Goal: Task Accomplishment & Management: Manage account settings

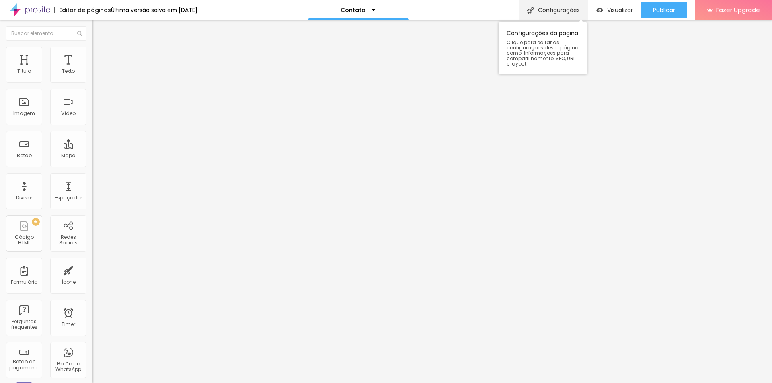
click at [535, 13] on div "Configurações" at bounding box center [553, 10] width 69 height 20
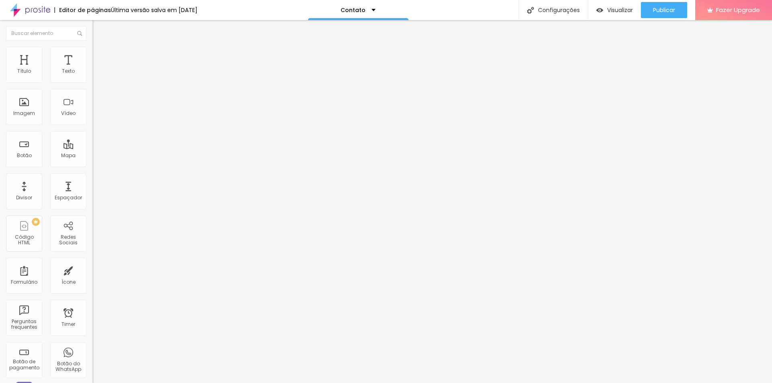
click at [93, 52] on li "Estilo" at bounding box center [139, 51] width 93 height 8
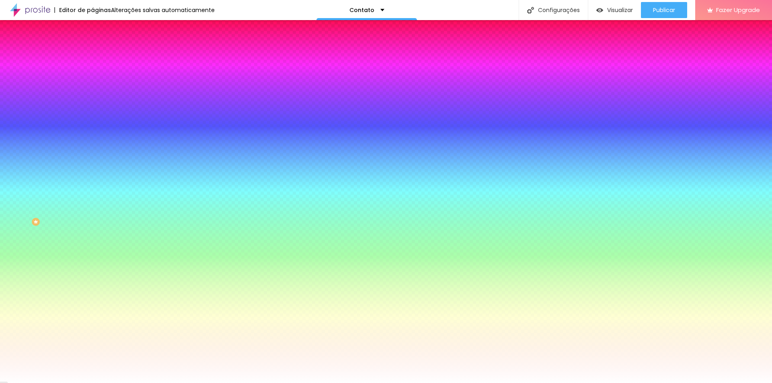
click at [93, 109] on div at bounding box center [139, 109] width 93 height 0
drag, startPoint x: 67, startPoint y: 144, endPoint x: 85, endPoint y: 146, distance: 17.8
click at [93, 117] on input "#FFFFFF" at bounding box center [141, 113] width 97 height 8
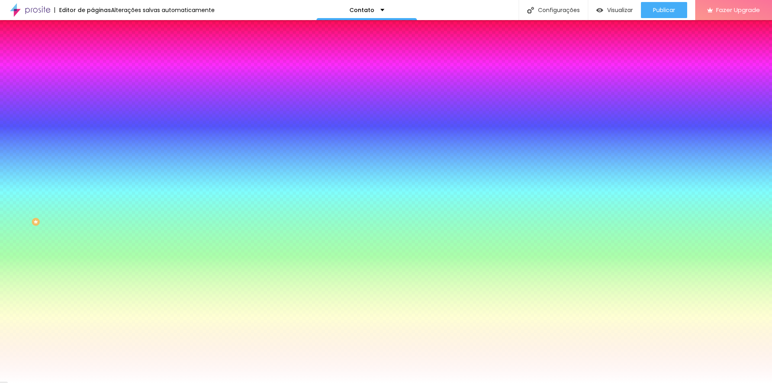
paste input "1E1F22"
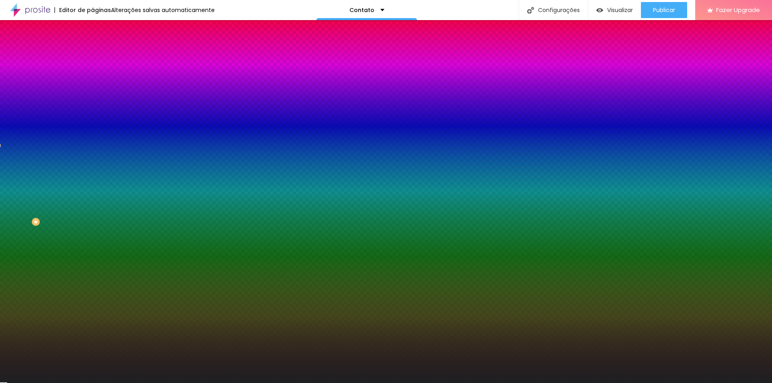
type input "#1E1F22"
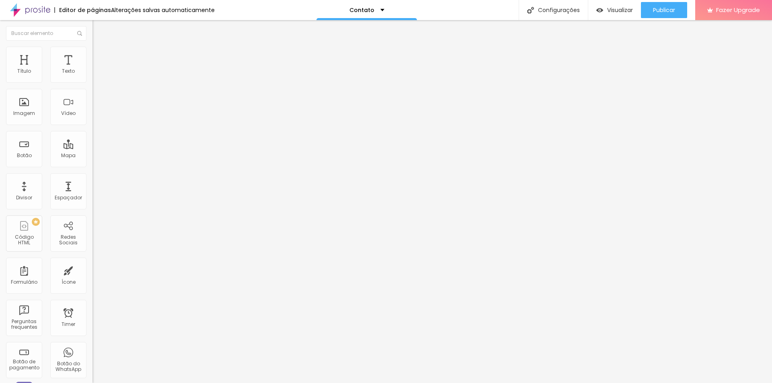
click at [93, 69] on span "Trocar imagem" at bounding box center [115, 65] width 44 height 7
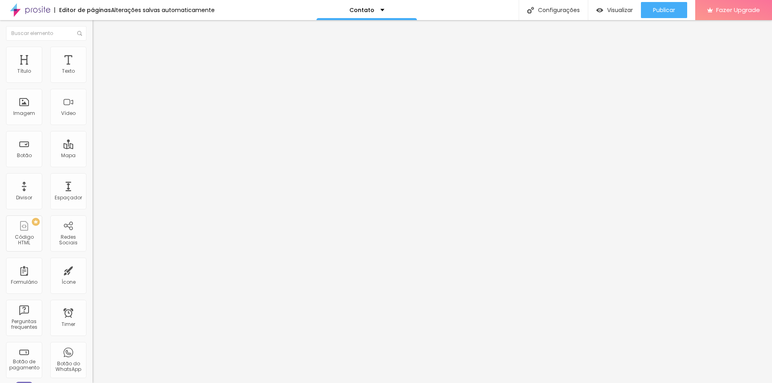
click at [93, 55] on li "Avançado" at bounding box center [139, 59] width 93 height 8
type input "11"
type input "13"
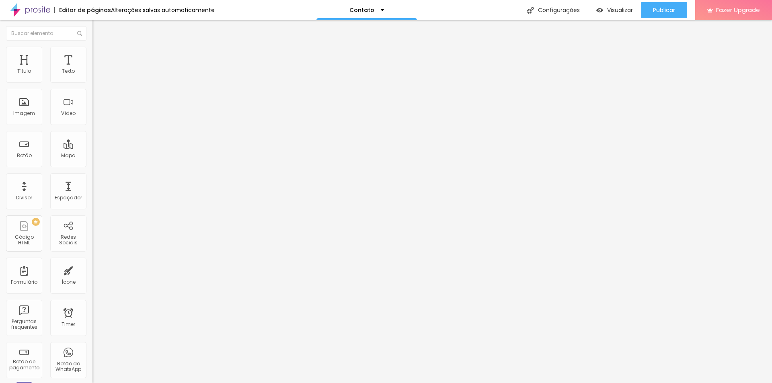
type input "13"
type input "16"
type input "18"
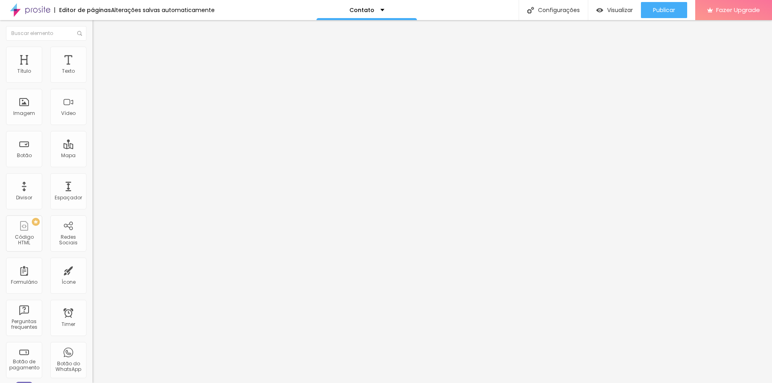
type input "21"
type input "22"
type input "24"
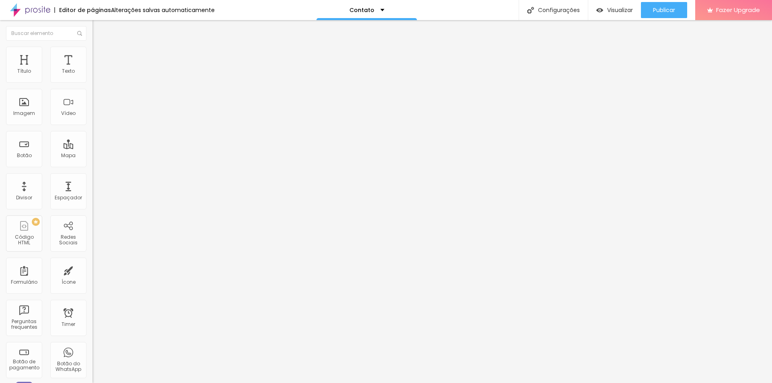
type input "24"
type input "27"
type input "25"
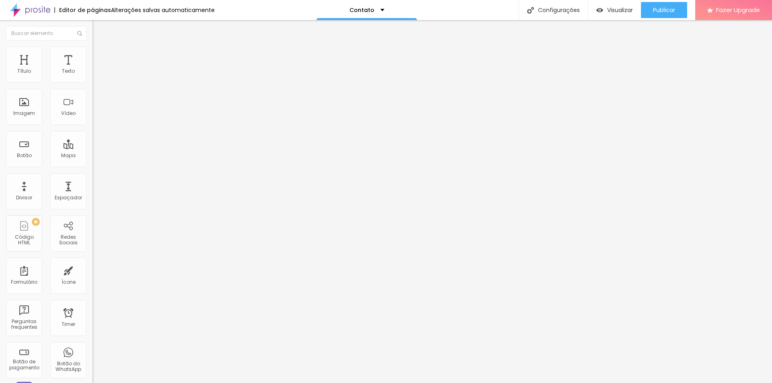
drag, startPoint x: 23, startPoint y: 80, endPoint x: 31, endPoint y: 80, distance: 8.8
type input "25"
click at [93, 156] on input "range" at bounding box center [119, 159] width 52 height 6
click at [93, 177] on div "0 Espaço de baixo" at bounding box center [139, 234] width 93 height 114
type input "1"
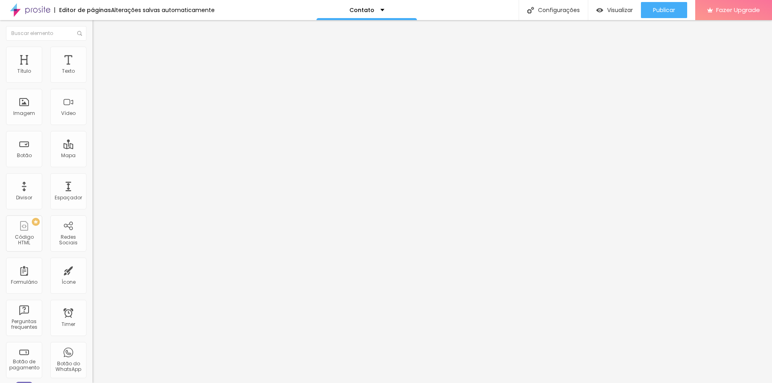
type input "1"
type input "8"
type input "11"
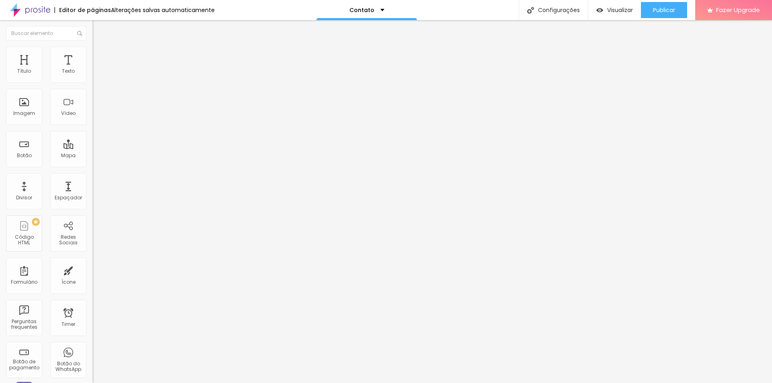
type input "12"
type input "14"
type input "15"
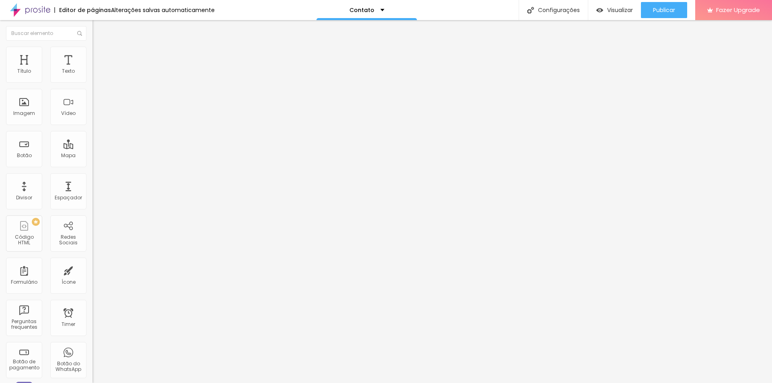
type input "15"
type input "16"
drag, startPoint x: 16, startPoint y: 94, endPoint x: 27, endPoint y: 95, distance: 10.1
type input "16"
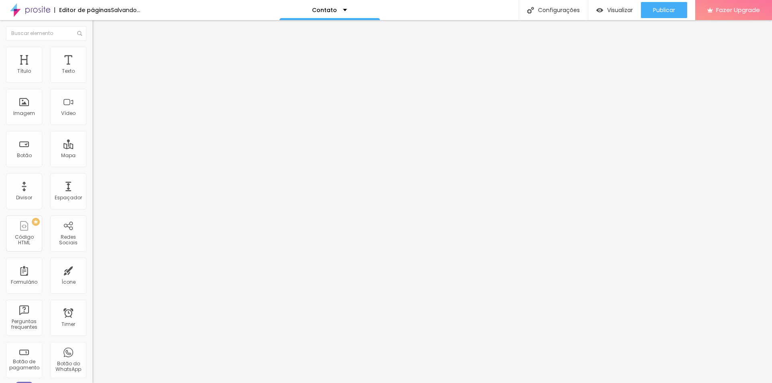
click at [93, 270] on input "range" at bounding box center [119, 273] width 52 height 6
click at [93, 51] on img at bounding box center [96, 50] width 7 height 7
type input "15"
type input "20"
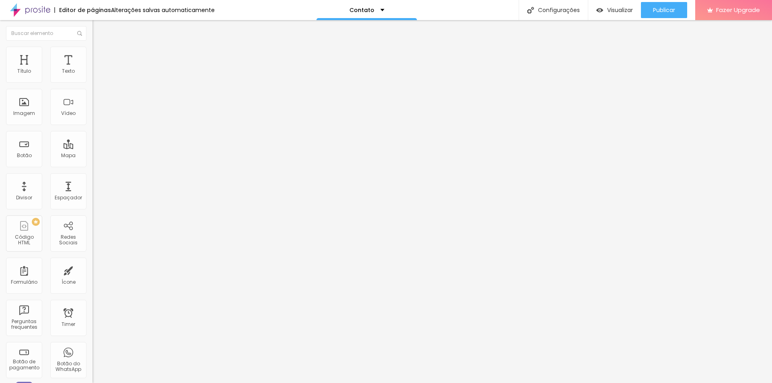
type input "20"
type input "25"
type input "30"
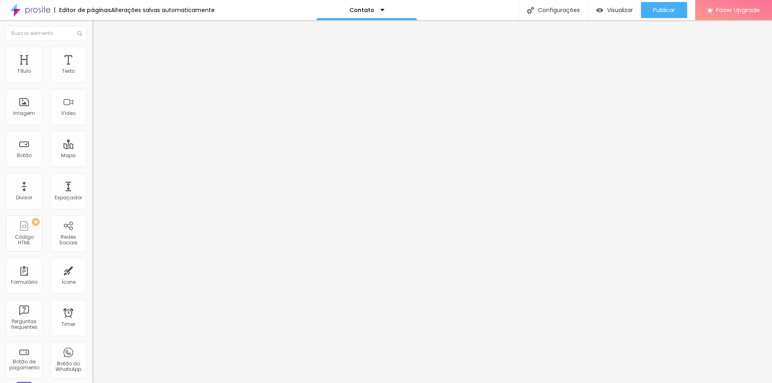
type input "35"
type input "40"
drag, startPoint x: 8, startPoint y: 85, endPoint x: 35, endPoint y: 85, distance: 26.9
type input "40"
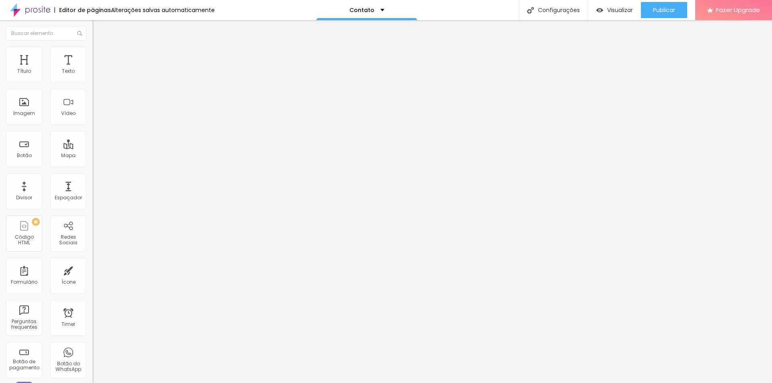
click at [93, 82] on input "range" at bounding box center [119, 79] width 52 height 6
type input "21"
type input "35"
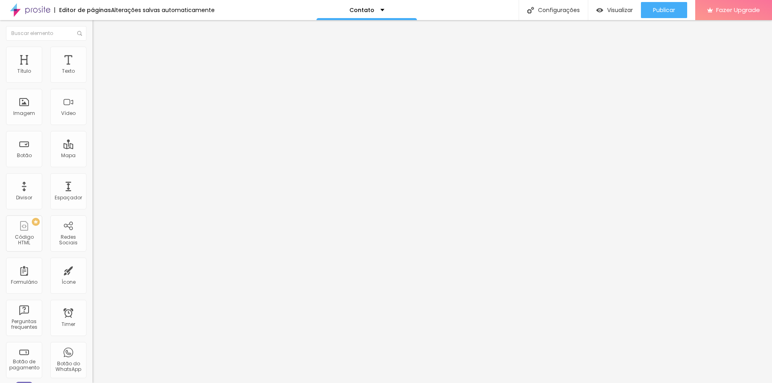
type input "41"
type input "46"
type input "49"
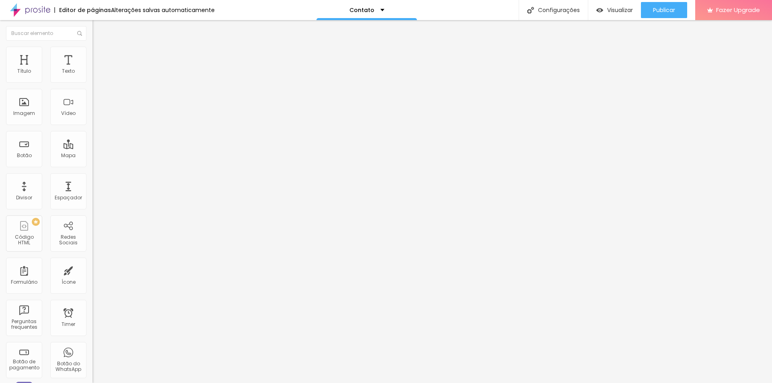
type input "49"
type input "54"
type input "56"
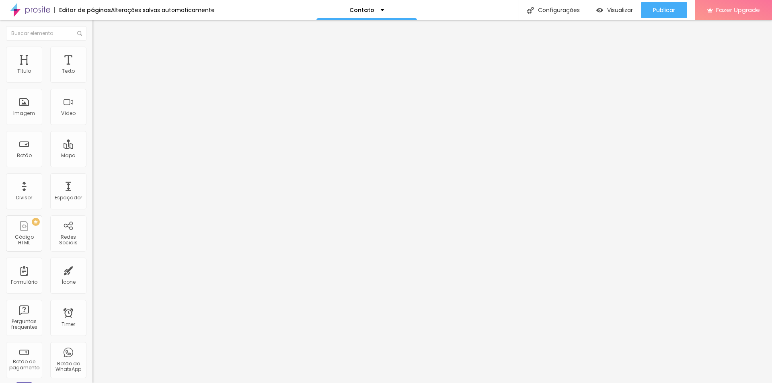
type input "59"
type input "64"
type input "69"
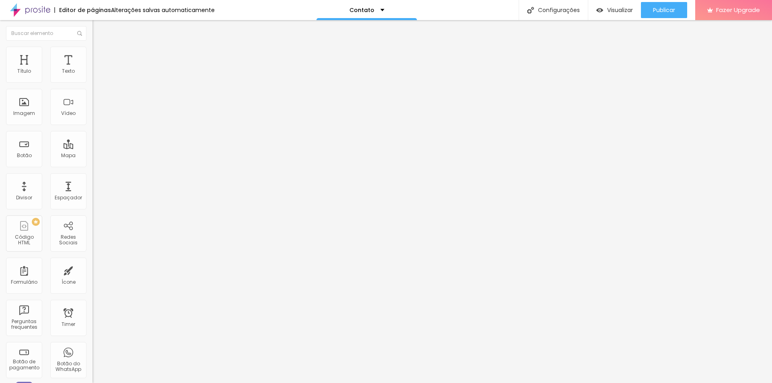
type input "69"
type input "81"
type input "92"
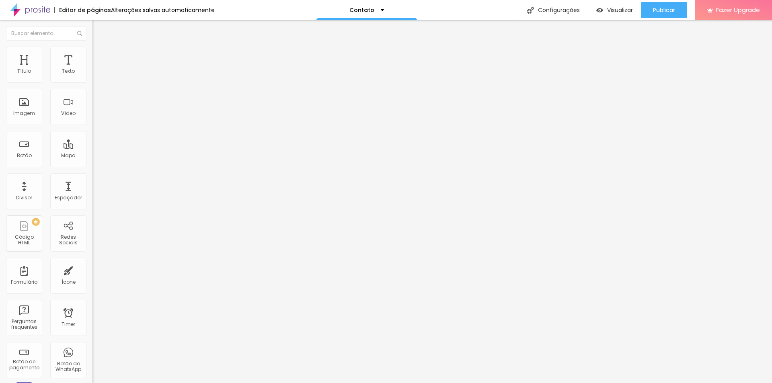
type input "102"
type input "112"
type input "125"
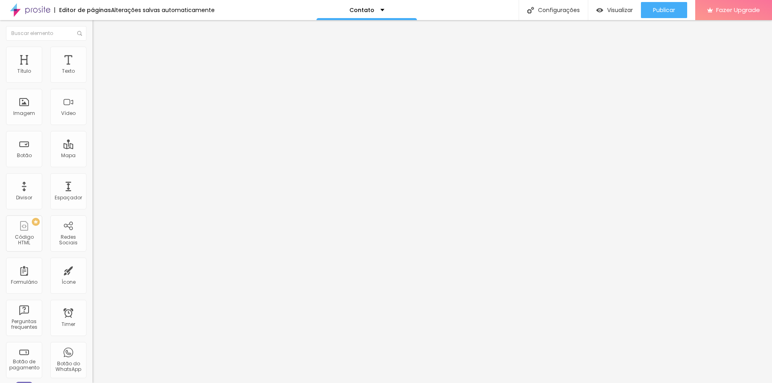
type input "125"
type input "133"
type input "142"
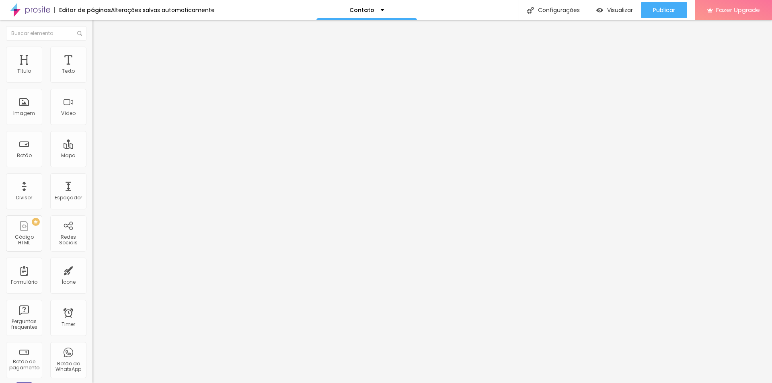
type input "158"
type input "173"
type input "194"
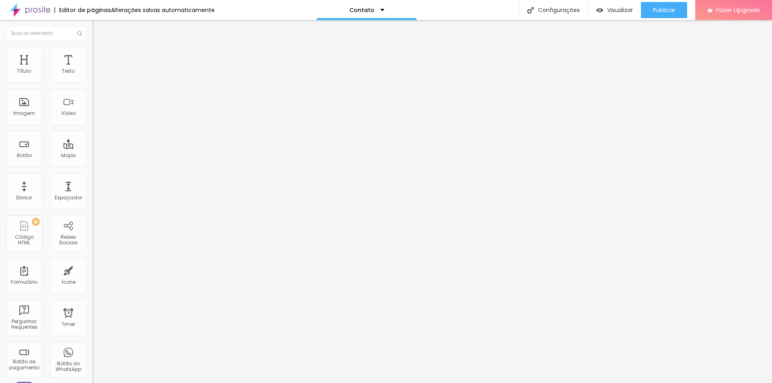
type input "194"
type input "200"
type input "146"
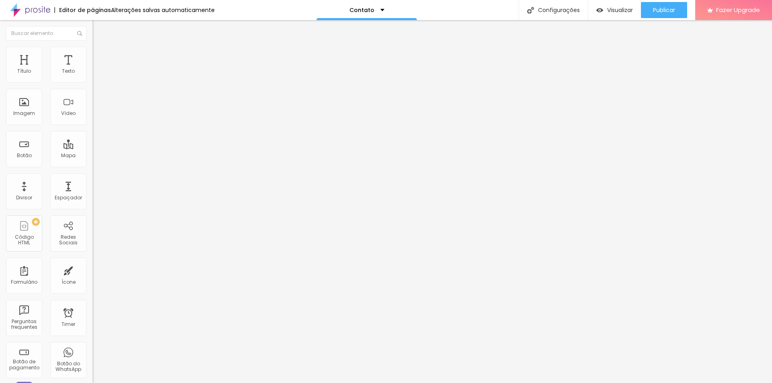
type input "0"
drag, startPoint x: 19, startPoint y: 102, endPoint x: 0, endPoint y: 92, distance: 20.9
click at [93, 177] on input "range" at bounding box center [119, 180] width 52 height 6
click at [93, 55] on li "Avançado" at bounding box center [139, 59] width 93 height 8
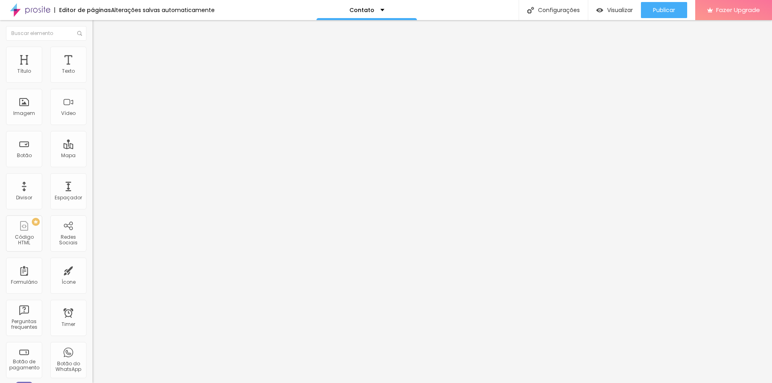
type input "24"
type input "22"
type input "20"
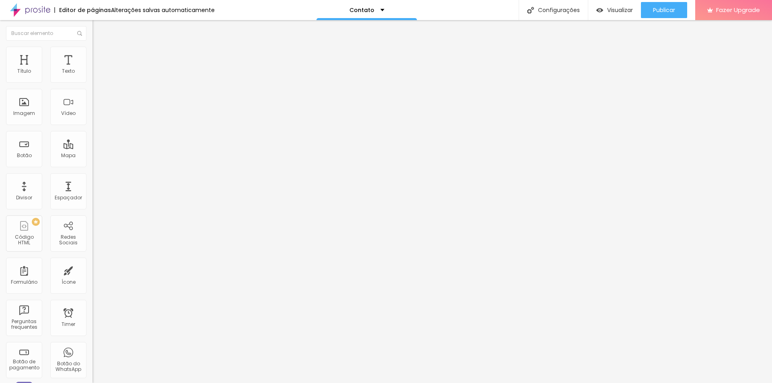
type input "20"
type input "19"
type input "18"
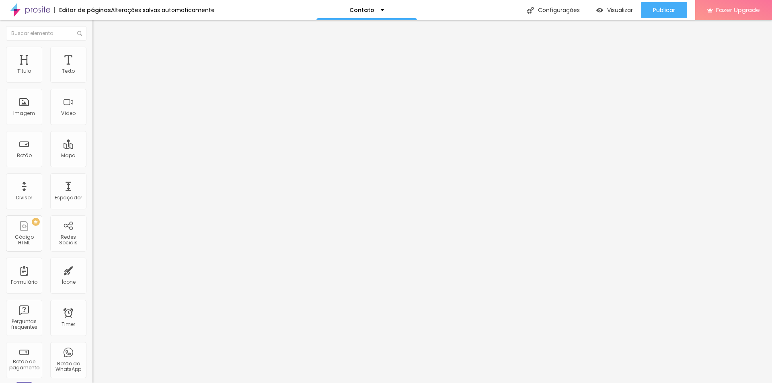
type input "17"
type input "16"
type input "15"
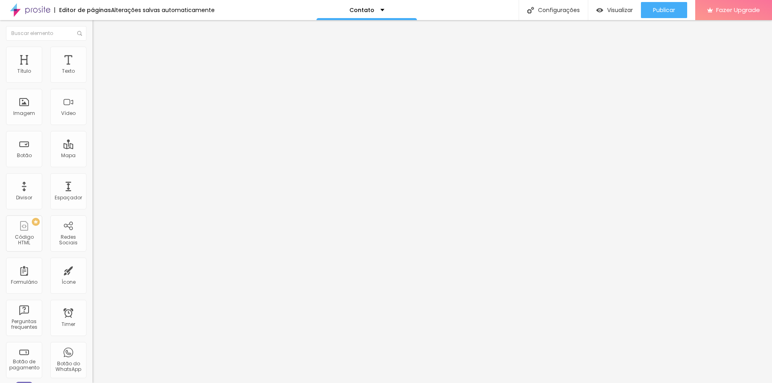
type input "15"
type input "14"
type input "13"
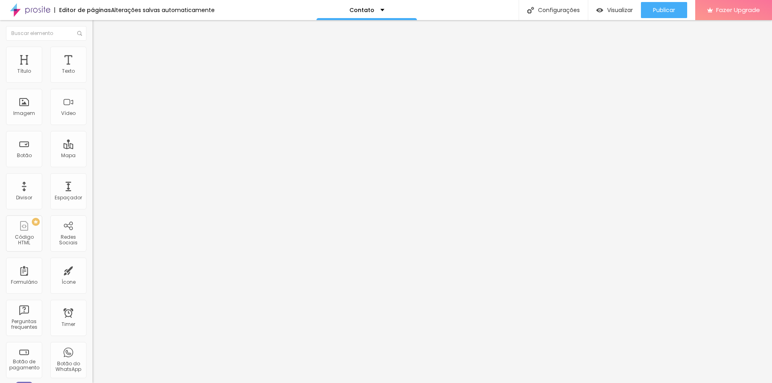
type input "11"
type input "10"
type input "9"
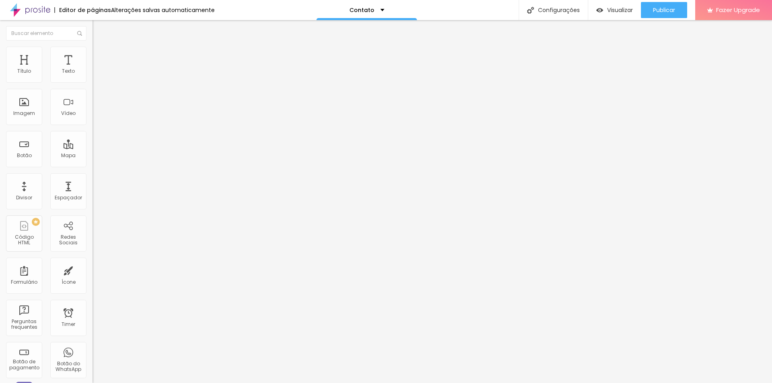
type input "9"
type input "8"
type input "7"
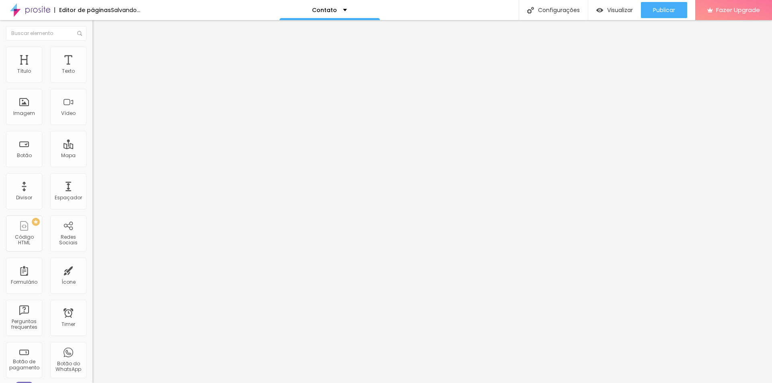
type input "5"
type input "2"
type input "0"
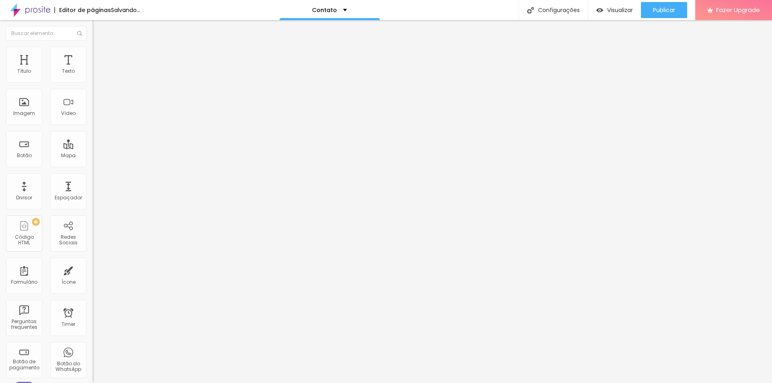
type input "0"
type input "1"
type input "3"
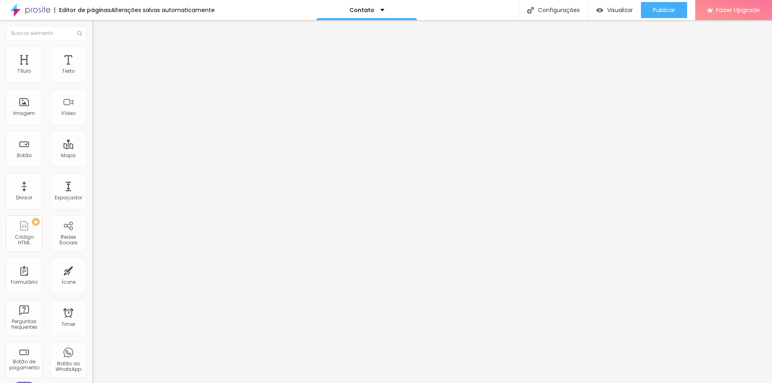
type input "5"
type input "6"
type input "7"
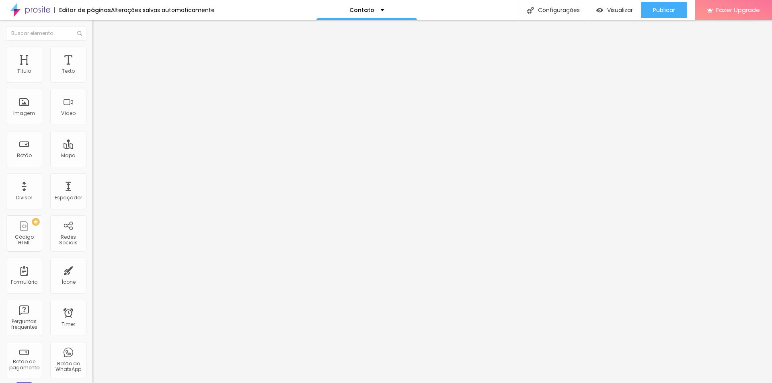
type input "7"
type input "8"
type input "9"
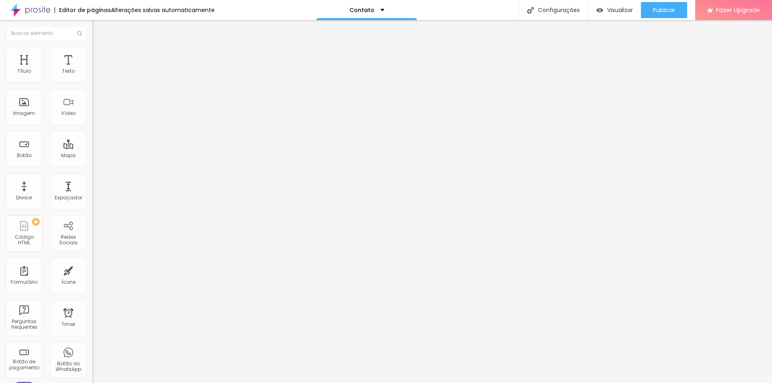
drag, startPoint x: 33, startPoint y: 77, endPoint x: 23, endPoint y: 77, distance: 9.3
type input "9"
click at [93, 156] on input "range" at bounding box center [119, 159] width 52 height 6
type input "22"
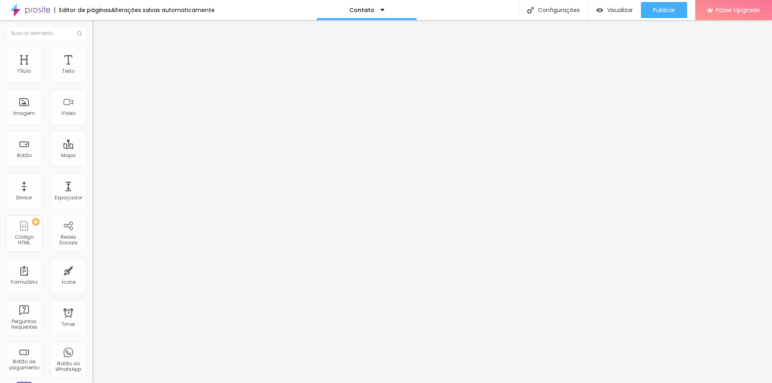
type input "27"
type input "30"
type input "32"
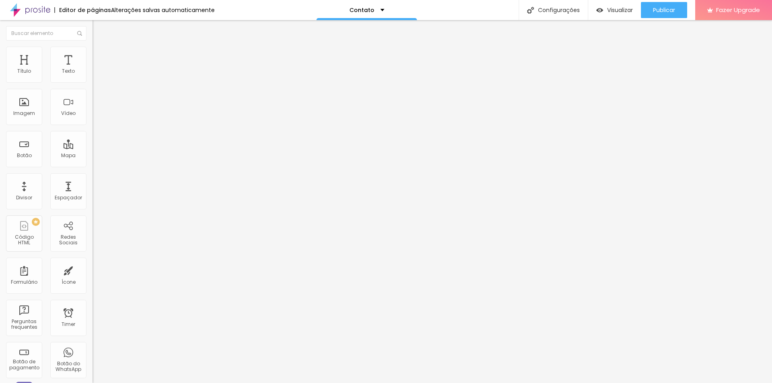
type input "32"
type input "36"
type input "43"
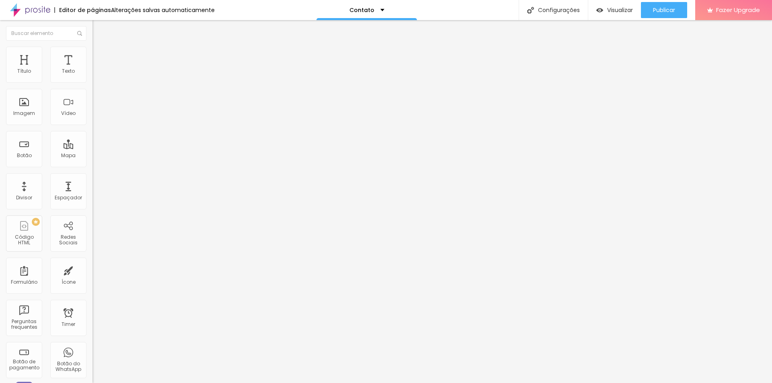
type input "52"
type input "55"
type input "57"
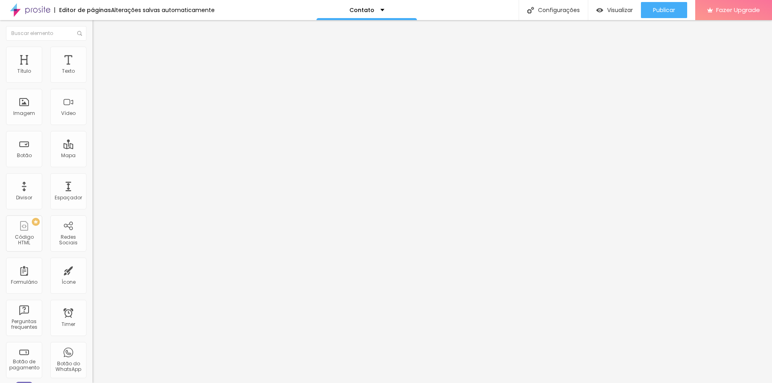
type input "57"
type input "59"
type input "66"
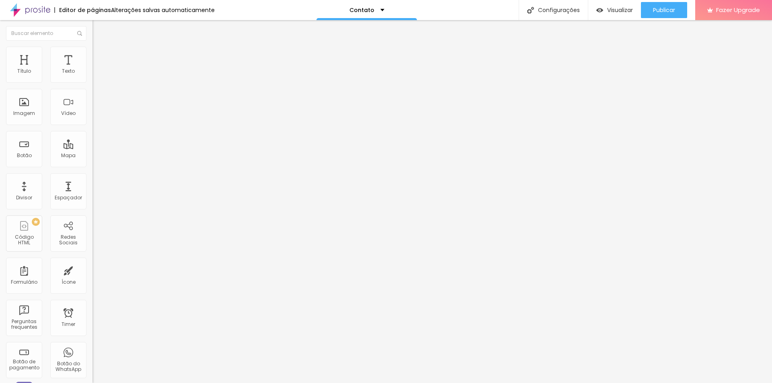
type input "68"
type input "58"
type input "28"
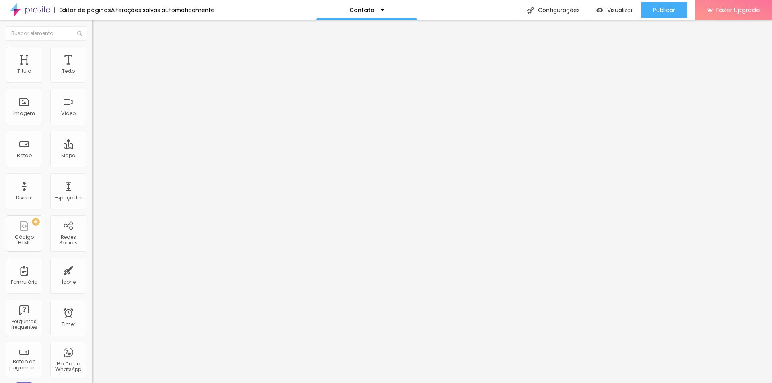
type input "28"
type input "25"
type input "24"
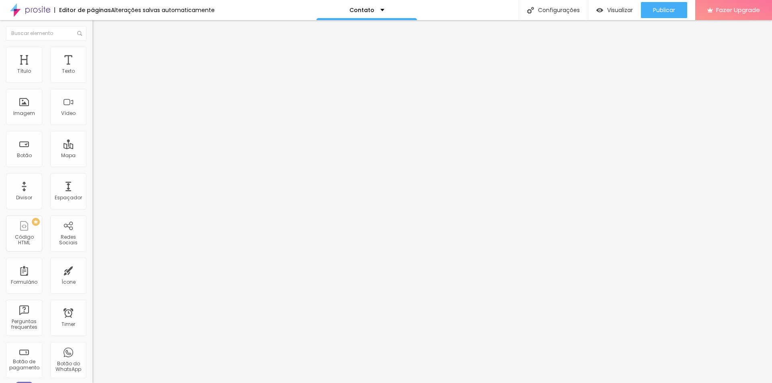
type input "23"
type input "22"
type input "19"
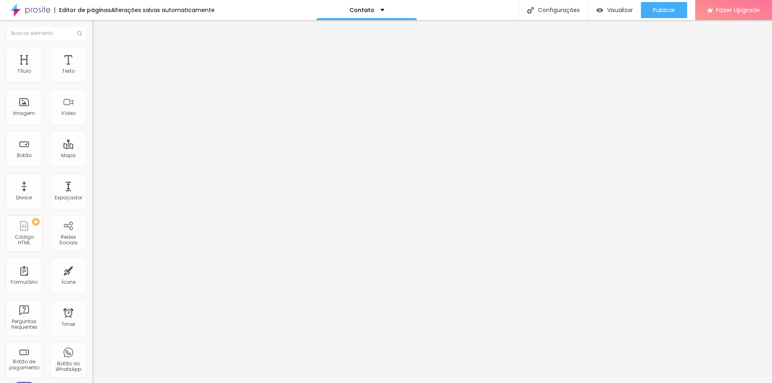
type input "19"
type input "16"
type input "13"
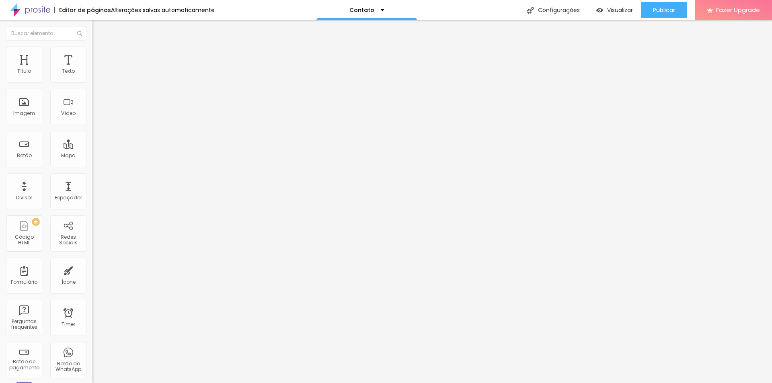
type input "11"
type input "10"
type input "7"
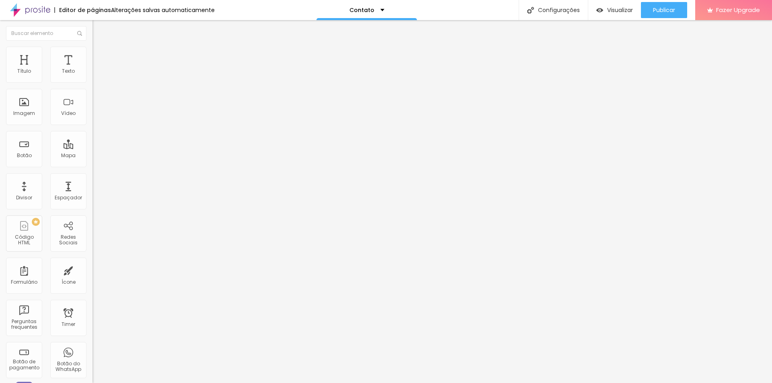
type input "7"
type input "6"
type input "5"
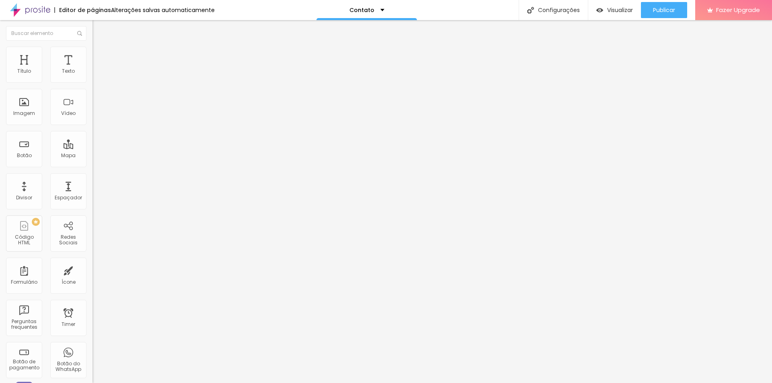
type input "4"
type input "2"
drag, startPoint x: 28, startPoint y: 96, endPoint x: 16, endPoint y: 94, distance: 11.4
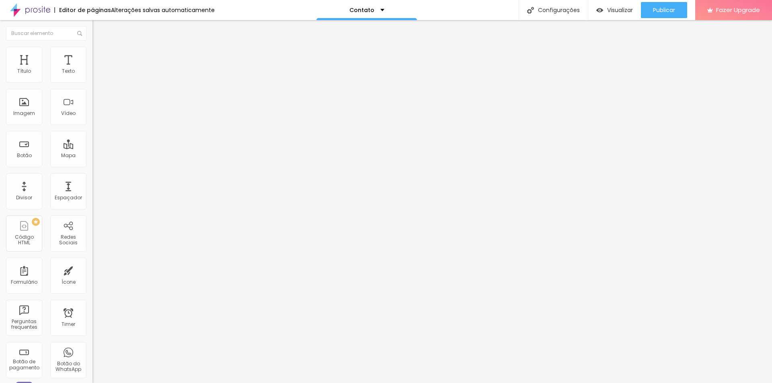
click at [93, 270] on input "range" at bounding box center [119, 273] width 52 height 6
click at [93, 156] on input "range" at bounding box center [119, 159] width 52 height 6
click at [93, 53] on li "Estilo" at bounding box center [139, 51] width 93 height 8
click at [100, 47] on span "Conteúdo" at bounding box center [112, 44] width 25 height 7
click at [93, 108] on img at bounding box center [96, 106] width 6 height 6
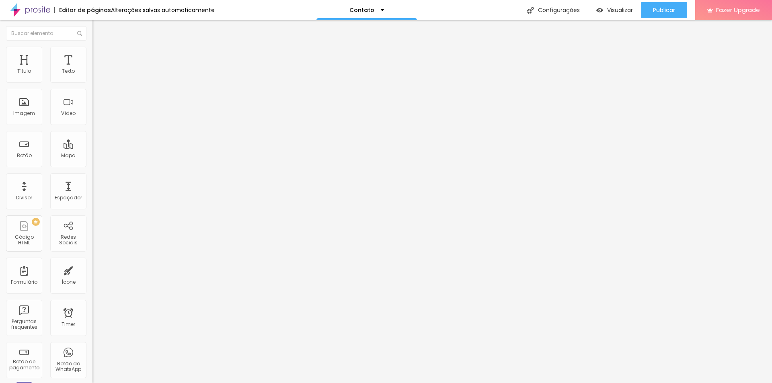
click at [93, 126] on span "Original" at bounding box center [102, 122] width 19 height 7
click at [93, 131] on span "Cinema" at bounding box center [103, 127] width 20 height 7
click at [93, 138] on span "Padrão" at bounding box center [102, 135] width 18 height 7
click at [93, 143] on span "Quadrado" at bounding box center [106, 139] width 26 height 7
click at [93, 148] on span "Original" at bounding box center [102, 144] width 19 height 7
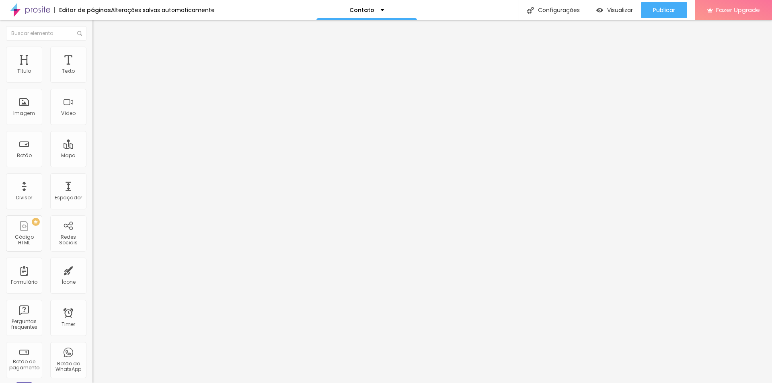
click at [100, 54] on span "Estilo" at bounding box center [106, 52] width 12 height 7
drag, startPoint x: 21, startPoint y: 103, endPoint x: 0, endPoint y: 111, distance: 22.8
click at [93, 177] on input "range" at bounding box center [119, 180] width 52 height 6
click at [100, 57] on span "Avançado" at bounding box center [113, 60] width 27 height 7
click at [93, 156] on input "range" at bounding box center [119, 159] width 52 height 6
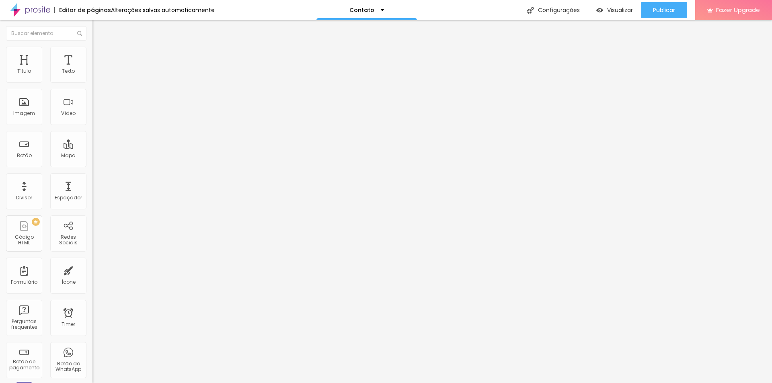
click at [93, 177] on div "0 Espaço de baixo" at bounding box center [139, 234] width 93 height 114
drag, startPoint x: 18, startPoint y: 95, endPoint x: 11, endPoint y: 95, distance: 6.8
click at [93, 270] on input "range" at bounding box center [119, 273] width 52 height 6
click at [93, 53] on ul "Conteúdo Estilo Avançado" at bounding box center [139, 51] width 93 height 24
click at [93, 51] on img at bounding box center [96, 50] width 7 height 7
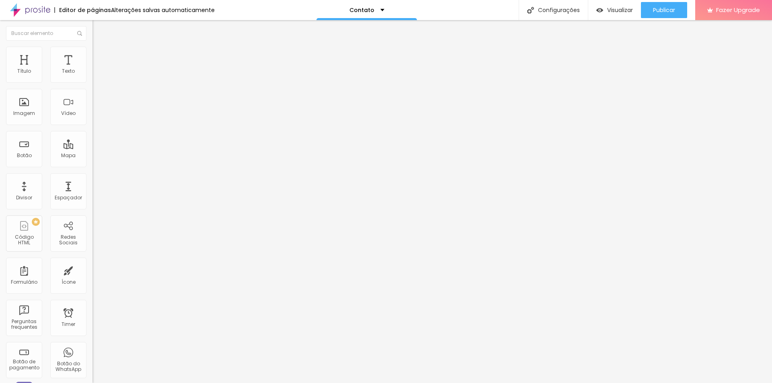
drag, startPoint x: 37, startPoint y: 86, endPoint x: 18, endPoint y: 87, distance: 18.9
click at [93, 82] on input "range" at bounding box center [119, 79] width 52 height 6
click at [93, 73] on span "Encaixotado" at bounding box center [108, 69] width 31 height 7
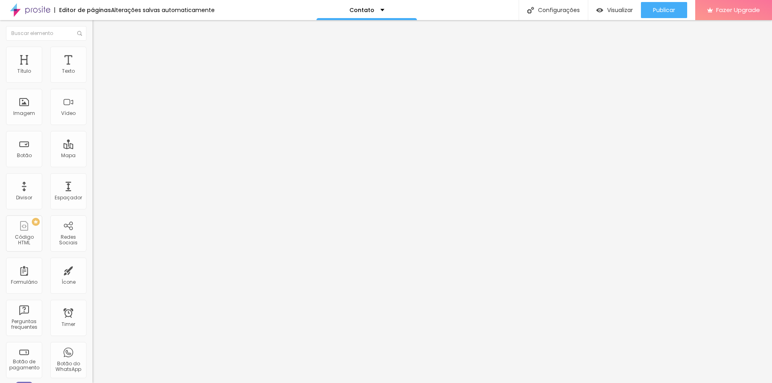
click at [93, 86] on span "Completo" at bounding box center [105, 82] width 25 height 7
click at [93, 78] on span "Encaixotado" at bounding box center [108, 74] width 31 height 7
click at [100, 56] on span "Estilo" at bounding box center [106, 52] width 12 height 7
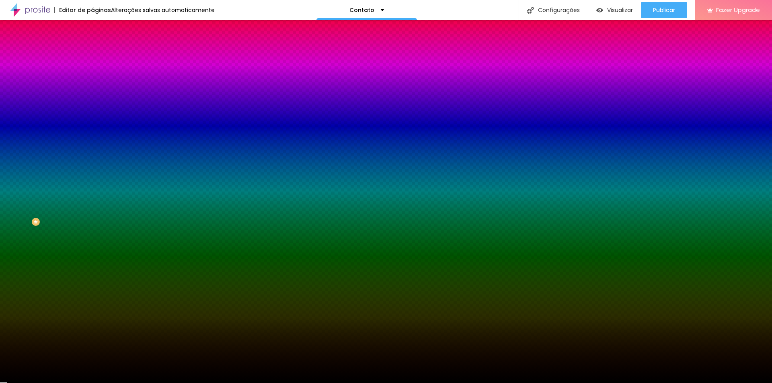
click at [93, 109] on div at bounding box center [139, 109] width 93 height 0
drag, startPoint x: 66, startPoint y: 144, endPoint x: 87, endPoint y: 147, distance: 21.5
click at [93, 147] on div "Imagem de fundo Trocar imagem Efeito da Imagem Parallax Nenhum Parallax Cor de …" at bounding box center [139, 115] width 93 height 104
paste input "1E1F22"
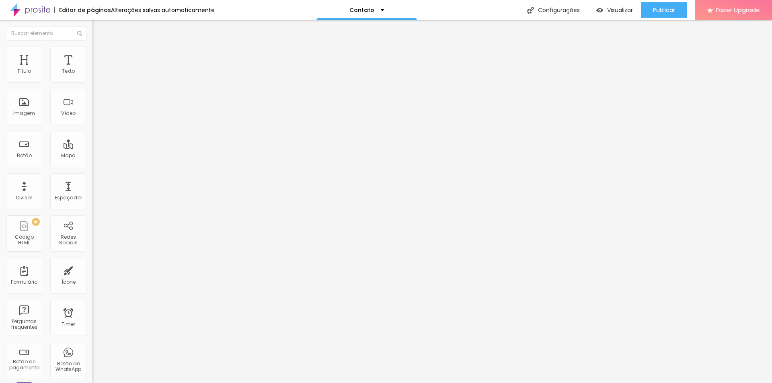
click at [93, 52] on li "Avançado" at bounding box center [139, 51] width 93 height 8
click at [93, 52] on li "Estilo" at bounding box center [139, 51] width 93 height 8
click at [100, 47] on span "Conteúdo" at bounding box center [112, 44] width 25 height 7
click at [93, 69] on span "Trocar imagem" at bounding box center [115, 65] width 44 height 7
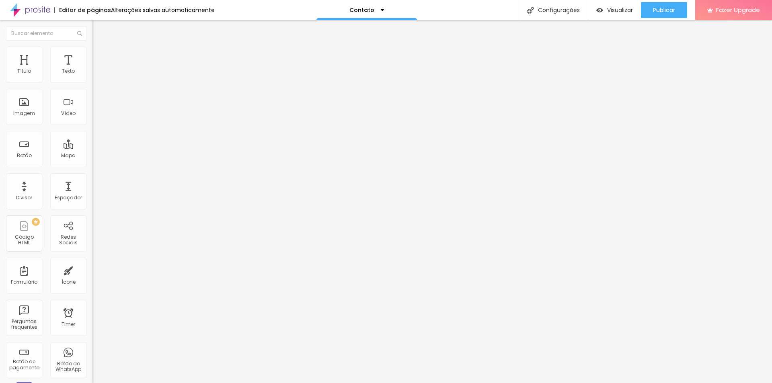
click at [93, 51] on img at bounding box center [96, 50] width 7 height 7
click at [93, 82] on input "range" at bounding box center [119, 79] width 52 height 6
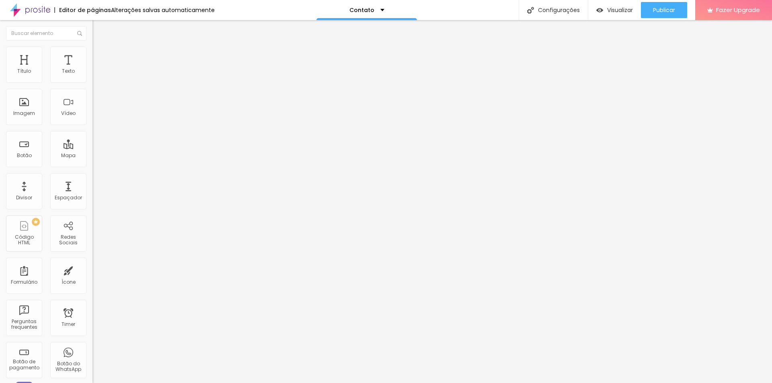
click at [93, 55] on img at bounding box center [96, 58] width 7 height 7
drag, startPoint x: 17, startPoint y: 80, endPoint x: 7, endPoint y: 80, distance: 10.1
click at [93, 156] on input "range" at bounding box center [119, 159] width 52 height 6
click at [93, 51] on li "Estilo" at bounding box center [139, 51] width 93 height 8
drag, startPoint x: 19, startPoint y: 100, endPoint x: 0, endPoint y: 102, distance: 19.4
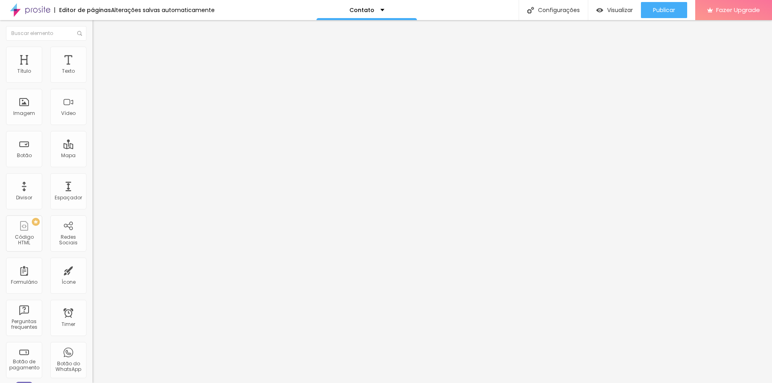
click at [93, 177] on input "range" at bounding box center [119, 180] width 52 height 6
click at [100, 54] on span "Estilo" at bounding box center [106, 52] width 12 height 7
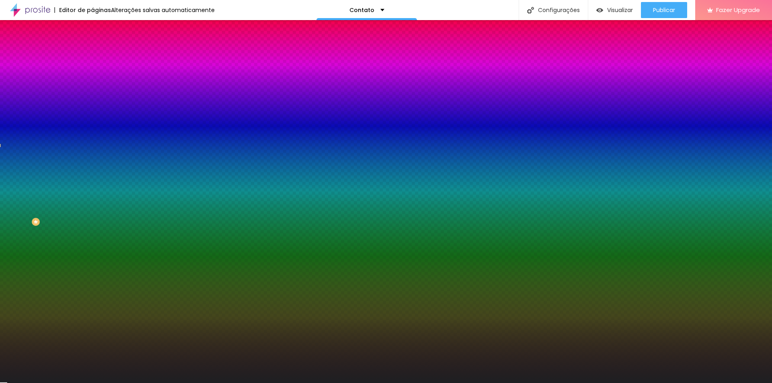
click at [93, 74] on span "Adicionar imagem" at bounding box center [119, 70] width 52 height 7
click at [93, 55] on li "Avançado" at bounding box center [139, 59] width 93 height 8
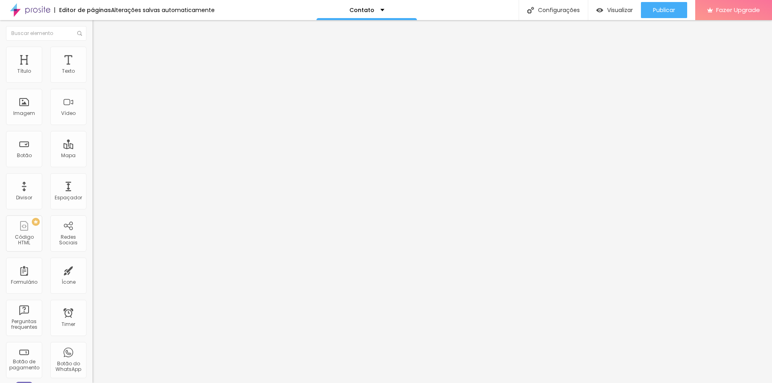
drag, startPoint x: 49, startPoint y: 78, endPoint x: 0, endPoint y: 79, distance: 49.1
click at [93, 156] on input "range" at bounding box center [119, 159] width 52 height 6
drag, startPoint x: 20, startPoint y: 96, endPoint x: 0, endPoint y: 97, distance: 20.1
click at [93, 270] on input "range" at bounding box center [119, 273] width 52 height 6
click at [93, 47] on li "Conteúdo" at bounding box center [139, 43] width 93 height 8
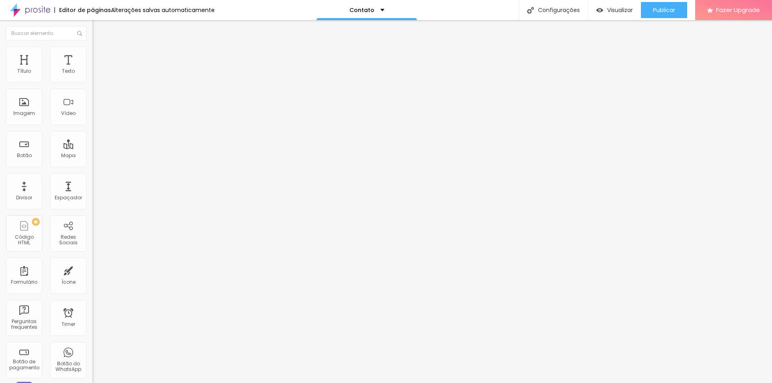
click at [93, 73] on span "Encaixotado" at bounding box center [108, 69] width 31 height 7
click at [93, 86] on span "Completo" at bounding box center [105, 82] width 25 height 7
click at [93, 52] on li "Estilo" at bounding box center [139, 51] width 93 height 8
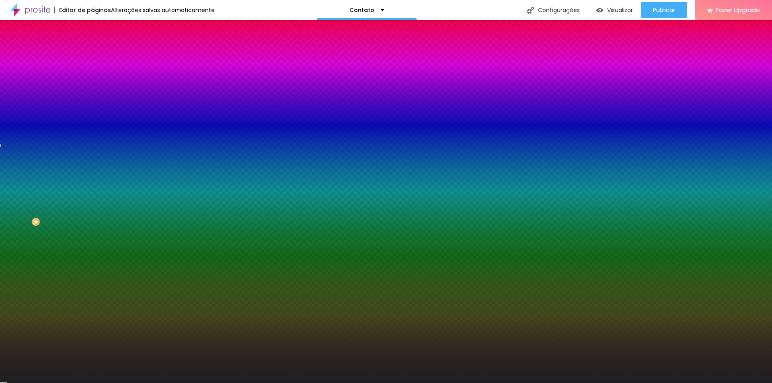
click at [93, 55] on li "Avançado" at bounding box center [139, 59] width 93 height 8
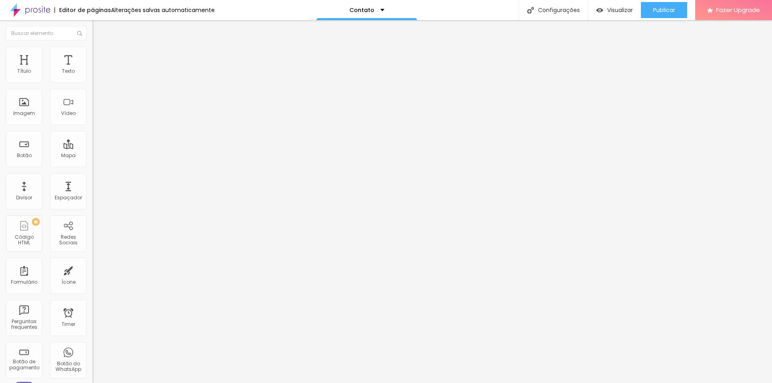
drag, startPoint x: 18, startPoint y: 80, endPoint x: 4, endPoint y: 80, distance: 13.7
click at [93, 156] on input "range" at bounding box center [119, 159] width 52 height 6
drag, startPoint x: 17, startPoint y: 95, endPoint x: 12, endPoint y: 95, distance: 5.2
click at [93, 270] on input "range" at bounding box center [119, 273] width 52 height 6
click at [93, 49] on img at bounding box center [96, 50] width 7 height 7
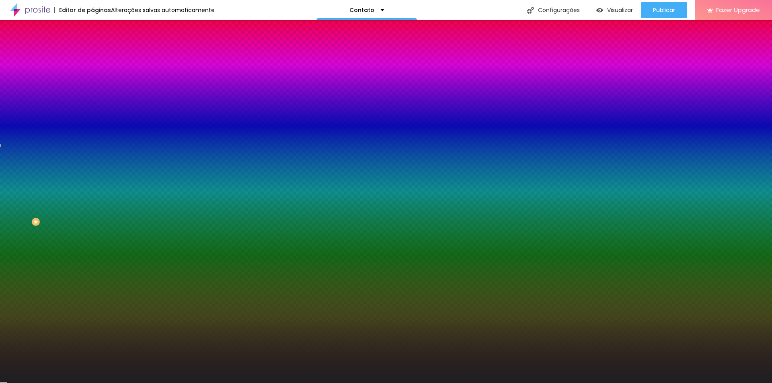
click at [136, 72] on img at bounding box center [138, 70] width 5 height 5
click at [93, 74] on span "Adicionar imagem" at bounding box center [119, 70] width 52 height 7
click at [93, 46] on img at bounding box center [96, 42] width 7 height 7
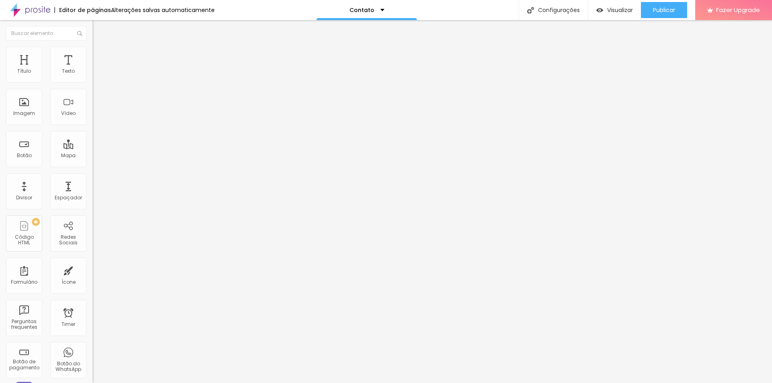
click at [93, 73] on span "Completo" at bounding box center [105, 69] width 25 height 7
click at [99, 86] on span "Completo" at bounding box center [111, 82] width 25 height 7
click at [100, 55] on span "Estilo" at bounding box center [106, 52] width 12 height 7
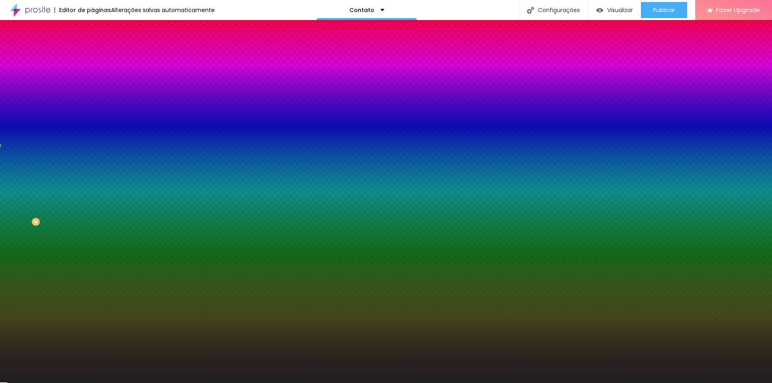
click at [100, 57] on span "Avançado" at bounding box center [113, 60] width 27 height 7
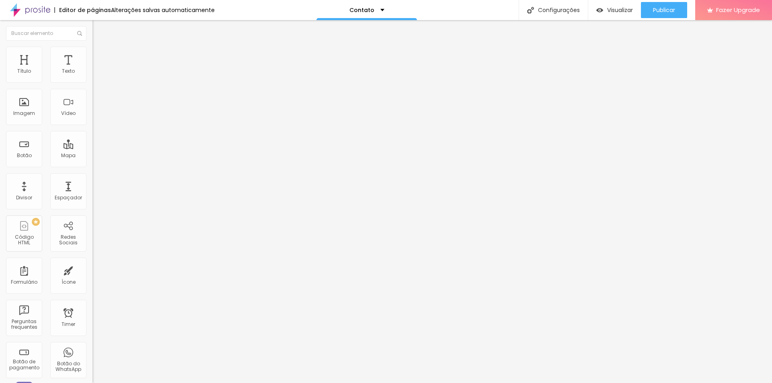
drag, startPoint x: 19, startPoint y: 79, endPoint x: 3, endPoint y: 79, distance: 15.7
click at [93, 156] on input "range" at bounding box center [119, 159] width 52 height 6
drag, startPoint x: 19, startPoint y: 94, endPoint x: 0, endPoint y: 95, distance: 18.5
click at [93, 270] on input "range" at bounding box center [119, 273] width 52 height 6
click at [93, 312] on div "Editar Seção Conteúdo Estilo Avançado 0 Espaçamento entre colunas 0 px Espaçame…" at bounding box center [139, 201] width 93 height 363
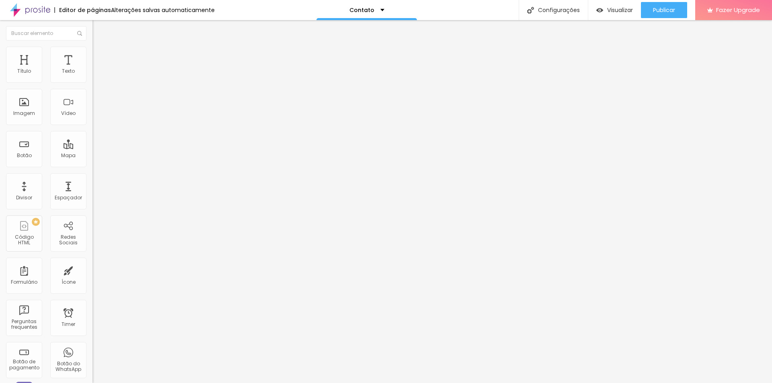
click at [93, 53] on li "Estilo" at bounding box center [139, 51] width 93 height 8
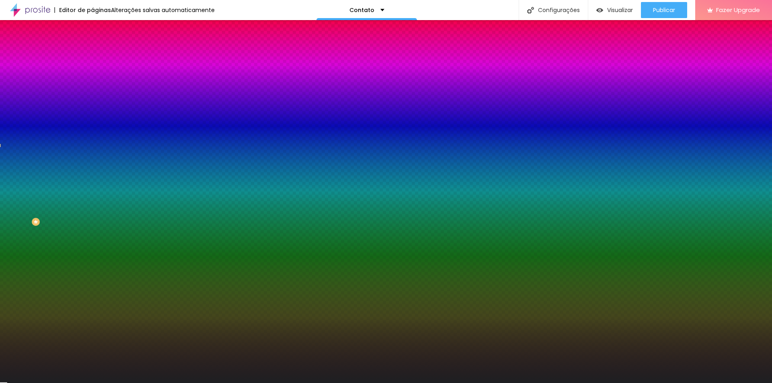
click at [93, 109] on div at bounding box center [139, 109] width 93 height 0
drag, startPoint x: 66, startPoint y: 147, endPoint x: 91, endPoint y: 146, distance: 24.6
click at [93, 146] on div "Imagem de fundo Trocar imagem Efeito da Imagem Parallax Nenhum Parallax Cor de …" at bounding box center [139, 115] width 93 height 104
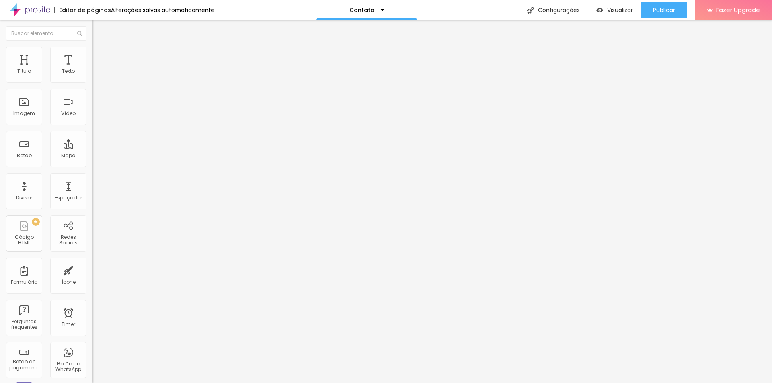
click at [93, 48] on img at bounding box center [96, 50] width 7 height 7
click at [93, 53] on li "Estilo" at bounding box center [139, 51] width 93 height 8
click at [93, 55] on img at bounding box center [96, 58] width 7 height 7
click at [93, 46] on img at bounding box center [96, 42] width 7 height 7
click at [93, 50] on img at bounding box center [96, 50] width 7 height 7
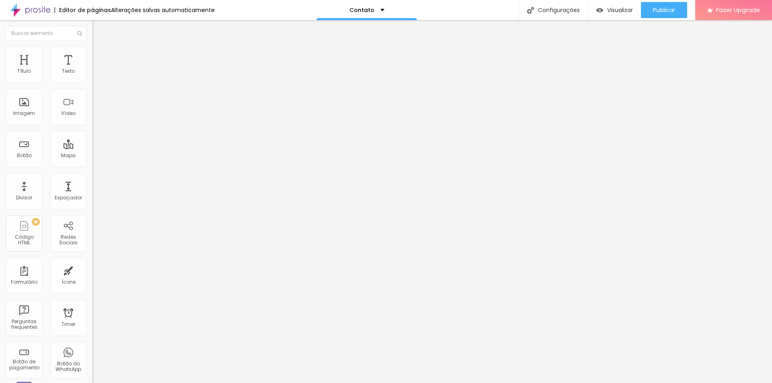
click at [93, 55] on img at bounding box center [96, 58] width 7 height 7
click at [93, 48] on li "Avançado" at bounding box center [139, 51] width 93 height 8
click at [100, 56] on span "Avançado" at bounding box center [113, 52] width 27 height 7
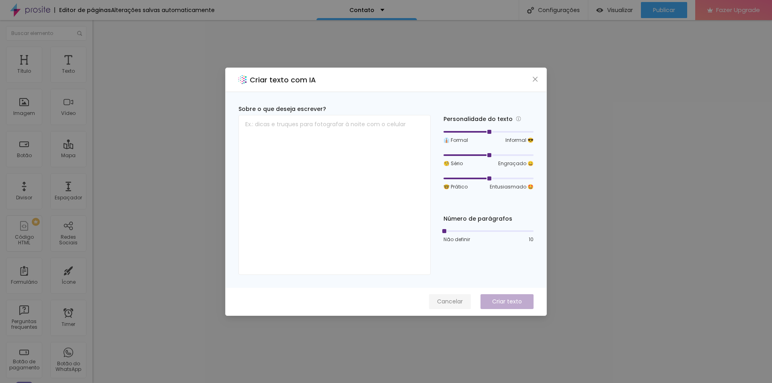
click at [446, 304] on span "Cancelar" at bounding box center [450, 302] width 26 height 8
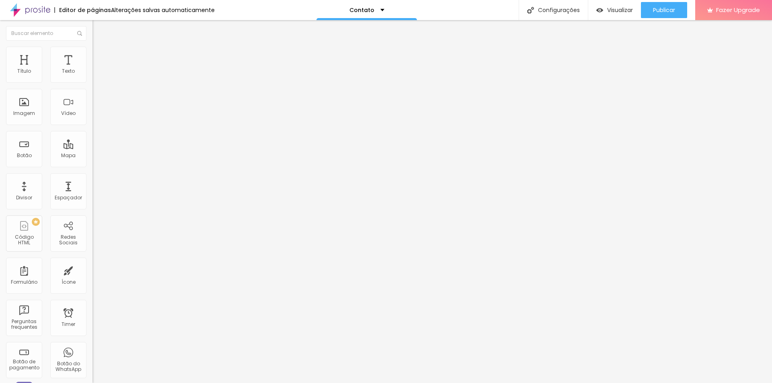
click at [100, 54] on span "Estilo" at bounding box center [106, 52] width 12 height 7
click at [93, 102] on img at bounding box center [96, 99] width 6 height 6
click at [93, 115] on img at bounding box center [96, 112] width 6 height 6
click at [93, 108] on img at bounding box center [96, 106] width 6 height 6
click at [93, 126] on span "Original" at bounding box center [102, 122] width 19 height 7
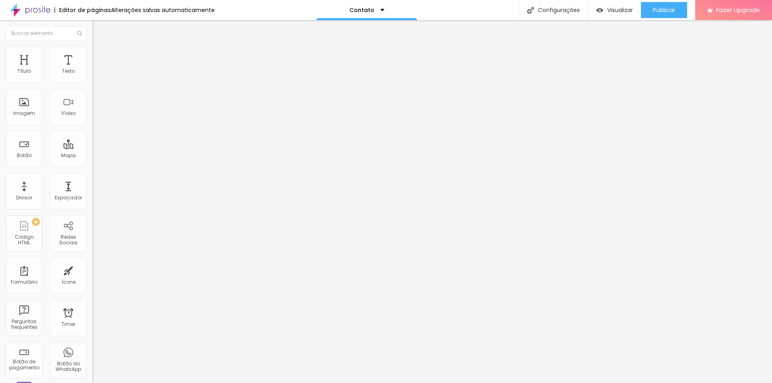
click at [93, 131] on span "Cinema" at bounding box center [103, 127] width 20 height 7
click at [93, 138] on div "Padrão 4:3" at bounding box center [139, 135] width 93 height 5
click at [93, 143] on span "Quadrado" at bounding box center [106, 139] width 26 height 7
click at [93, 148] on span "Original" at bounding box center [102, 144] width 19 height 7
click at [93, 131] on span "Cinema" at bounding box center [103, 127] width 20 height 7
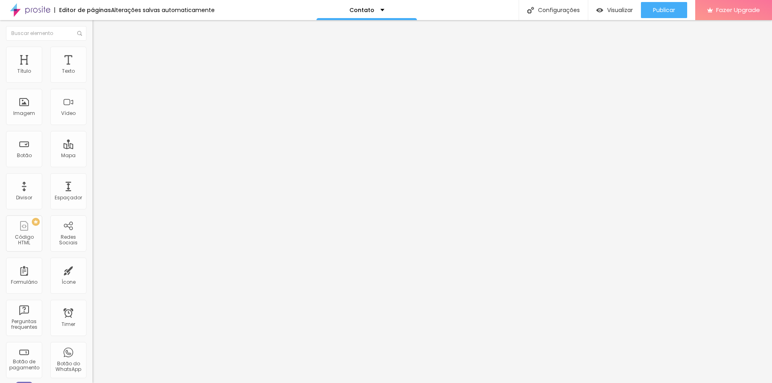
scroll to position [0, 15]
click at [93, 165] on input "https://www.kelverodrigues.com.br/" at bounding box center [141, 161] width 97 height 8
click at [93, 172] on div "URL https://www.kelverodrigues.com.br/" at bounding box center [139, 162] width 93 height 20
click at [100, 56] on span "Estilo" at bounding box center [106, 52] width 12 height 7
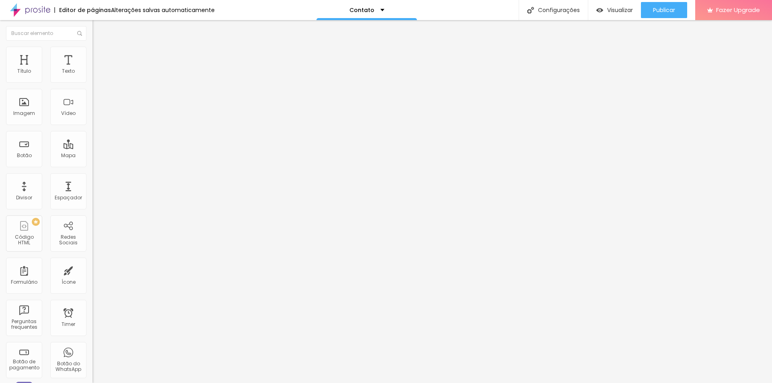
click at [100, 47] on span "Conteúdo" at bounding box center [112, 44] width 25 height 7
drag, startPoint x: 39, startPoint y: 217, endPoint x: 92, endPoint y: 217, distance: 52.3
click at [93, 179] on div "Trocar imagem Descrição da imagem (Alt) Alinhamento Proporção 16:9 Cinema Cinem…" at bounding box center [139, 121] width 93 height 116
click at [93, 165] on input "https://www.kelverodrigues.com.br/" at bounding box center [141, 161] width 97 height 8
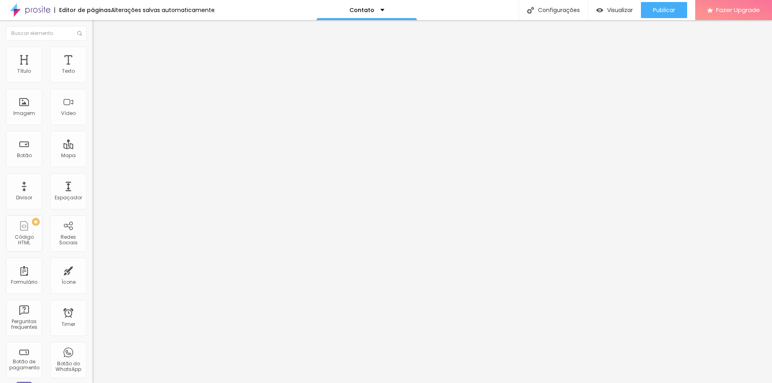
scroll to position [0, 0]
click at [93, 257] on div "Editar Imagem Conteúdo Estilo Avançado Trocar imagem Descrição da imagem (Alt) …" at bounding box center [139, 201] width 93 height 363
drag, startPoint x: 72, startPoint y: 216, endPoint x: 86, endPoint y: 217, distance: 14.1
click at [93, 165] on input "https://www.kelverodrigues.com.br/contato" at bounding box center [141, 161] width 97 height 8
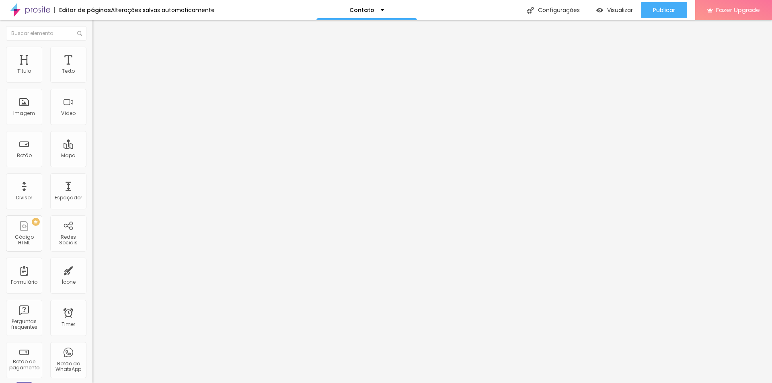
click at [93, 165] on input "https://www.kelverodrigues.com.br/contato" at bounding box center [141, 161] width 97 height 8
drag, startPoint x: 64, startPoint y: 216, endPoint x: 86, endPoint y: 216, distance: 22.1
click at [93, 179] on div "Trocar imagem Descrição da imagem (Alt) Alinhamento Proporção 16:9 Cinema Cinem…" at bounding box center [139, 121] width 93 height 116
click at [93, 51] on img at bounding box center [96, 50] width 7 height 7
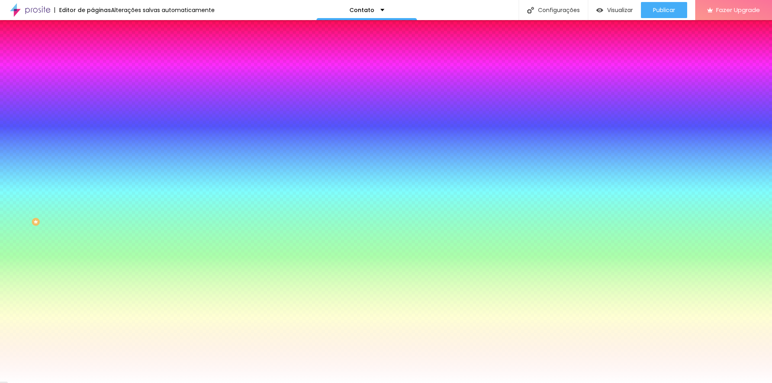
click at [100, 59] on span "Avançado" at bounding box center [113, 60] width 27 height 7
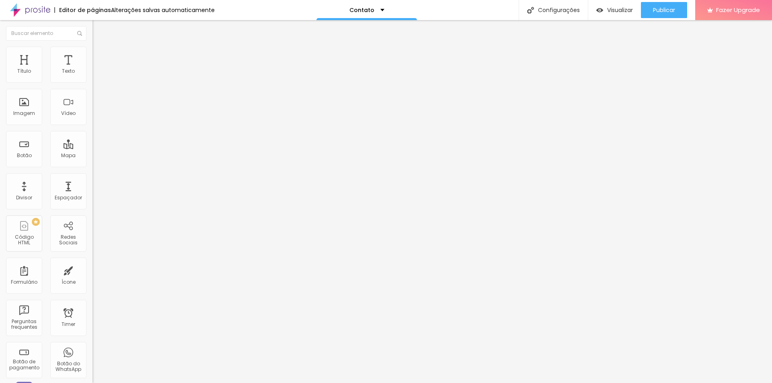
click at [93, 156] on input "range" at bounding box center [119, 159] width 52 height 6
click at [93, 270] on input "range" at bounding box center [119, 273] width 52 height 6
click at [93, 51] on img at bounding box center [96, 50] width 7 height 7
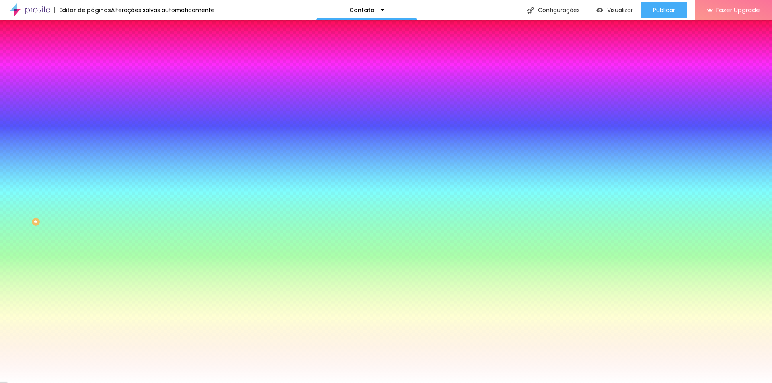
click at [97, 319] on icon "button" at bounding box center [98, 320] width 3 height 3
drag, startPoint x: 87, startPoint y: 241, endPoint x: 71, endPoint y: 245, distance: 16.7
click at [46, 383] on div at bounding box center [386, 383] width 772 height 0
click at [93, 46] on img at bounding box center [96, 42] width 7 height 7
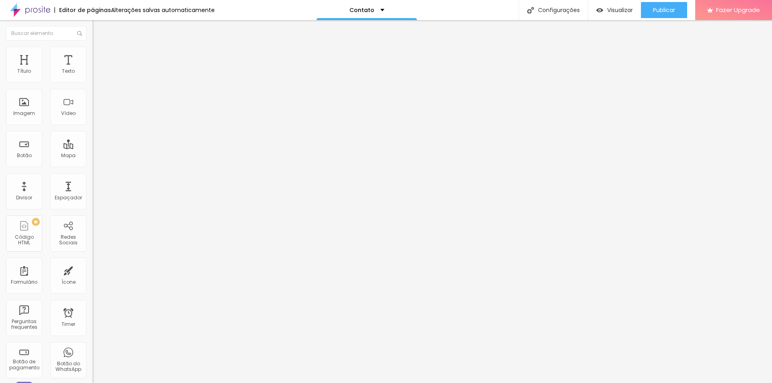
click at [93, 124] on span "Grande" at bounding box center [102, 123] width 19 height 7
click at [93, 132] on span "Pequeno" at bounding box center [103, 128] width 21 height 7
click at [93, 144] on span "Grande" at bounding box center [102, 140] width 19 height 7
click at [93, 127] on span "Grande" at bounding box center [102, 123] width 19 height 7
click at [93, 143] on div "Link" at bounding box center [139, 148] width 93 height 10
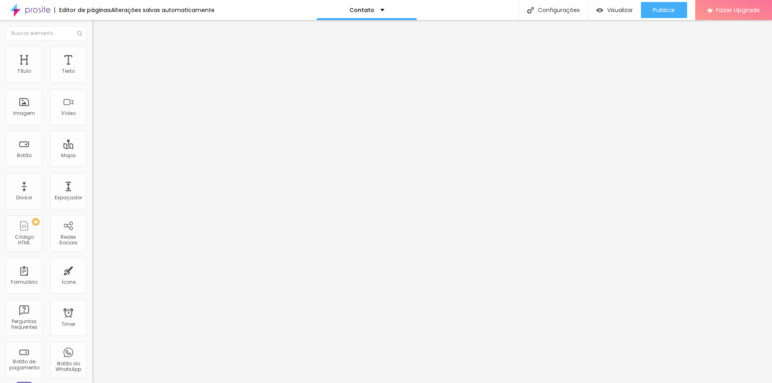
click at [93, 143] on div "Link" at bounding box center [139, 148] width 93 height 10
click at [98, 78] on div "Chegou sua vez!" at bounding box center [139, 74] width 82 height 7
click at [37, 383] on div "Chegou sua vez!" at bounding box center [40, 389] width 76 height 5
click at [93, 52] on li "Estilo" at bounding box center [139, 51] width 93 height 8
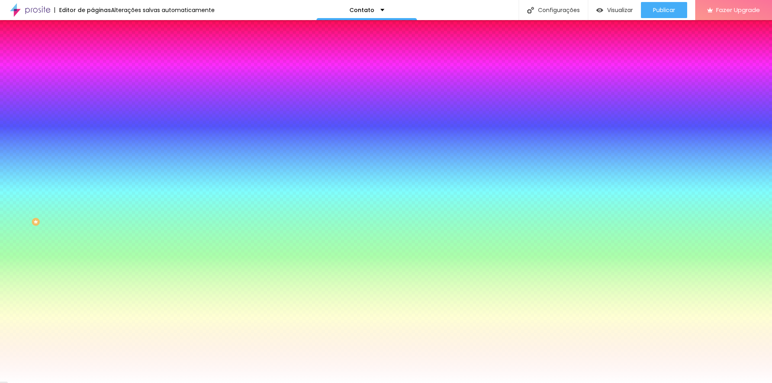
click at [93, 55] on li "Avançado" at bounding box center [139, 59] width 93 height 8
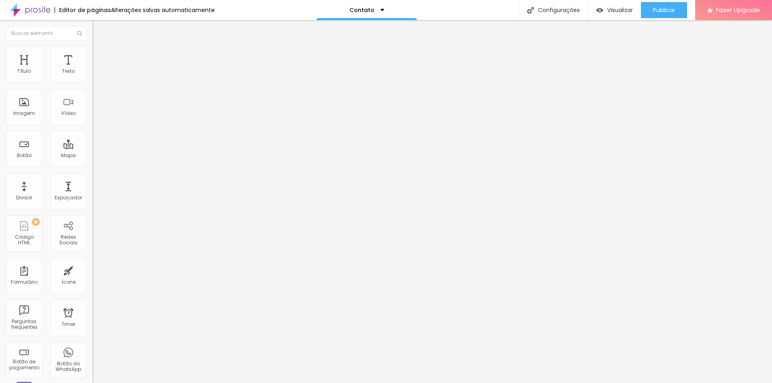
click at [100, 47] on span "Conteúdo" at bounding box center [112, 44] width 25 height 7
click at [93, 53] on li "Estilo" at bounding box center [139, 51] width 93 height 8
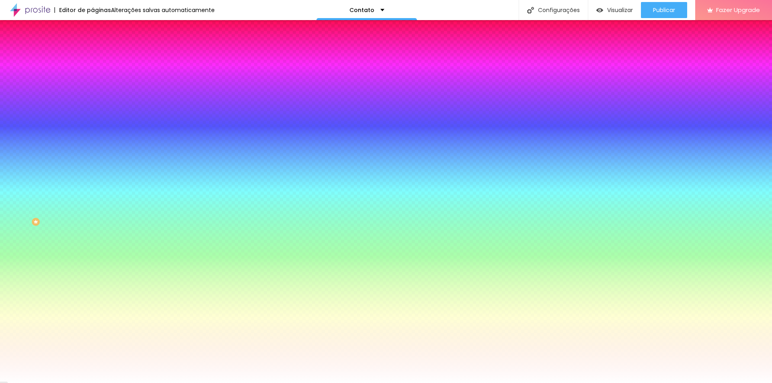
click at [96, 79] on icon "button" at bounding box center [99, 77] width 6 height 6
click at [96, 102] on icon "button" at bounding box center [99, 99] width 6 height 6
click at [96, 129] on icon "button" at bounding box center [99, 126] width 6 height 6
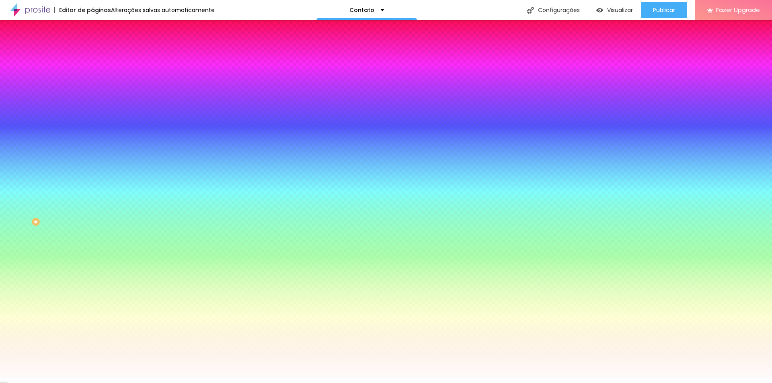
click at [96, 156] on icon "button" at bounding box center [99, 153] width 6 height 6
click at [96, 178] on icon "button" at bounding box center [99, 175] width 6 height 6
click at [96, 200] on icon "button" at bounding box center [99, 198] width 6 height 6
click at [93, 230] on button "Voltar ao padrão" at bounding box center [120, 225] width 55 height 9
click at [93, 222] on span "DESATIVADO" at bounding box center [107, 218] width 29 height 7
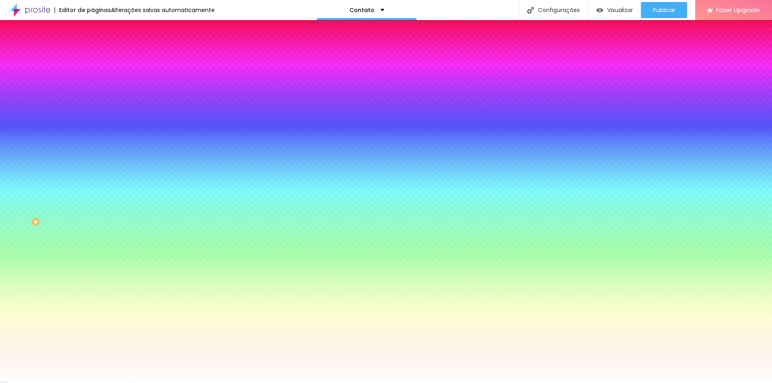
click at [93, 88] on div "Tipografia Voltar ao padrão" at bounding box center [139, 79] width 93 height 23
click at [96, 88] on icon "button" at bounding box center [98, 85] width 5 height 5
click at [170, 383] on div at bounding box center [386, 383] width 772 height 0
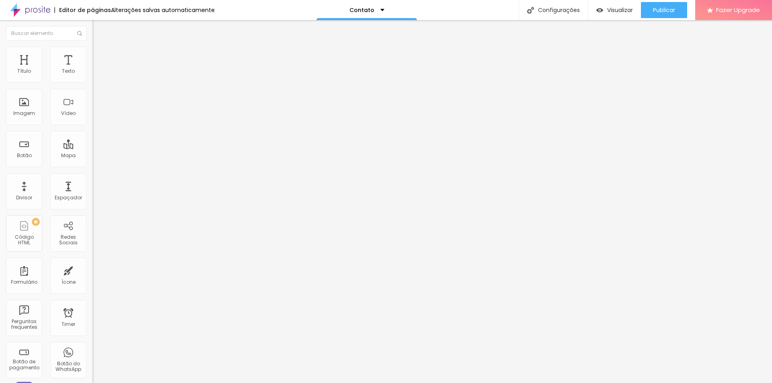
click at [100, 55] on span "Estilo" at bounding box center [106, 52] width 12 height 7
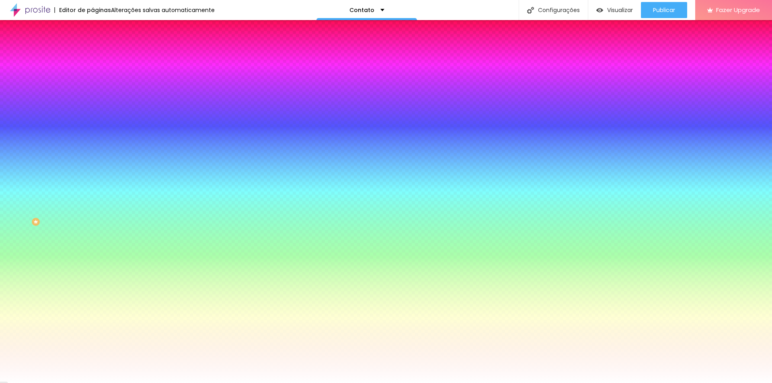
click at [93, 77] on div at bounding box center [139, 77] width 93 height 0
click at [55, 102] on div at bounding box center [386, 191] width 772 height 383
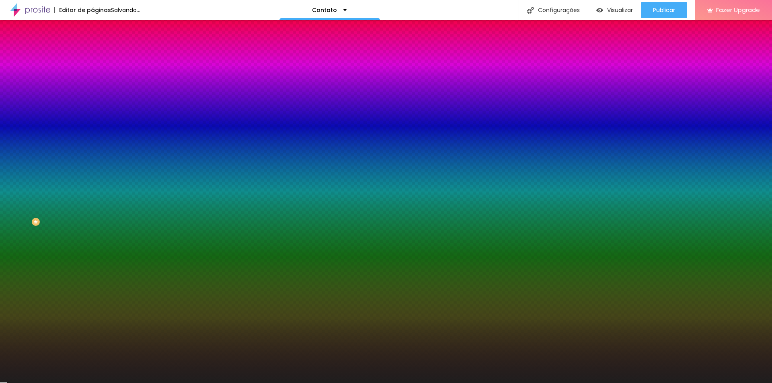
drag, startPoint x: 48, startPoint y: 101, endPoint x: 14, endPoint y: 144, distance: 55.3
click at [14, 144] on div at bounding box center [386, 191] width 772 height 383
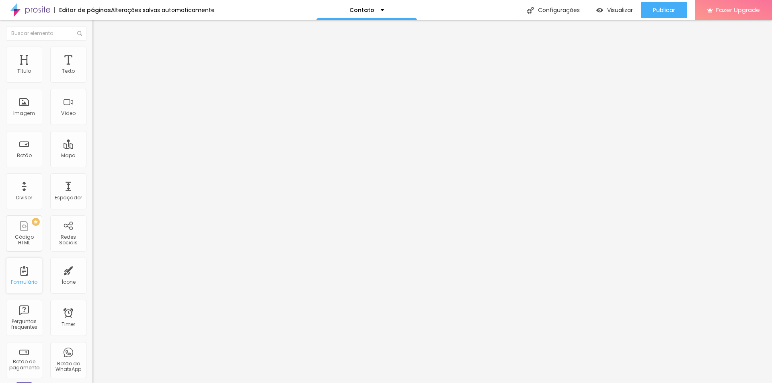
click at [26, 275] on div "Formulário" at bounding box center [24, 276] width 36 height 36
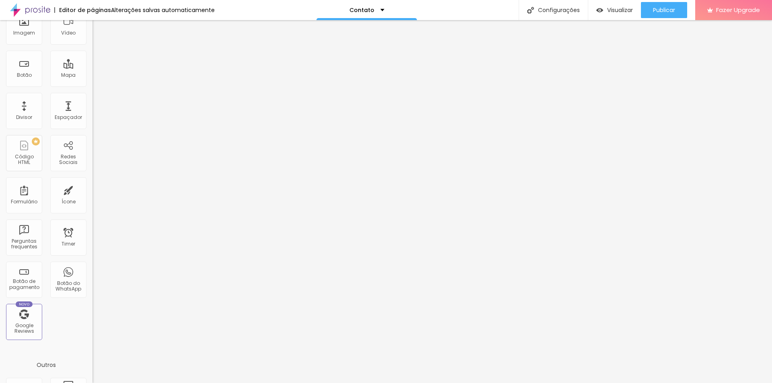
scroll to position [121, 0]
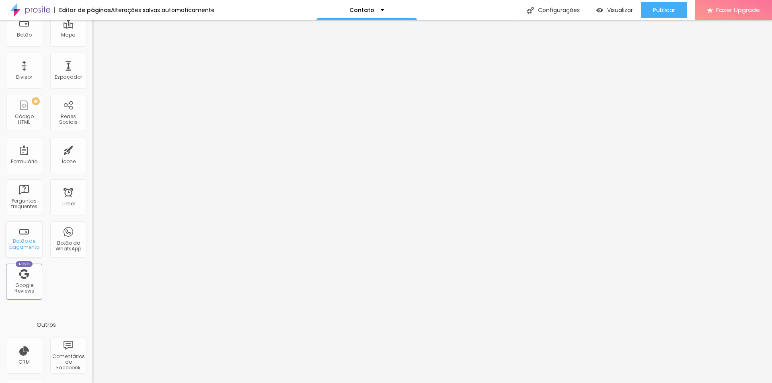
click at [27, 241] on div "Botão de pagamento" at bounding box center [24, 245] width 32 height 12
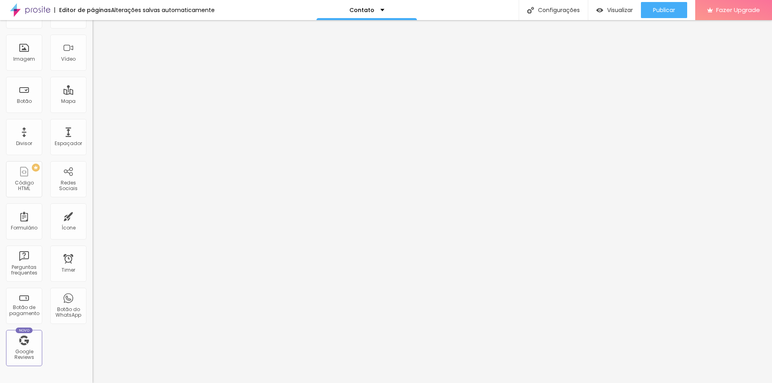
scroll to position [40, 0]
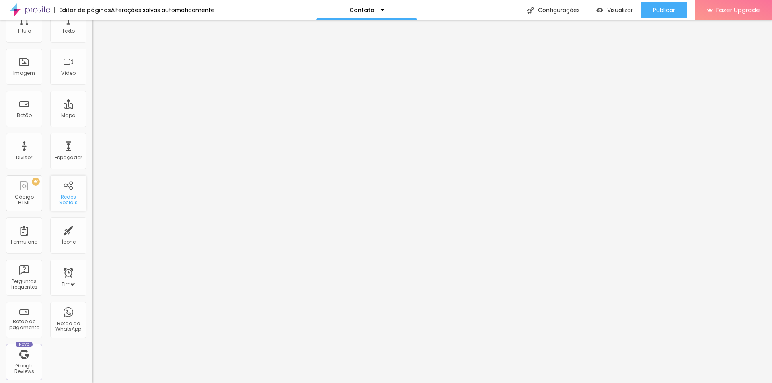
click at [64, 198] on div "Redes Sociais" at bounding box center [68, 200] width 32 height 12
drag, startPoint x: 10, startPoint y: 96, endPoint x: 10, endPoint y: 78, distance: 18.5
click at [93, 78] on div "TikTok Rede social TikTok Endereço URL Abrir em uma nova aba Instagram Rede soc…" at bounding box center [139, 342] width 93 height 559
click at [93, 162] on div "Instagram" at bounding box center [139, 164] width 93 height 5
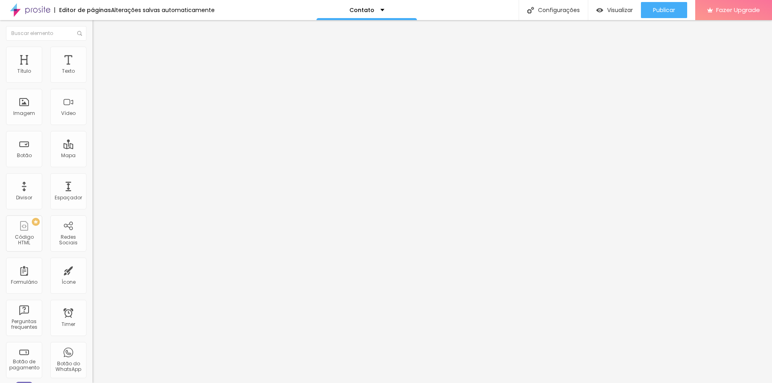
click at [97, 176] on div "Instagram" at bounding box center [139, 220] width 84 height 89
click at [93, 273] on input "https://" at bounding box center [141, 277] width 97 height 8
drag, startPoint x: 45, startPoint y: 128, endPoint x: 2, endPoint y: 128, distance: 43.0
click at [93, 128] on div "Instagram Rede social Instagram Endereço URL https:// Abrir em uma nova aba Tik…" at bounding box center [139, 355] width 93 height 585
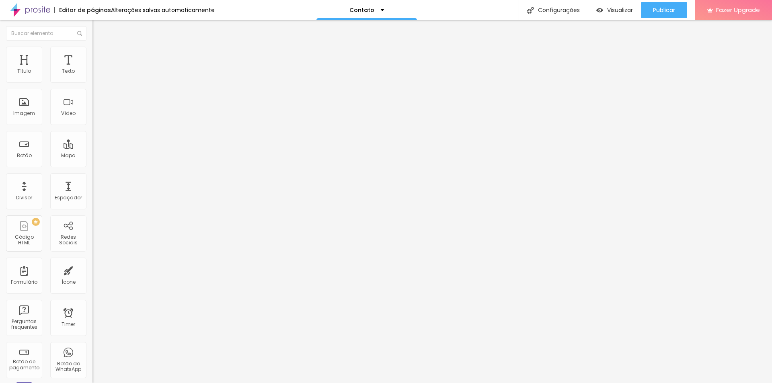
paste input "www.instagram.com/rodriguesfotografia_/"
click at [93, 259] on div "Editar Redes Sociais Conteúdo Estilo Avançado Instagram Rede social Instagram E…" at bounding box center [139, 201] width 93 height 363
click at [93, 314] on div "TikTok" at bounding box center [139, 316] width 93 height 5
click at [97, 334] on div "TikTok" at bounding box center [139, 337] width 84 height 7
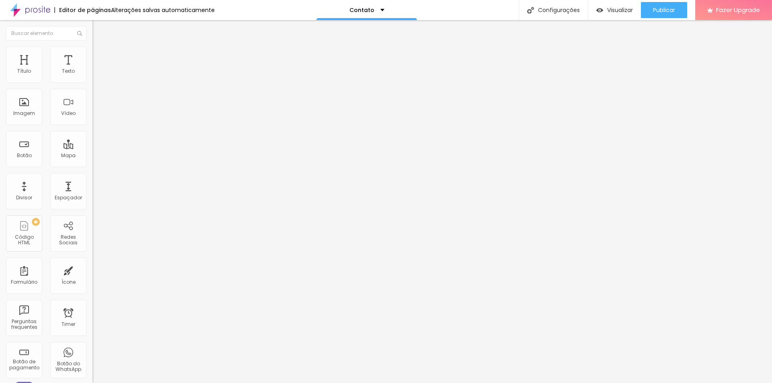
click at [93, 237] on div "Editar Redes Sociais Conteúdo Estilo Avançado Instagram Rede social Instagram E…" at bounding box center [139, 201] width 93 height 363
click at [93, 243] on div "Editar Redes Sociais Conteúdo Estilo Avançado Instagram Rede social Instagram E…" at bounding box center [139, 201] width 93 height 363
click at [93, 76] on div "Instagram" at bounding box center [139, 118] width 93 height 111
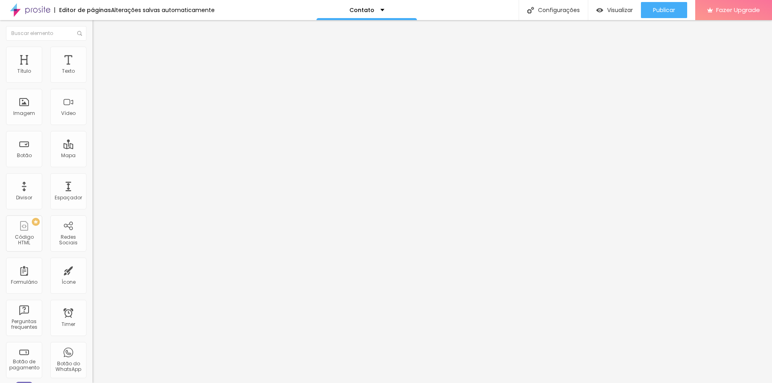
click at [93, 162] on div "Instagram" at bounding box center [139, 164] width 93 height 5
click at [93, 76] on div "Instagram" at bounding box center [139, 118] width 93 height 111
click at [97, 176] on div "Instagram" at bounding box center [139, 220] width 84 height 89
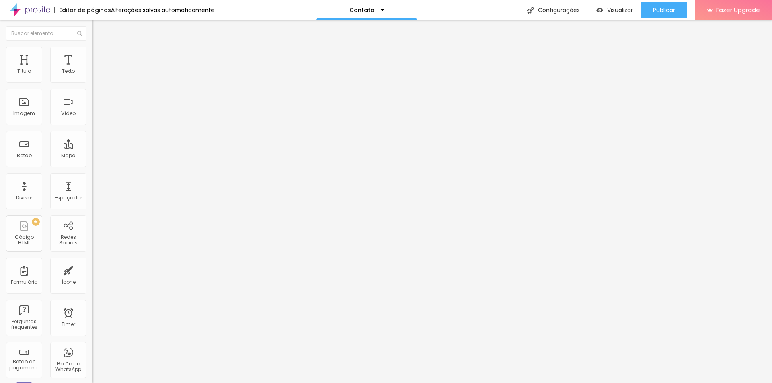
drag, startPoint x: 44, startPoint y: 164, endPoint x: 13, endPoint y: 164, distance: 31.0
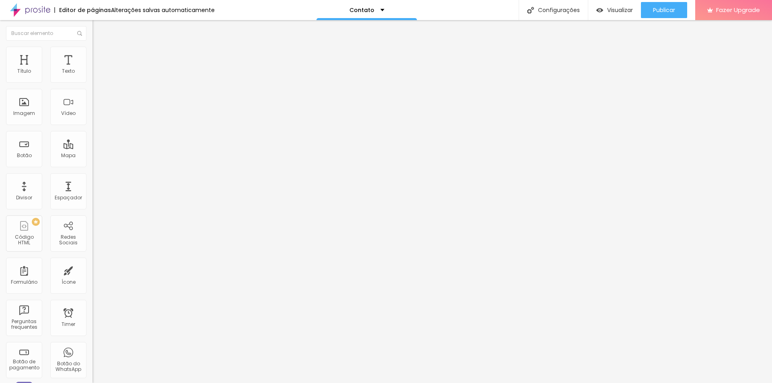
paste input "www.facebook.com/kellve.rodriguesfotografia/"
click at [93, 244] on div "Editar Redes Sociais Conteúdo Estilo Avançado Instagram Rede social Instagram E…" at bounding box center [139, 201] width 93 height 363
click at [93, 242] on div "Editar Redes Sociais Conteúdo Estilo Avançado Instagram Rede social Instagram E…" at bounding box center [139, 201] width 93 height 363
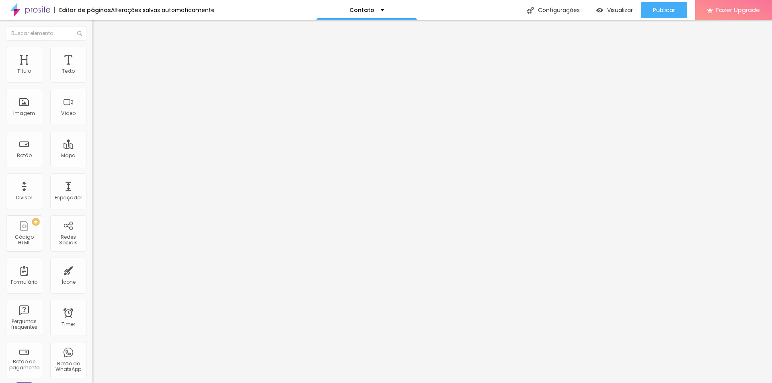
click at [93, 52] on li "Estilo" at bounding box center [139, 51] width 93 height 8
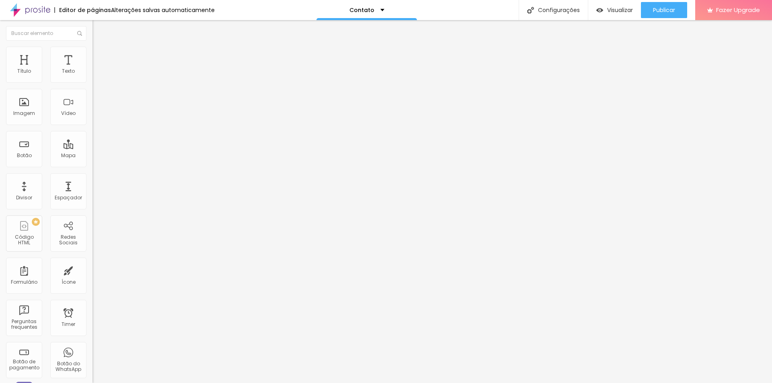
click at [96, 144] on icon "button" at bounding box center [98, 142] width 5 height 5
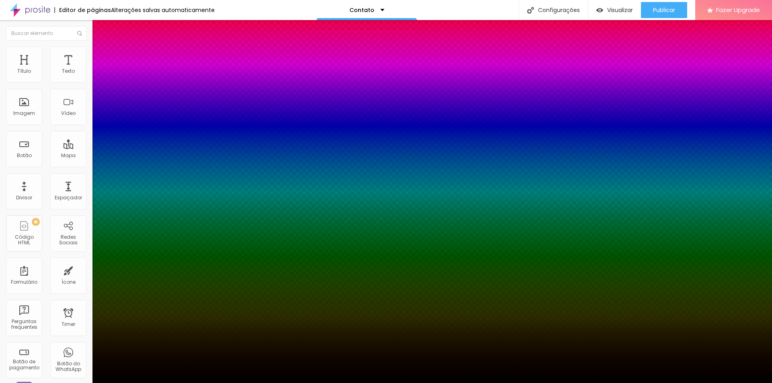
click at [151, 236] on div at bounding box center [386, 191] width 772 height 383
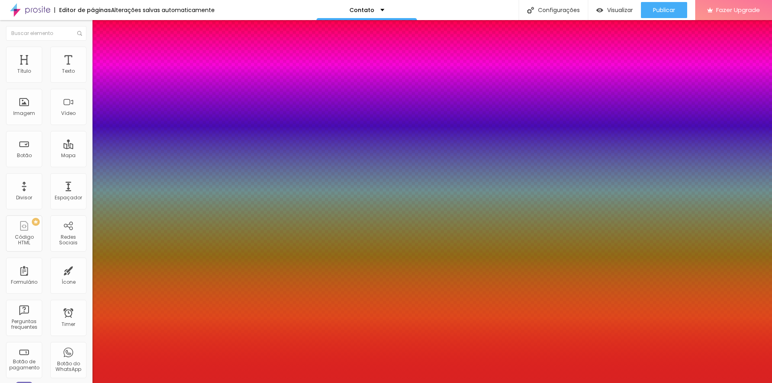
click at [46, 383] on div at bounding box center [386, 383] width 772 height 0
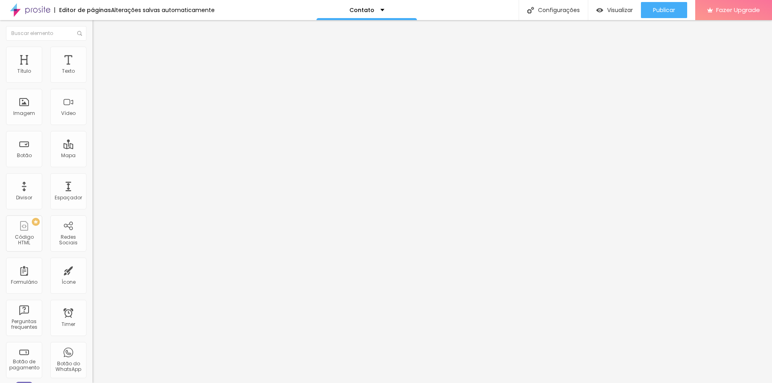
click at [96, 136] on icon "button" at bounding box center [99, 133] width 6 height 6
click at [93, 55] on img at bounding box center [96, 58] width 7 height 7
click at [93, 52] on img at bounding box center [96, 50] width 7 height 7
click at [93, 47] on li "Conteúdo" at bounding box center [139, 43] width 93 height 8
click at [99, 29] on img "button" at bounding box center [102, 29] width 6 height 6
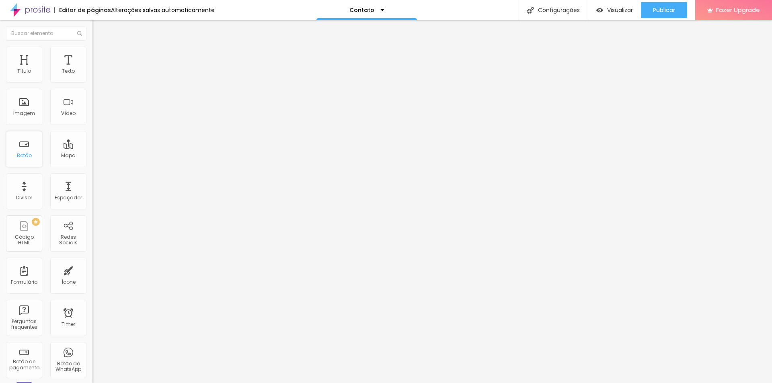
click at [28, 155] on div "Botão" at bounding box center [24, 156] width 15 height 6
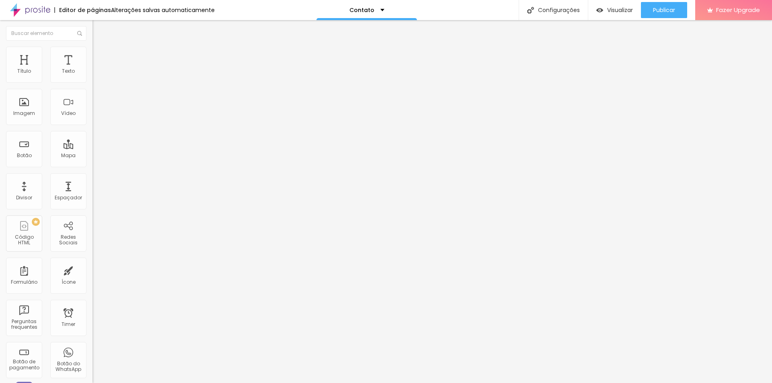
click at [93, 244] on div "Editar Redes Sociais Conteúdo Estilo Avançado Instagram Rede social Instagram E…" at bounding box center [139, 201] width 93 height 363
click at [100, 55] on span "Estilo" at bounding box center [106, 52] width 12 height 7
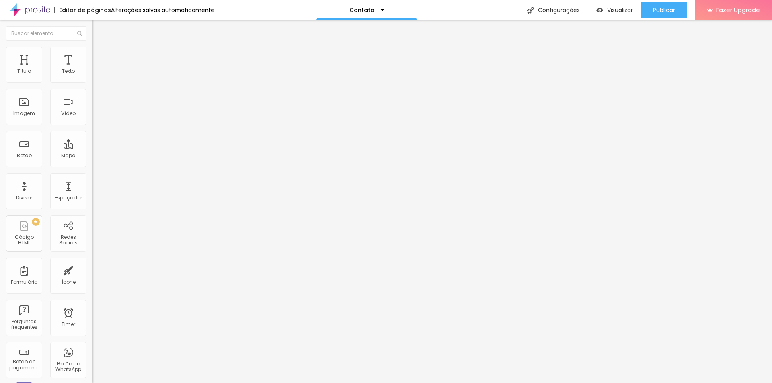
click at [93, 55] on li "Avançado" at bounding box center [139, 59] width 93 height 8
click at [93, 46] on img at bounding box center [96, 42] width 7 height 7
click at [99, 31] on img "button" at bounding box center [102, 29] width 6 height 6
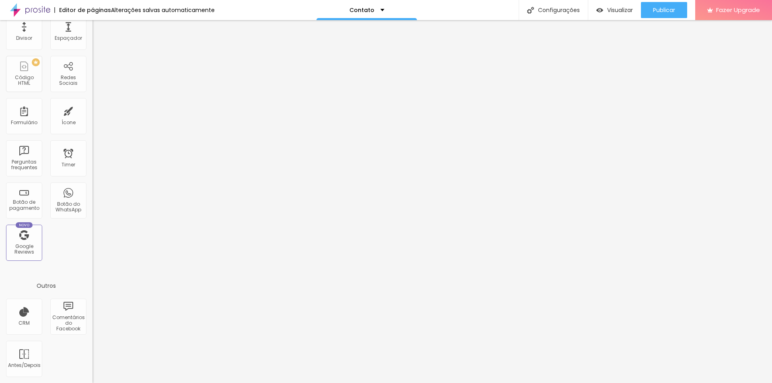
scroll to position [119, 0]
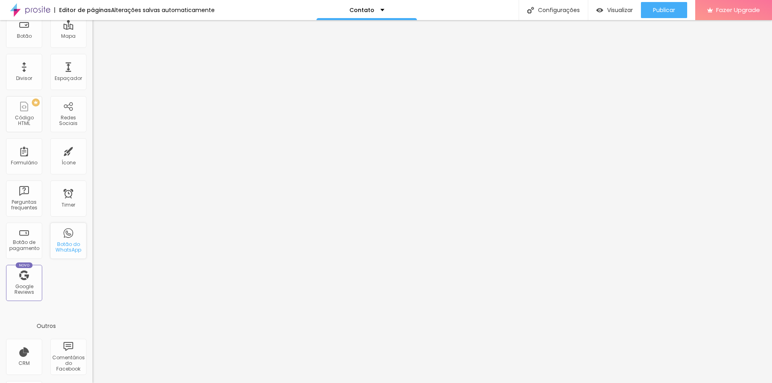
click at [66, 251] on div "Botão do WhatsApp" at bounding box center [68, 248] width 32 height 12
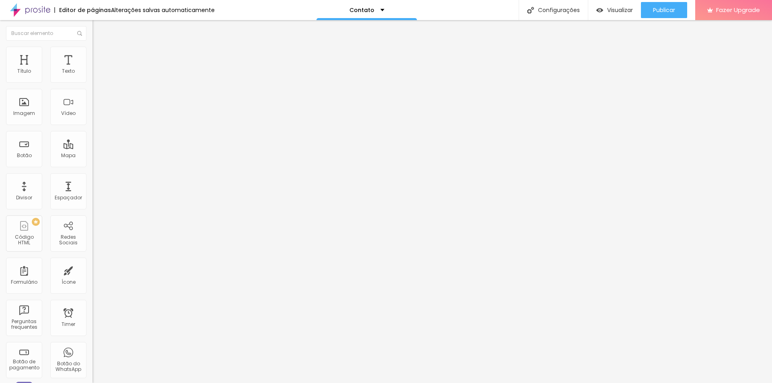
drag, startPoint x: 36, startPoint y: 116, endPoint x: 2, endPoint y: 115, distance: 33.8
click at [93, 115] on div "Número do WhatsApp * (65)99224-1463 + 55 Texto do botão Conversar no WhatsApp M…" at bounding box center [139, 203] width 93 height 268
drag, startPoint x: 9, startPoint y: 147, endPoint x: 61, endPoint y: 148, distance: 51.9
click at [93, 278] on textarea "Olá, cheguei até você pela página {page_title} e gostaria de mais informações" at bounding box center [138, 285] width 91 height 14
drag, startPoint x: 12, startPoint y: 160, endPoint x: 8, endPoint y: 158, distance: 4.9
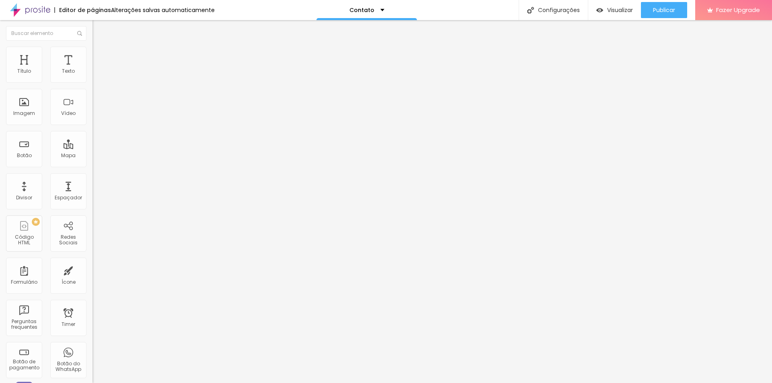
click at [93, 278] on textarea "Olá, cheguei até você pela seu site rodriguesfotografica.com.br e gostaria de m…" at bounding box center [138, 285] width 91 height 14
drag, startPoint x: 47, startPoint y: 168, endPoint x: 4, endPoint y: 170, distance: 43.1
click at [93, 170] on div "Número do WhatsApp * (65)99224-1463 + 55 Texto do botão Me chame no WhatsApp Me…" at bounding box center [139, 203] width 93 height 268
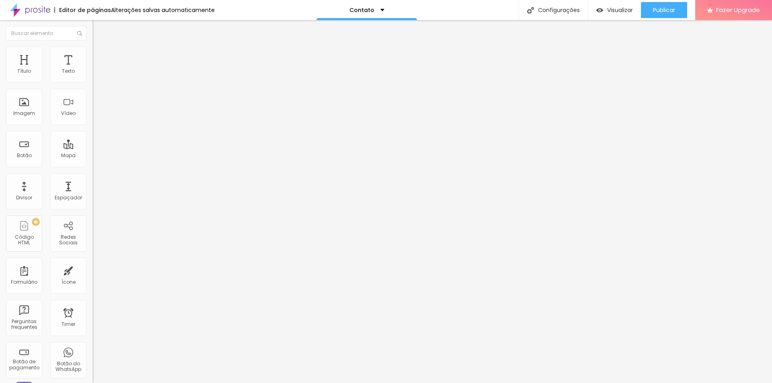
click at [93, 278] on textarea "Olá, cheguei até você pela seu site rodriguesfotografica.com.br e gostaria de m…" at bounding box center [138, 285] width 91 height 14
click at [100, 60] on span "Estilo" at bounding box center [106, 58] width 12 height 7
click at [98, 140] on input "radio" at bounding box center [100, 142] width 5 height 5
click at [103, 140] on input "radio" at bounding box center [105, 142] width 5 height 5
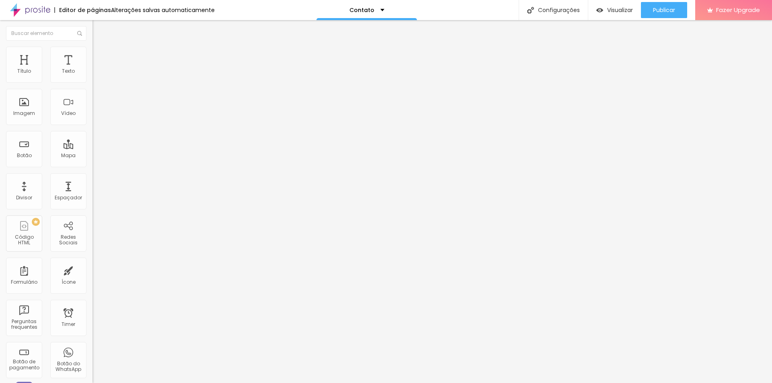
click at [93, 140] on input "radio" at bounding box center [95, 142] width 5 height 5
click at [93, 264] on span "Verde claro" at bounding box center [107, 267] width 28 height 7
click at [93, 276] on span "Verde escuro" at bounding box center [109, 279] width 32 height 7
click at [93, 286] on span "Arredondada" at bounding box center [110, 289] width 34 height 7
click at [93, 291] on span "Reta" at bounding box center [98, 294] width 11 height 7
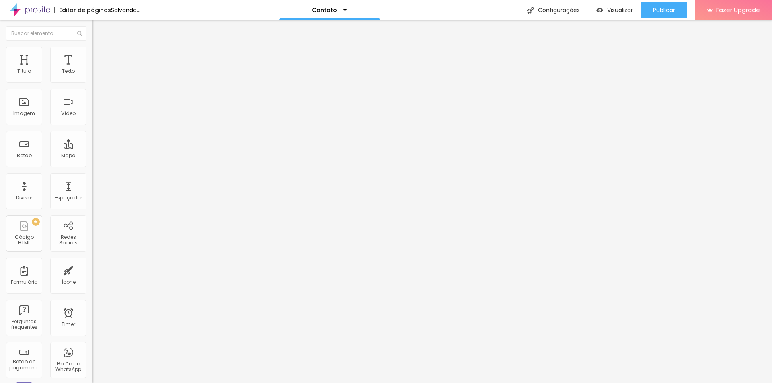
click at [93, 298] on span "Curvada" at bounding box center [104, 301] width 23 height 7
click at [93, 303] on span "Arredondada" at bounding box center [110, 306] width 34 height 7
click at [93, 296] on span "Curvada" at bounding box center [104, 299] width 23 height 7
click at [93, 291] on span "Reta" at bounding box center [98, 294] width 11 height 7
click at [93, 300] on div "Curvada" at bounding box center [139, 302] width 93 height 5
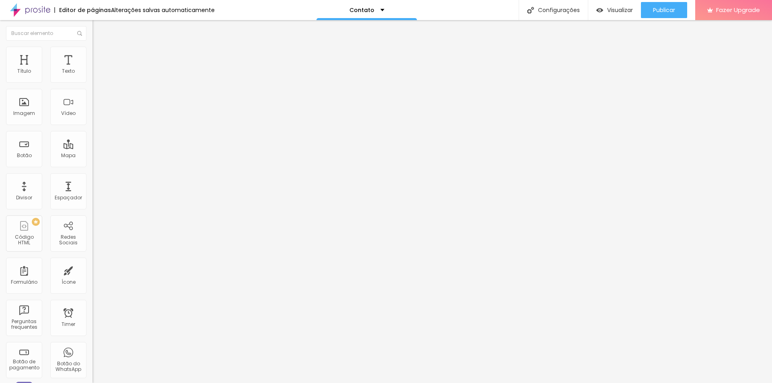
click at [96, 133] on img at bounding box center [98, 135] width 5 height 5
click at [96, 80] on img at bounding box center [98, 77] width 5 height 5
click at [93, 61] on img at bounding box center [96, 64] width 7 height 7
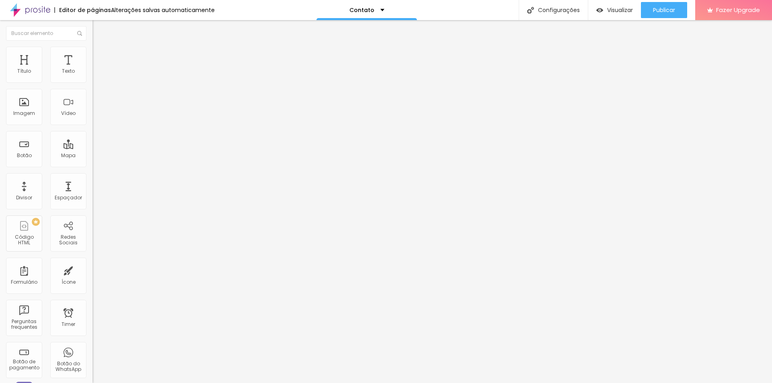
click at [62, 315] on div "Timer" at bounding box center [68, 318] width 36 height 36
click at [98, 78] on div "Chegou sua vez!" at bounding box center [139, 74] width 82 height 7
click at [93, 81] on img at bounding box center [95, 83] width 5 height 5
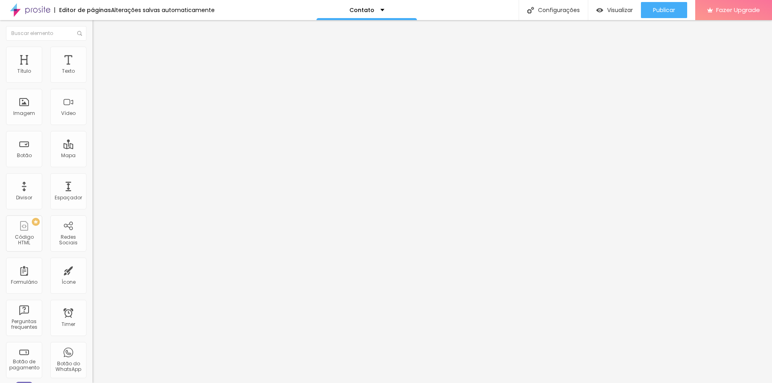
drag, startPoint x: 476, startPoint y: 256, endPoint x: 393, endPoint y: 254, distance: 83.7
drag, startPoint x: 440, startPoint y: 255, endPoint x: 469, endPoint y: 255, distance: 28.2
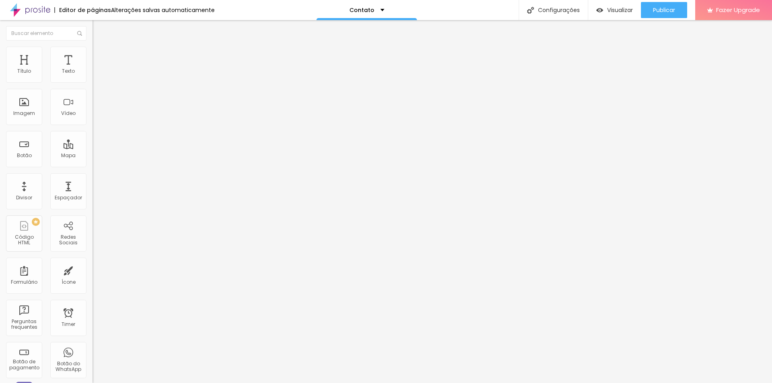
scroll to position [65, 0]
drag, startPoint x: 283, startPoint y: 188, endPoint x: 305, endPoint y: 189, distance: 21.7
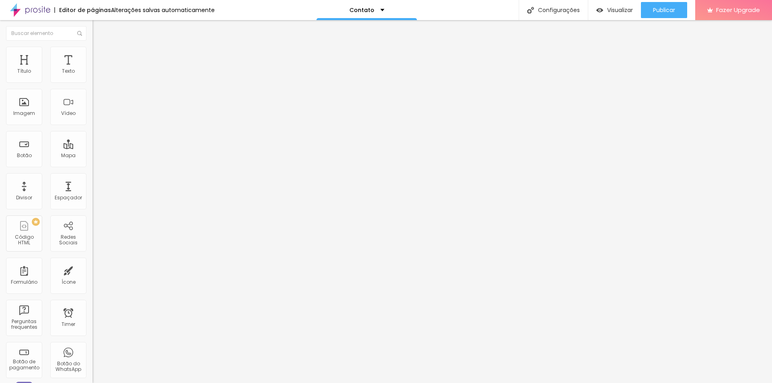
drag, startPoint x: 309, startPoint y: 189, endPoint x: 269, endPoint y: 188, distance: 39.8
drag, startPoint x: 266, startPoint y: 172, endPoint x: 266, endPoint y: 134, distance: 37.8
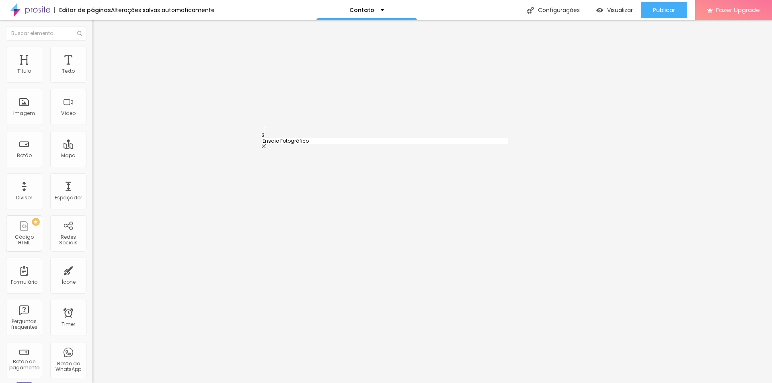
drag, startPoint x: 266, startPoint y: 170, endPoint x: 266, endPoint y: 144, distance: 25.7
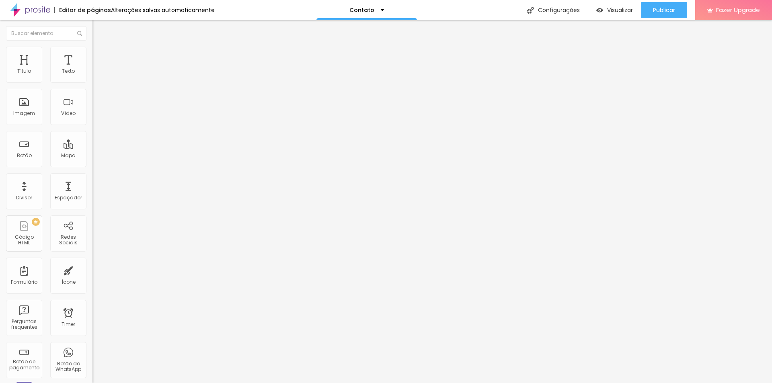
drag, startPoint x: 298, startPoint y: 282, endPoint x: 265, endPoint y: 279, distance: 33.5
drag, startPoint x: 265, startPoint y: 280, endPoint x: 260, endPoint y: 168, distance: 111.9
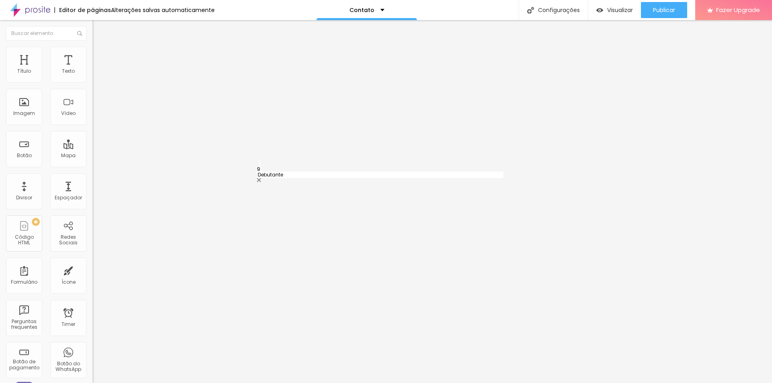
drag, startPoint x: 301, startPoint y: 298, endPoint x: 273, endPoint y: 295, distance: 28.3
drag, startPoint x: 265, startPoint y: 295, endPoint x: 263, endPoint y: 165, distance: 129.5
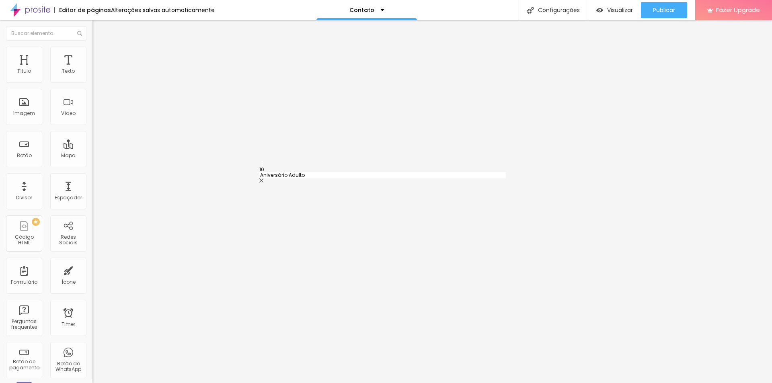
drag, startPoint x: 265, startPoint y: 228, endPoint x: 261, endPoint y: 152, distance: 76.5
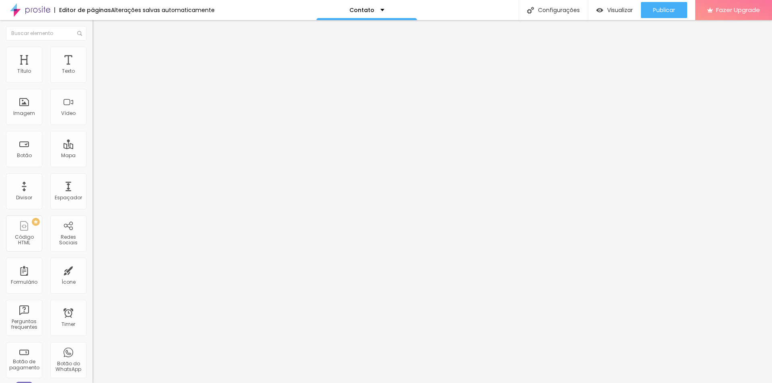
drag, startPoint x: 267, startPoint y: 247, endPoint x: 267, endPoint y: 169, distance: 78.0
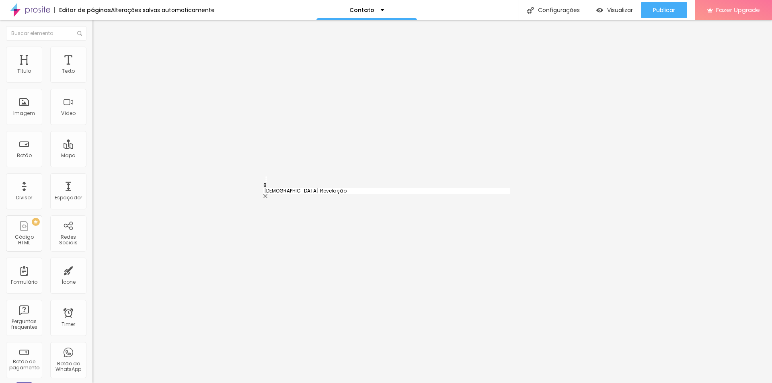
drag, startPoint x: 264, startPoint y: 261, endPoint x: 265, endPoint y: 183, distance: 77.6
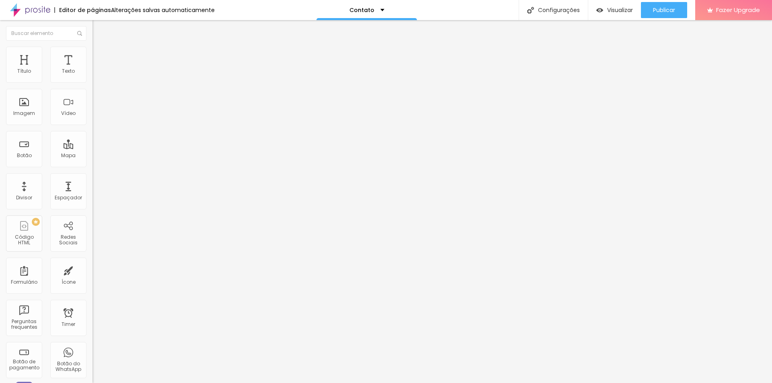
scroll to position [266, 0]
drag, startPoint x: 300, startPoint y: 234, endPoint x: 272, endPoint y: 234, distance: 28.2
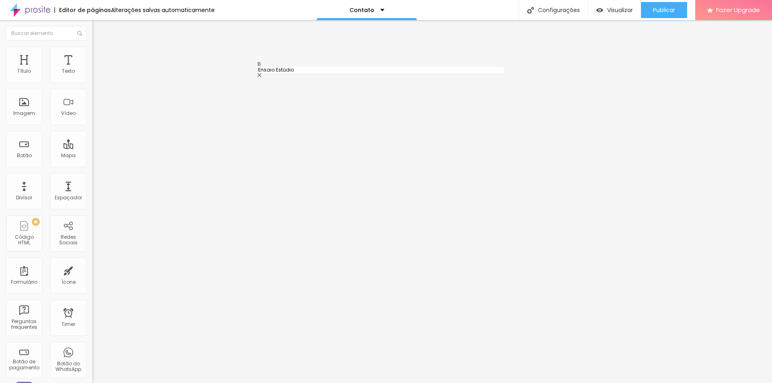
scroll to position [200, 0]
drag, startPoint x: 267, startPoint y: 251, endPoint x: 266, endPoint y: 122, distance: 128.7
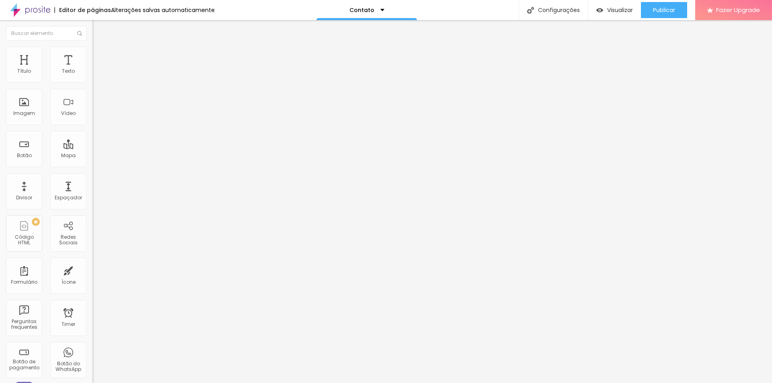
drag, startPoint x: 299, startPoint y: 130, endPoint x: 313, endPoint y: 130, distance: 13.7
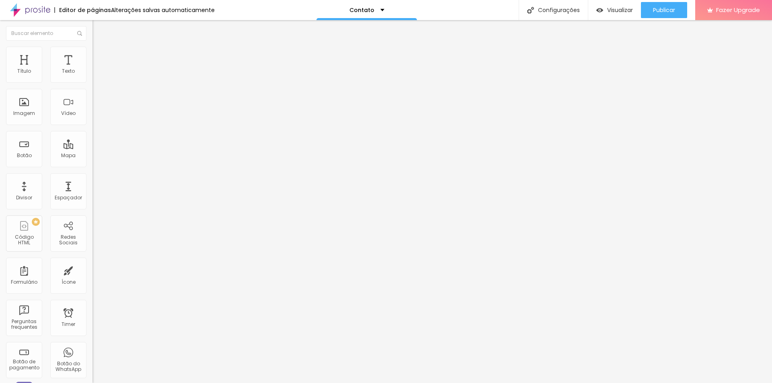
drag, startPoint x: 290, startPoint y: 160, endPoint x: 302, endPoint y: 160, distance: 11.7
drag, startPoint x: 358, startPoint y: 160, endPoint x: 269, endPoint y: 160, distance: 88.9
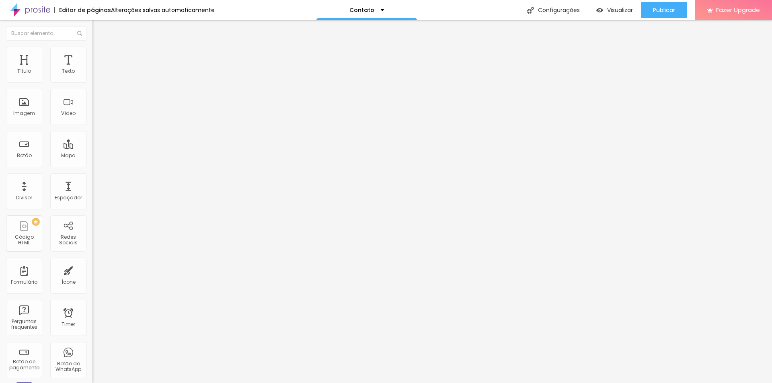
scroll to position [283, 0]
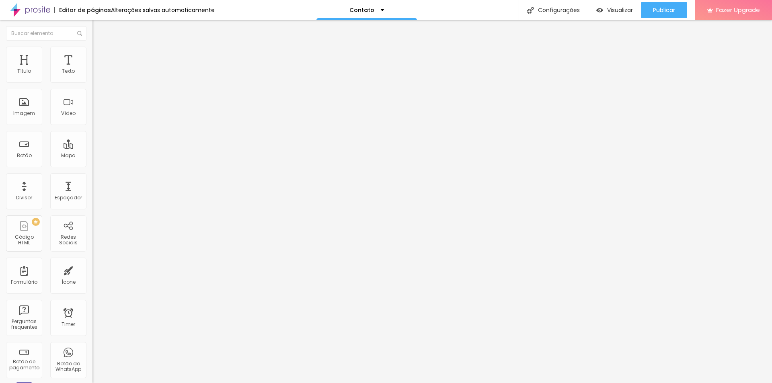
scroll to position [149, 0]
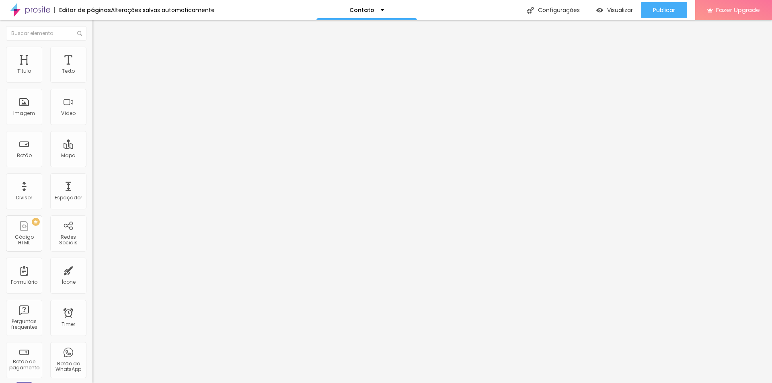
scroll to position [72, 0]
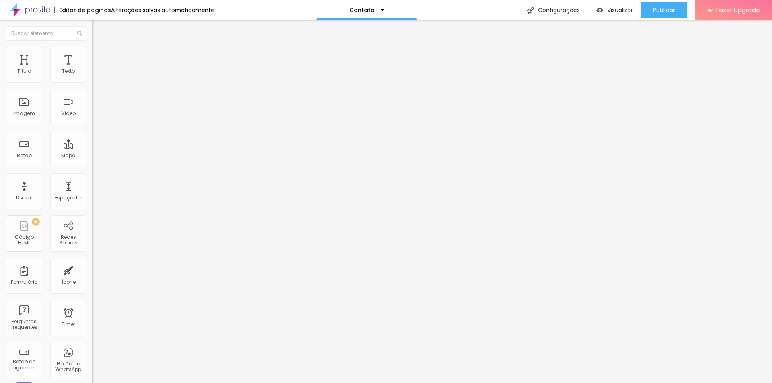
click at [98, 78] on div "Chegou sua vez!" at bounding box center [139, 74] width 82 height 7
click at [93, 39] on ul "Conteúdo Estilo Avançado" at bounding box center [139, 51] width 93 height 24
click at [93, 50] on img at bounding box center [96, 50] width 7 height 7
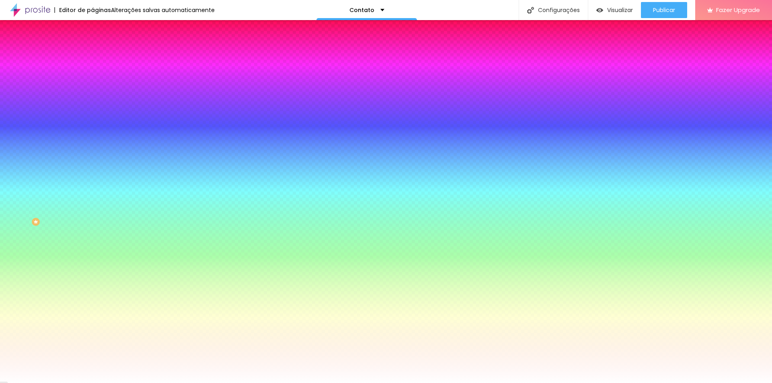
click at [93, 55] on li "Avançado" at bounding box center [139, 59] width 93 height 8
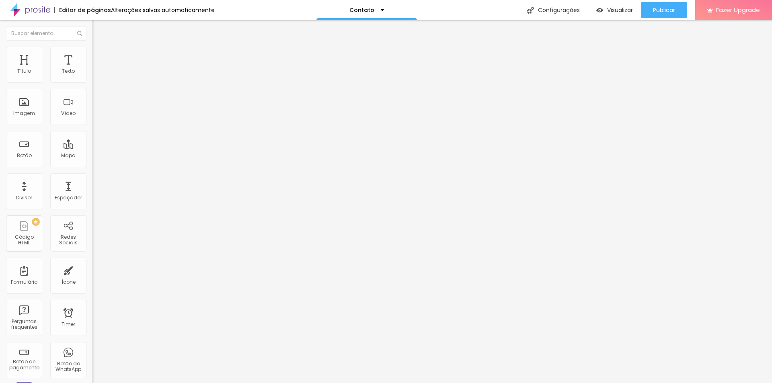
click at [93, 49] on li "Estilo" at bounding box center [139, 51] width 93 height 8
click at [98, 78] on div "Chegou sua vez!" at bounding box center [139, 74] width 82 height 7
click at [93, 81] on img at bounding box center [95, 83] width 5 height 5
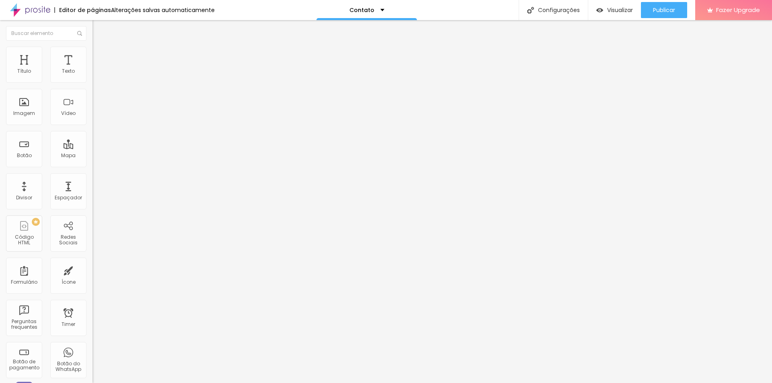
scroll to position [72, 0]
drag, startPoint x: 264, startPoint y: 227, endPoint x: 335, endPoint y: 222, distance: 71.3
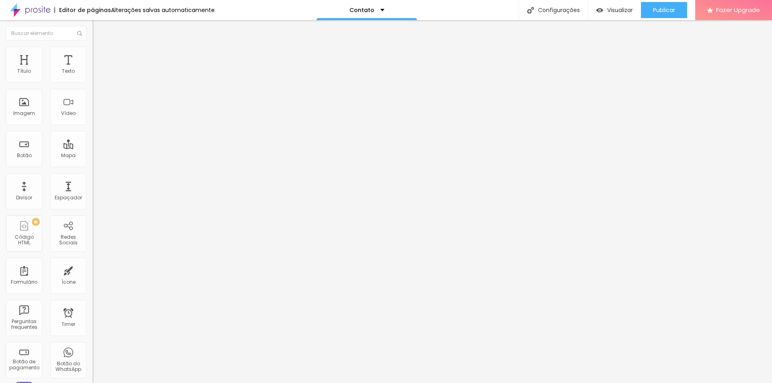
click at [93, 81] on img at bounding box center [95, 83] width 5 height 5
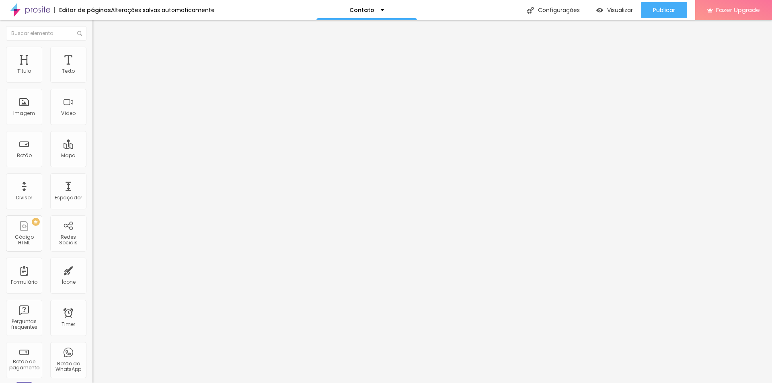
scroll to position [28, 0]
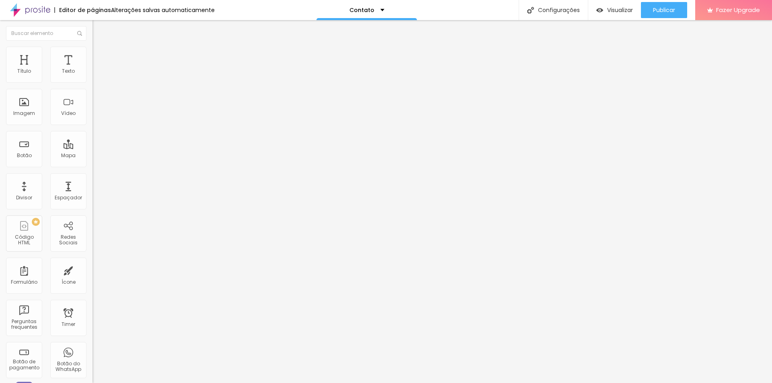
click at [658, 7] on span "Publicar" at bounding box center [664, 10] width 22 height 6
click at [93, 53] on li "Estilo" at bounding box center [139, 51] width 93 height 8
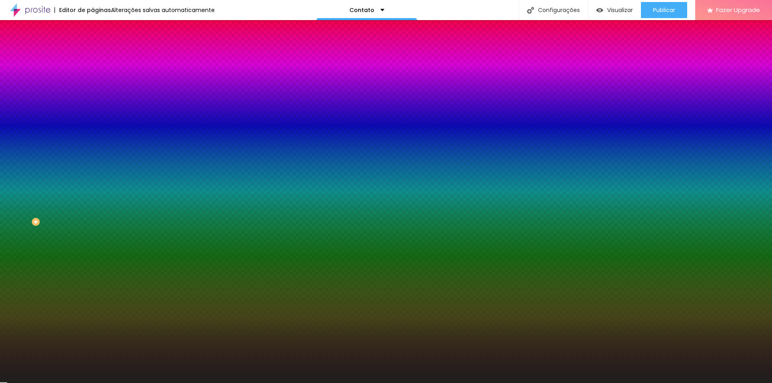
click at [93, 77] on div at bounding box center [139, 77] width 93 height 0
drag, startPoint x: 64, startPoint y: 80, endPoint x: 88, endPoint y: 79, distance: 23.3
click at [93, 79] on div "Cor de fundo Voltar ao padrão #1F1E1E Sombra DESATIVADO Voltar ao padrão Borda …" at bounding box center [139, 99] width 93 height 72
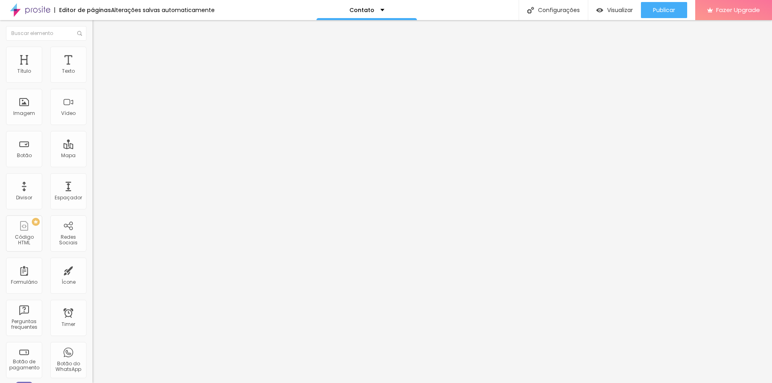
click at [93, 53] on li "Estilo" at bounding box center [139, 51] width 93 height 8
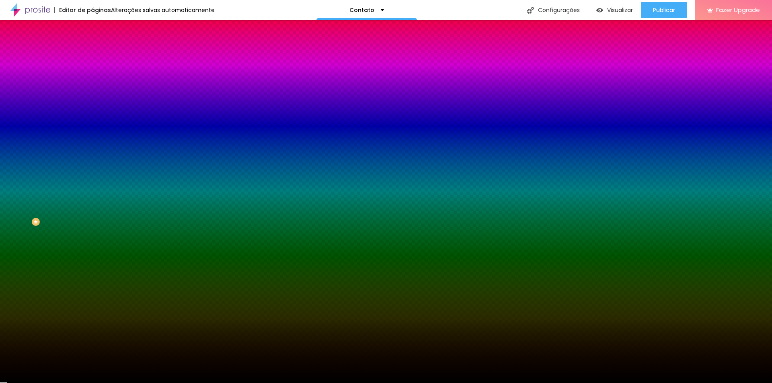
click at [93, 109] on div at bounding box center [139, 109] width 93 height 0
drag, startPoint x: 64, startPoint y: 144, endPoint x: 87, endPoint y: 144, distance: 23.3
click at [93, 144] on div "Imagem de fundo Adicionar imagem Efeito da Imagem Parallax Nenhum Parallax Cor …" at bounding box center [139, 115] width 93 height 104
paste input "1F1E1E"
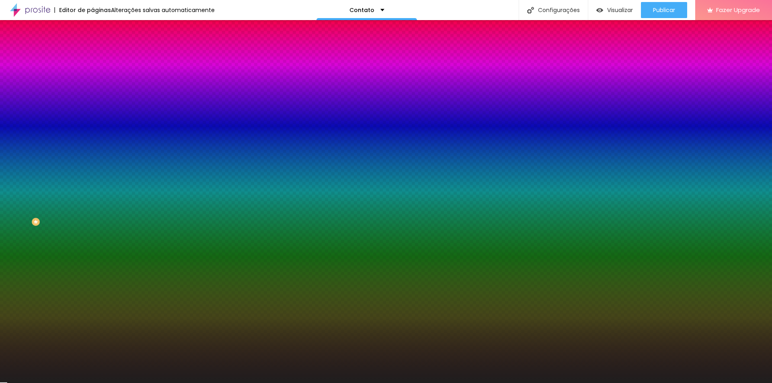
type input "#1F1E1E"
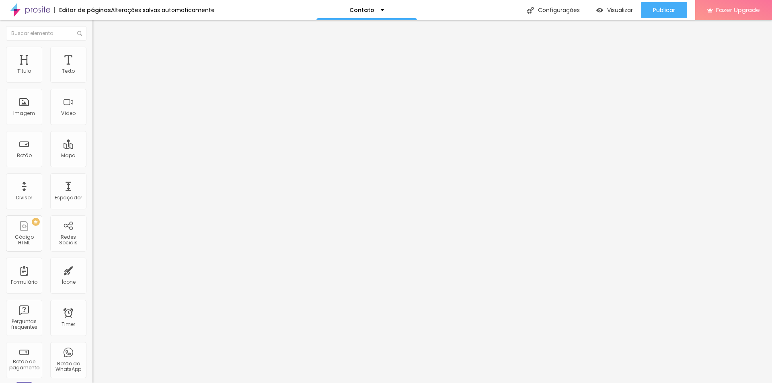
click at [100, 54] on span "Estilo" at bounding box center [106, 52] width 12 height 7
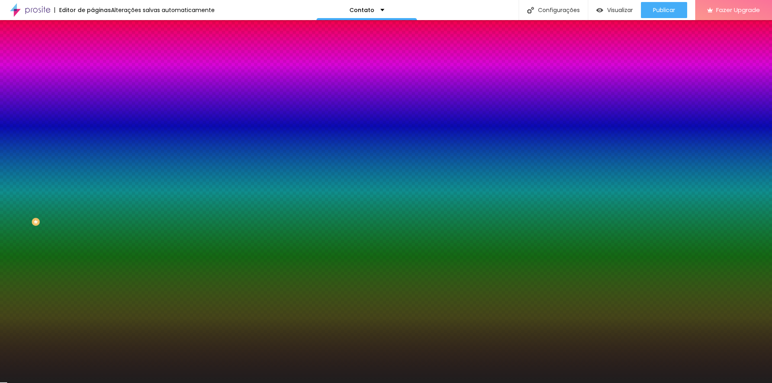
click at [93, 77] on div at bounding box center [139, 77] width 93 height 0
type input "#000000"
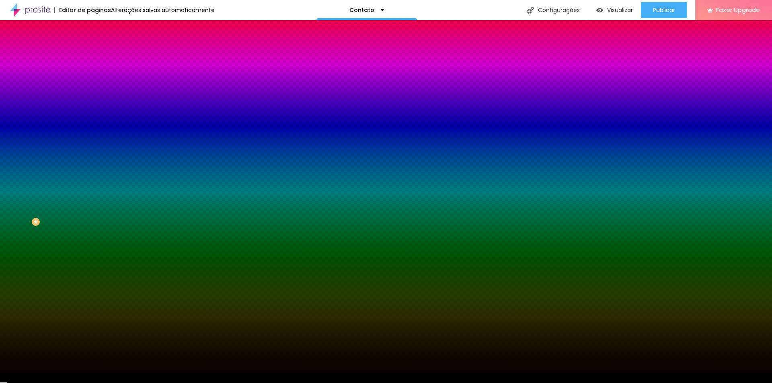
drag, startPoint x: 15, startPoint y: 145, endPoint x: 6, endPoint y: 159, distance: 16.8
click at [93, 159] on div "Editar Coluna Conteúdo Estilo Avançado Cor de fundo Voltar ao padrão #000000 So…" at bounding box center [139, 201] width 93 height 363
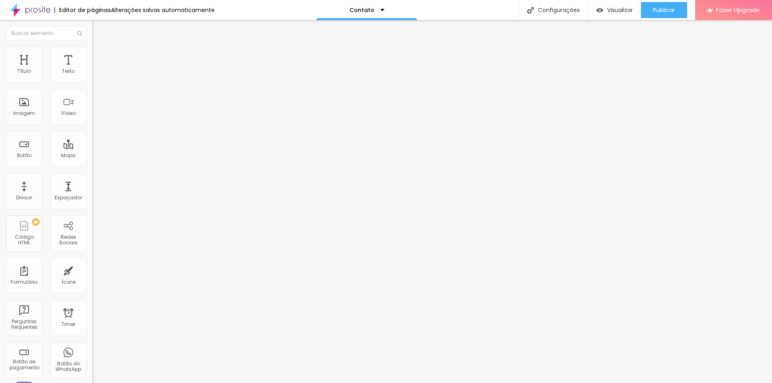
click at [100, 54] on span "Estilo" at bounding box center [106, 52] width 12 height 7
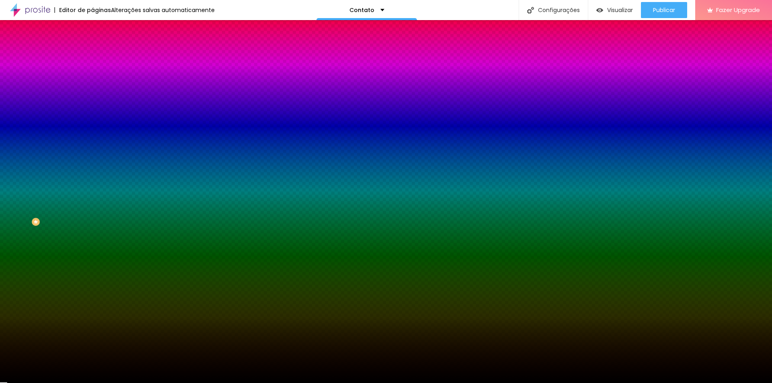
click at [93, 77] on div at bounding box center [139, 77] width 93 height 0
drag, startPoint x: 11, startPoint y: 146, endPoint x: 11, endPoint y: 137, distance: 8.8
click at [93, 85] on div at bounding box center [139, 85] width 93 height 0
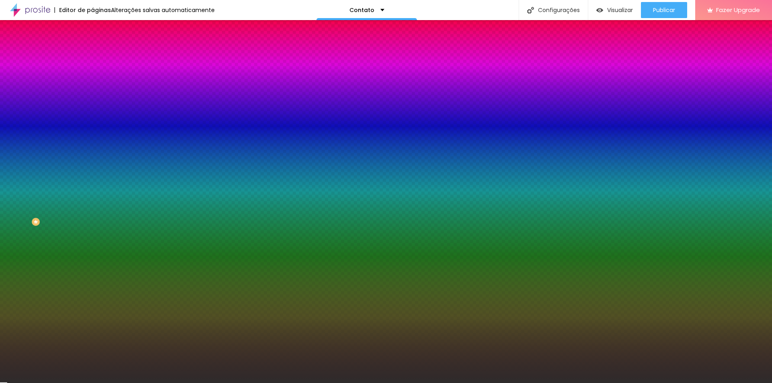
click at [93, 143] on div "Editar Coluna Conteúdo Estilo Avançado Cor de fundo Voltar ao padrão #000000 So…" at bounding box center [139, 201] width 93 height 363
click at [93, 77] on div at bounding box center [139, 77] width 93 height 0
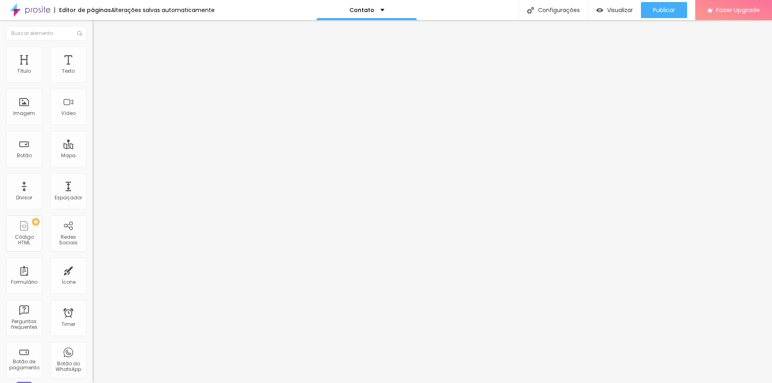
click at [100, 56] on span "Estilo" at bounding box center [106, 52] width 12 height 7
click at [93, 55] on img at bounding box center [96, 58] width 7 height 7
click at [100, 56] on span "Estilo" at bounding box center [106, 52] width 12 height 7
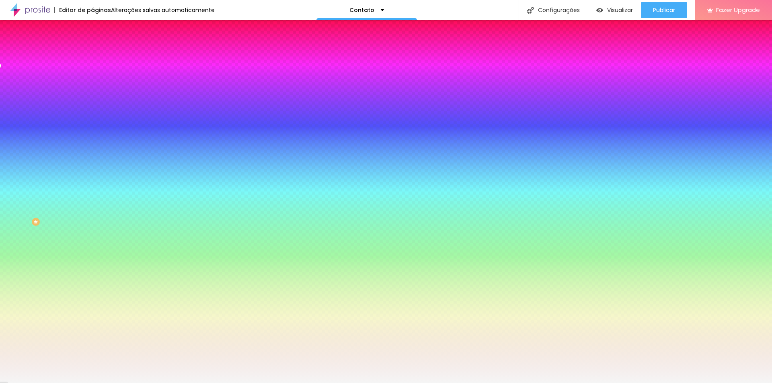
type input "#F5F5F5"
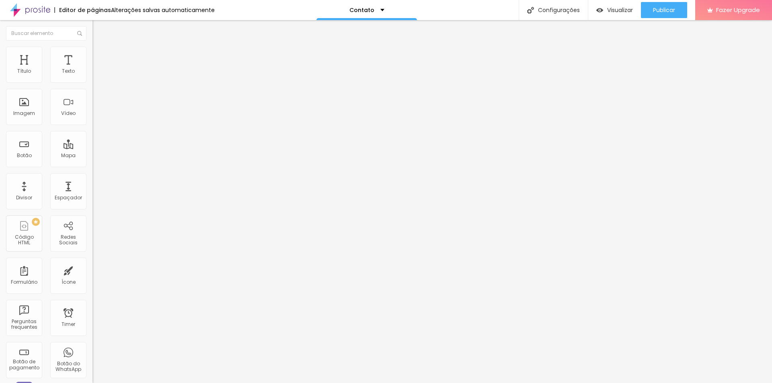
click at [93, 53] on li "Estilo" at bounding box center [139, 51] width 93 height 8
click at [93, 55] on img at bounding box center [96, 58] width 7 height 7
click at [93, 50] on img at bounding box center [96, 50] width 7 height 7
click at [93, 46] on img at bounding box center [96, 42] width 7 height 7
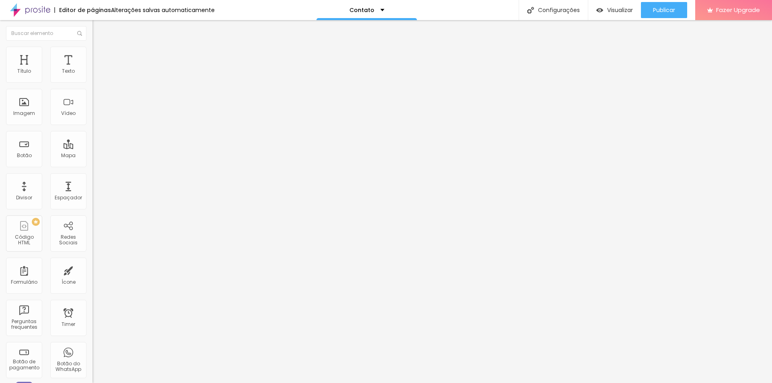
click at [93, 81] on input "text" at bounding box center [141, 77] width 97 height 8
type input "Rodrigues Fotografia"
drag, startPoint x: 71, startPoint y: 215, endPoint x: 83, endPoint y: 215, distance: 11.7
click at [93, 165] on input "[URL][DOMAIN_NAME]" at bounding box center [141, 161] width 97 height 8
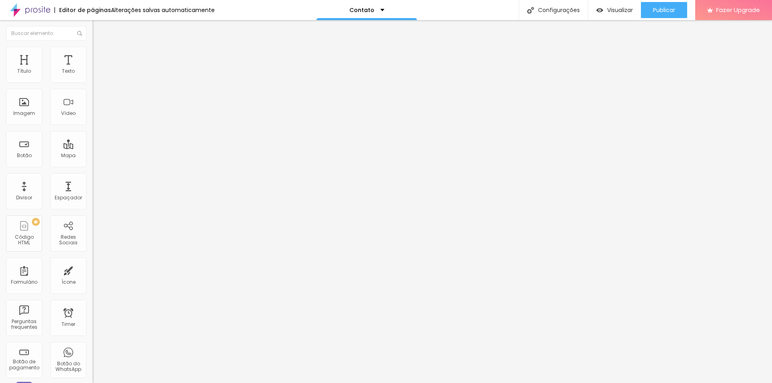
scroll to position [0, 0]
click at [93, 53] on li "Estilo" at bounding box center [139, 51] width 93 height 8
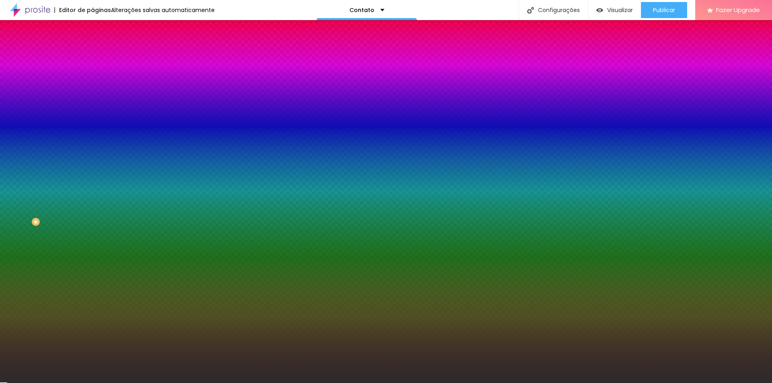
click at [93, 77] on div at bounding box center [139, 77] width 93 height 0
drag, startPoint x: 63, startPoint y: 80, endPoint x: 86, endPoint y: 80, distance: 23.7
click at [93, 80] on div "Cor de fundo Voltar ao padrão #2E2B2B Sombra DESATIVADO Voltar ao padrão Borda …" at bounding box center [139, 99] width 93 height 72
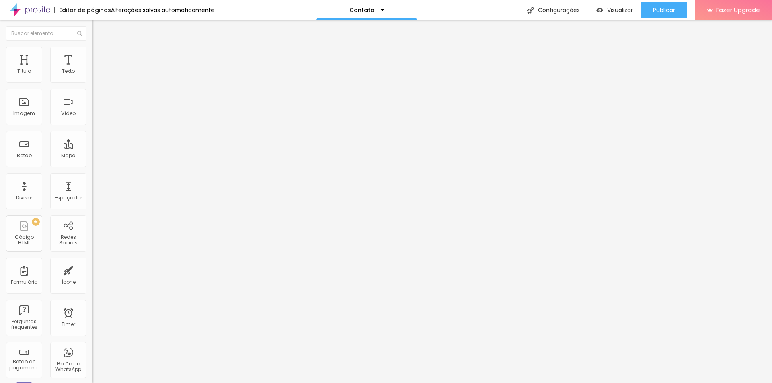
click at [93, 50] on li "Estilo" at bounding box center [139, 51] width 93 height 8
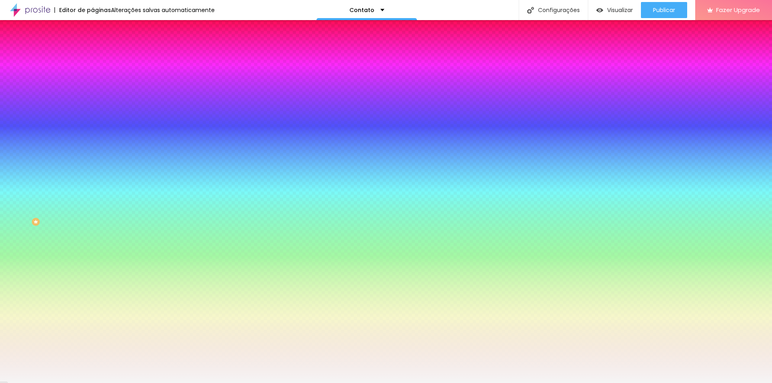
click at [93, 109] on div at bounding box center [139, 109] width 93 height 0
drag, startPoint x: 64, startPoint y: 145, endPoint x: 87, endPoint y: 146, distance: 23.8
click at [93, 146] on div "Imagem de fundo Trocar imagem Efeito da Imagem Parallax Nenhum Parallax Cor de …" at bounding box center [139, 115] width 93 height 104
paste input "2E2B2B"
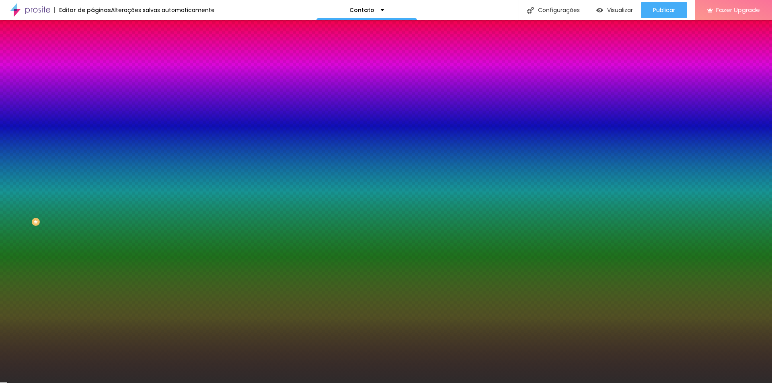
type input "#2E2B2B"
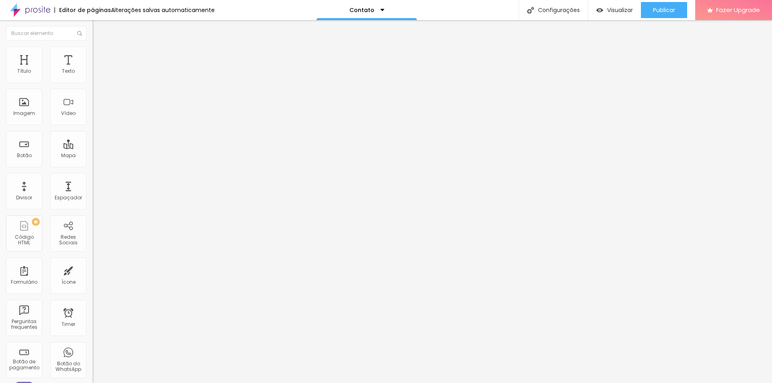
click at [93, 48] on img at bounding box center [96, 50] width 7 height 7
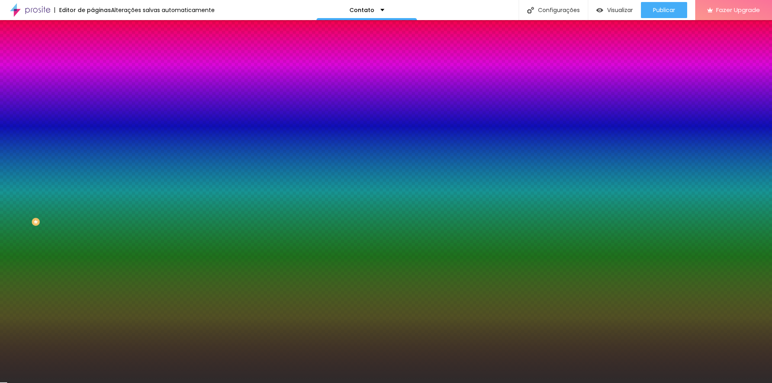
click at [93, 109] on div at bounding box center [139, 109] width 93 height 0
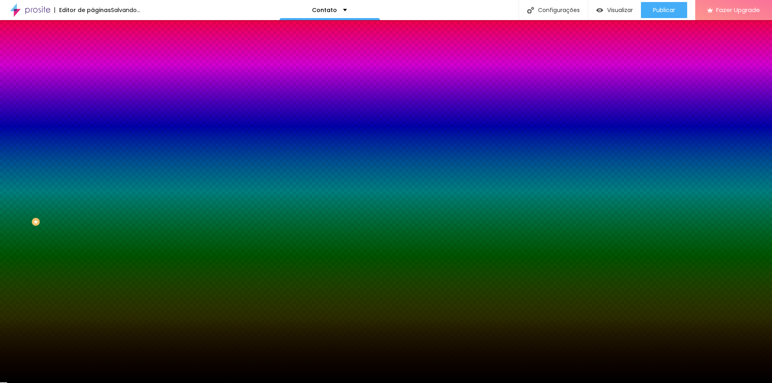
drag, startPoint x: 27, startPoint y: 210, endPoint x: 10, endPoint y: 236, distance: 31.0
click at [93, 236] on div "Editar Seção Conteúdo Estilo Avançado Imagem de fundo Trocar imagem Efeito da I…" at bounding box center [139, 201] width 93 height 363
click at [93, 109] on div at bounding box center [139, 109] width 93 height 0
click at [93, 117] on input "#000000" at bounding box center [141, 113] width 97 height 8
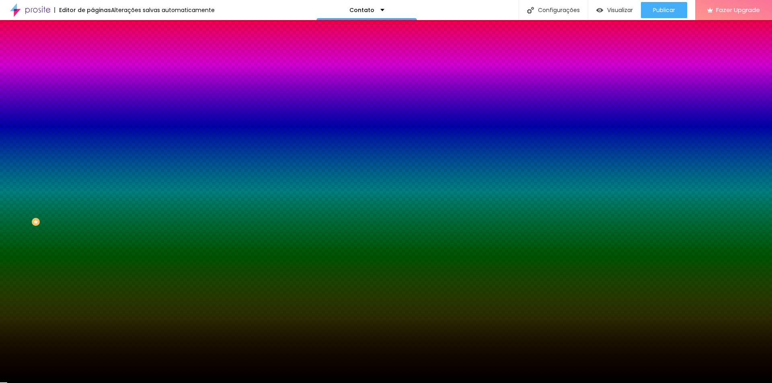
click at [93, 117] on input "#000000" at bounding box center [141, 113] width 97 height 8
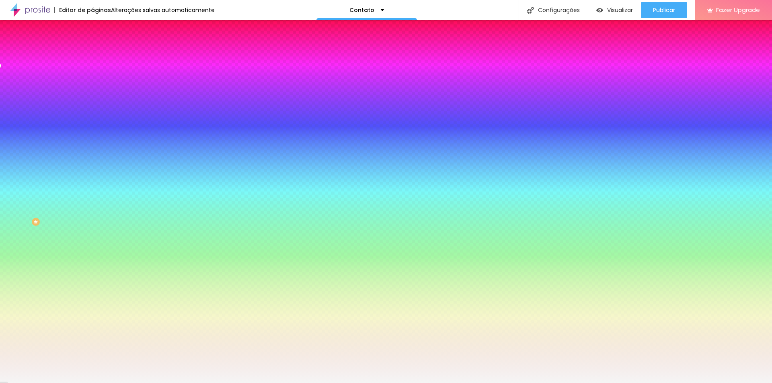
type input "#F5F5F5"
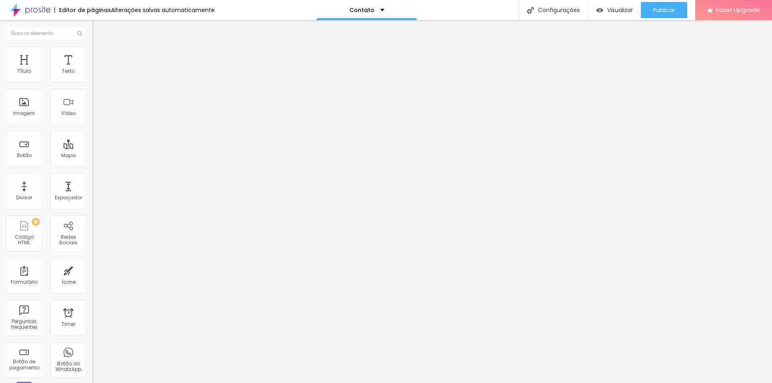
click at [93, 51] on img at bounding box center [96, 50] width 7 height 7
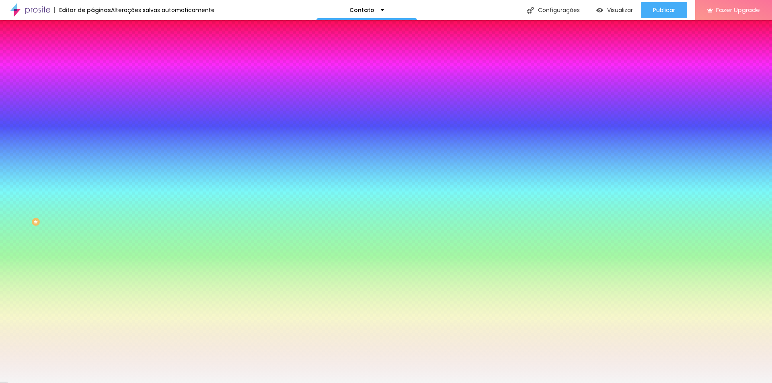
click at [93, 109] on div at bounding box center [139, 109] width 93 height 0
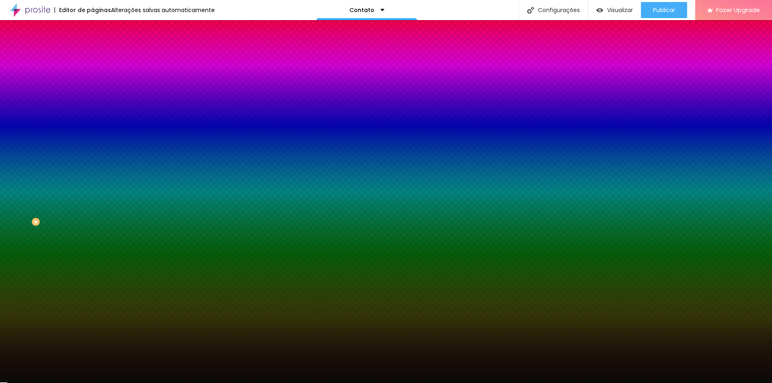
type input "#020202"
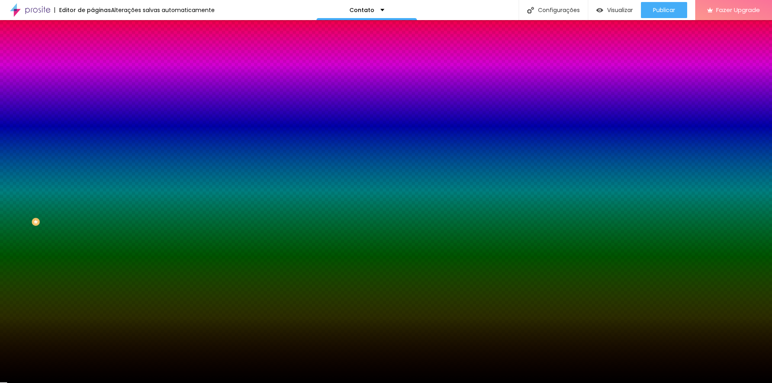
drag, startPoint x: 23, startPoint y: 201, endPoint x: 8, endPoint y: 218, distance: 22.2
click at [93, 167] on div "Imagem de fundo Adicionar imagem Efeito da Imagem Parallax Nenhum Parallax Cor …" at bounding box center [139, 115] width 93 height 104
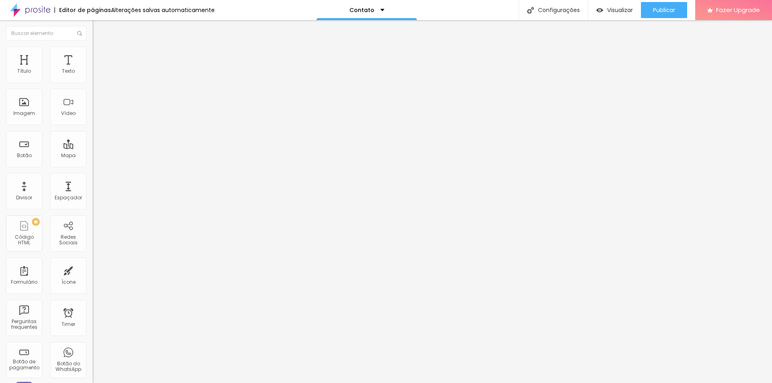
click at [93, 51] on li "Estilo" at bounding box center [139, 51] width 93 height 8
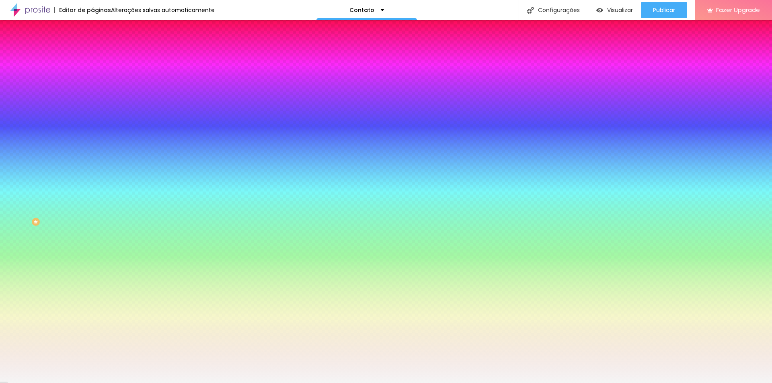
click at [93, 109] on div at bounding box center [139, 109] width 93 height 0
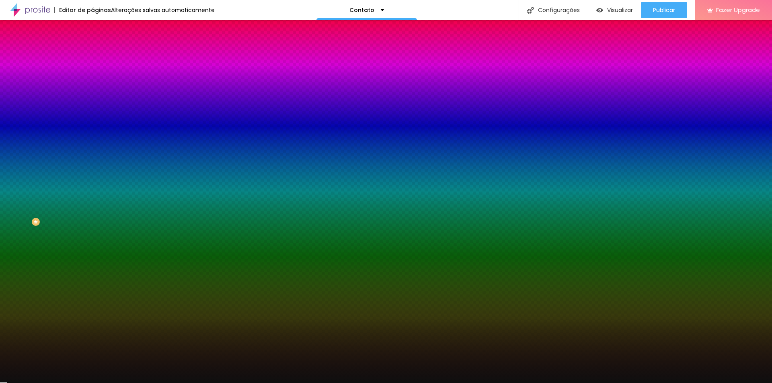
type input "#000000"
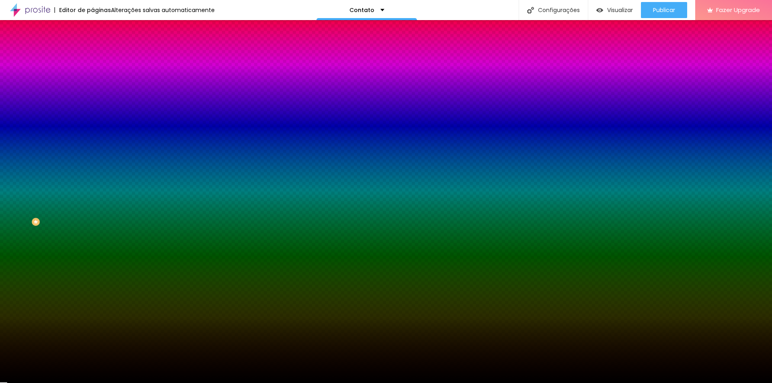
drag, startPoint x: 15, startPoint y: 164, endPoint x: 7, endPoint y: 226, distance: 62.9
click at [93, 226] on div "Editar Seção Conteúdo Estilo Avançado Imagem de fundo Trocar imagem Efeito da I…" at bounding box center [139, 201] width 93 height 363
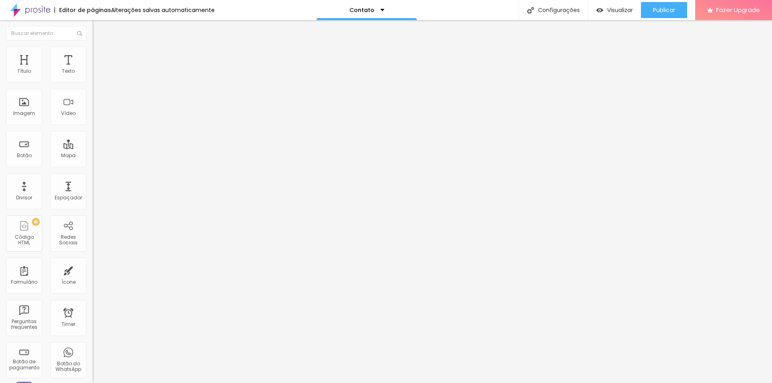
click at [93, 93] on span "Titulo 5" at bounding box center [102, 89] width 18 height 7
click at [93, 76] on span "Titulo 2" at bounding box center [106, 71] width 26 height 10
click at [93, 69] on span "Titulo 1" at bounding box center [106, 63] width 26 height 11
click at [100, 56] on span "Estilo" at bounding box center [106, 52] width 12 height 7
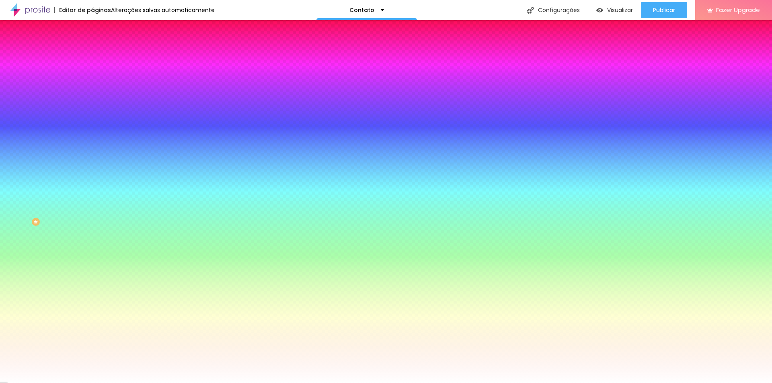
click at [93, 109] on div at bounding box center [139, 109] width 93 height 0
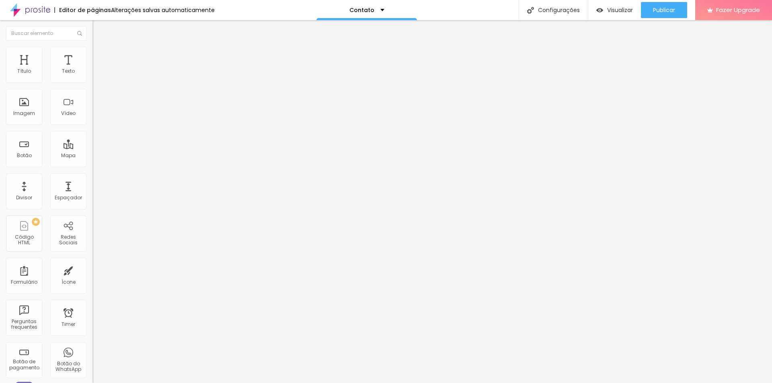
click at [93, 51] on img at bounding box center [96, 50] width 7 height 7
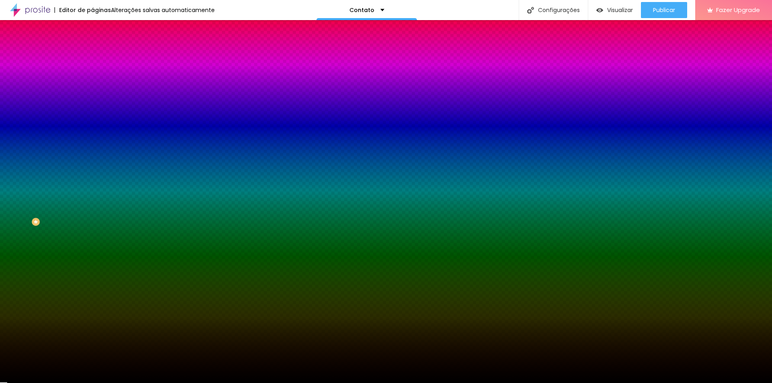
click at [93, 109] on div at bounding box center [139, 109] width 93 height 0
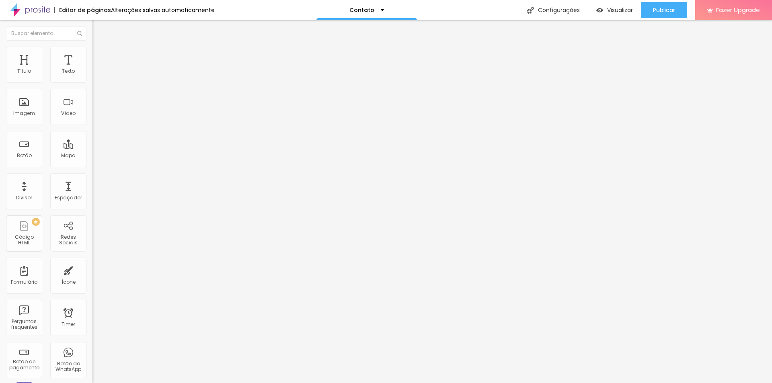
click at [100, 54] on span "Estilo" at bounding box center [106, 52] width 12 height 7
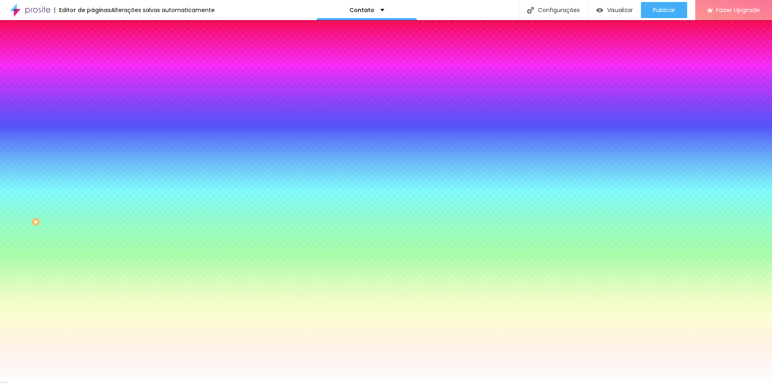
click at [93, 109] on div at bounding box center [139, 109] width 93 height 0
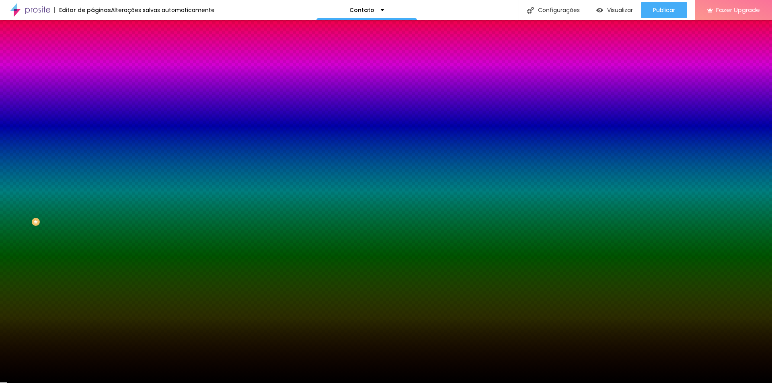
type input "#000000"
drag, startPoint x: 49, startPoint y: 169, endPoint x: 11, endPoint y: 219, distance: 63.7
click at [93, 167] on div "Imagem de fundo Adicionar imagem Efeito da Imagem Nenhum Nenhum Parallax Cor de…" at bounding box center [139, 115] width 93 height 104
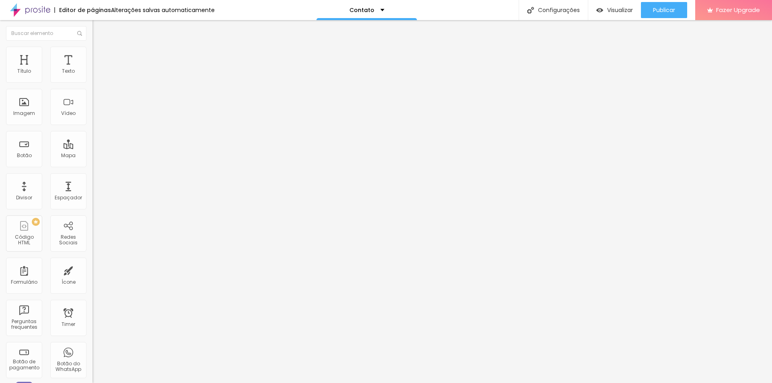
click at [93, 81] on img at bounding box center [95, 83] width 5 height 5
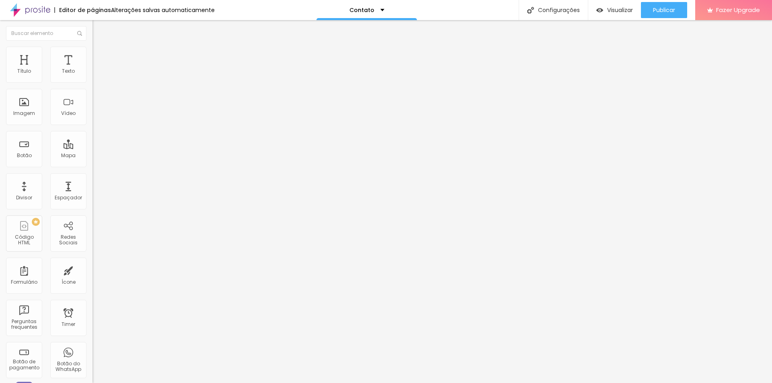
drag, startPoint x: 333, startPoint y: 176, endPoint x: 266, endPoint y: 178, distance: 66.4
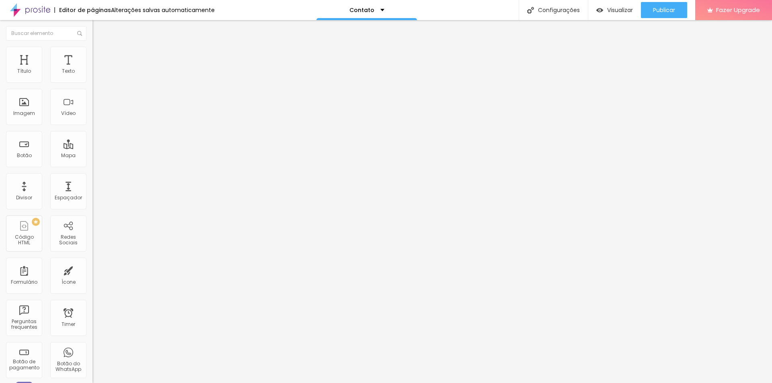
type input "Qual Trabalho"
type input "Trabalho desejado"
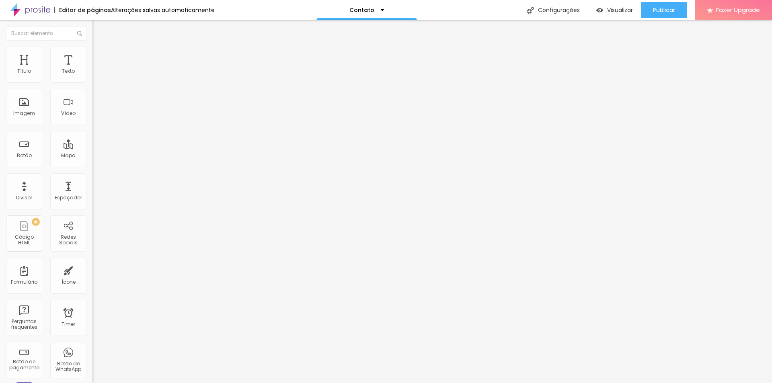
click at [98, 78] on div "Chegou sua vez!" at bounding box center [139, 74] width 82 height 7
click at [100, 54] on span "Estilo" at bounding box center [106, 52] width 12 height 7
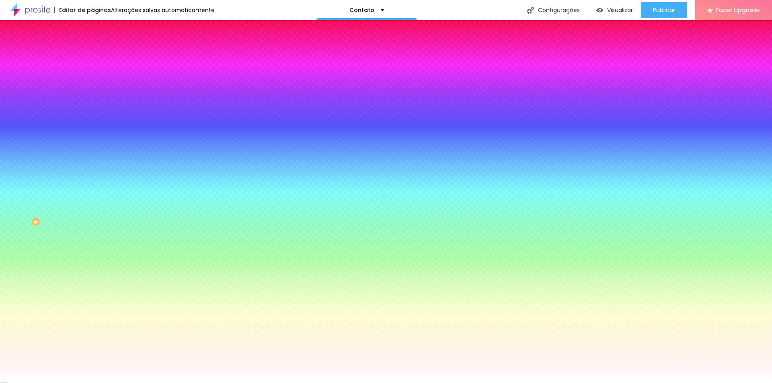
click at [96, 110] on icon "button" at bounding box center [98, 107] width 5 height 5
type input "#FFFFFF"
drag, startPoint x: 133, startPoint y: 204, endPoint x: 90, endPoint y: 186, distance: 47.1
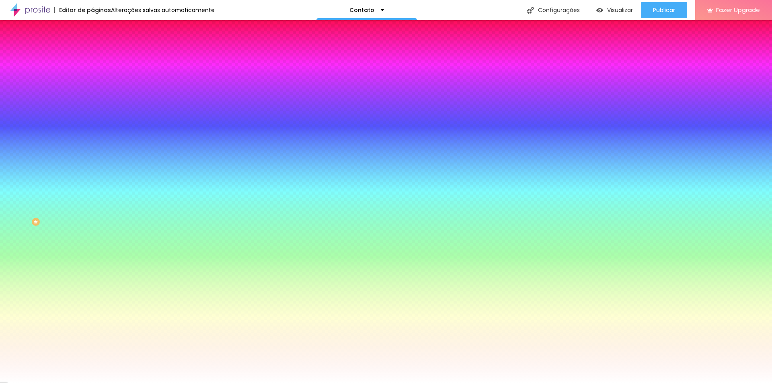
click at [52, 383] on div at bounding box center [386, 383] width 772 height 0
click at [96, 110] on icon "button" at bounding box center [98, 107] width 5 height 5
click at [52, 383] on div at bounding box center [386, 383] width 772 height 0
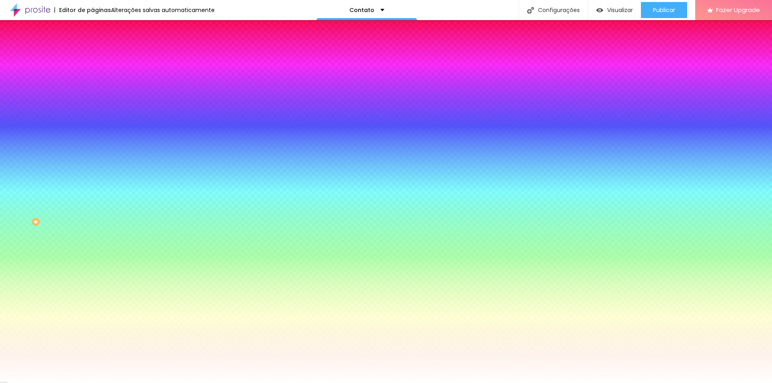
click at [93, 55] on li "Avançado" at bounding box center [139, 59] width 93 height 8
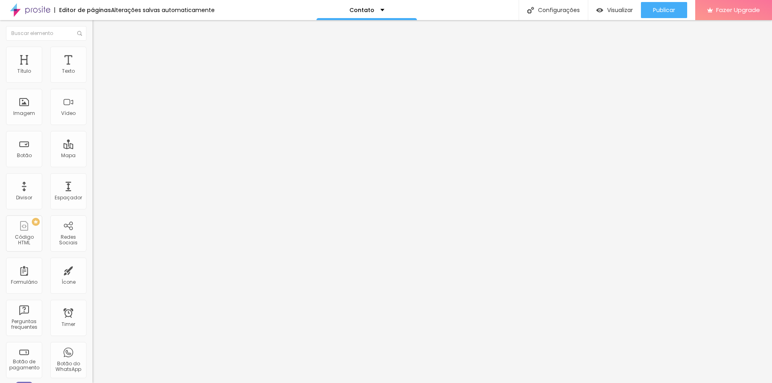
click at [93, 53] on li "Estilo" at bounding box center [139, 51] width 93 height 8
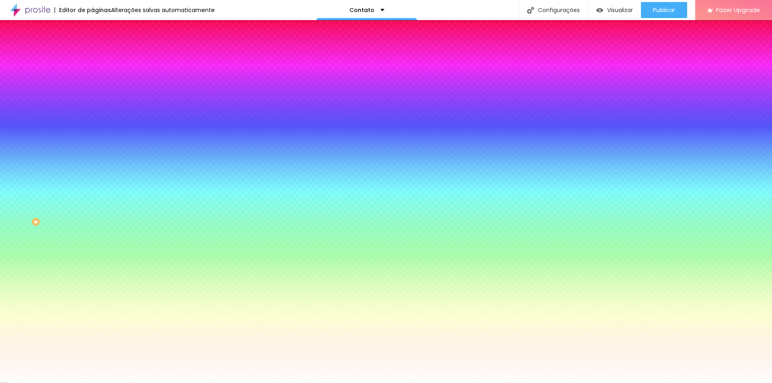
click at [97, 109] on icon "button" at bounding box center [98, 107] width 3 height 3
click at [80, 383] on div at bounding box center [386, 383] width 772 height 0
click at [93, 95] on div "Borda" at bounding box center [139, 92] width 93 height 5
click at [93, 134] on button "button" at bounding box center [98, 135] width 11 height 8
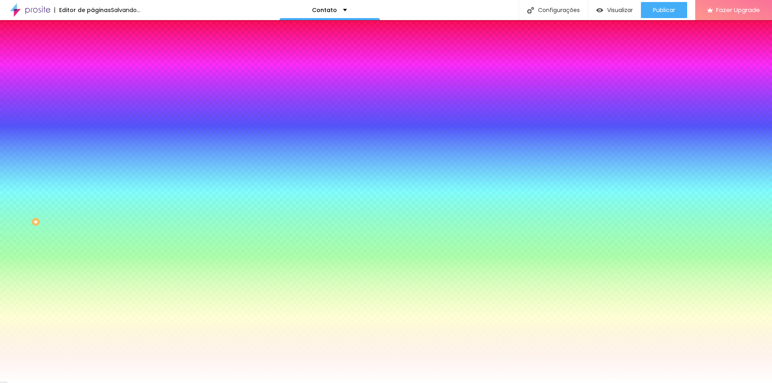
drag, startPoint x: 115, startPoint y: 204, endPoint x: 82, endPoint y: 256, distance: 62.0
type input "#FFF7F7"
drag, startPoint x: 94, startPoint y: 200, endPoint x: 81, endPoint y: 193, distance: 14.0
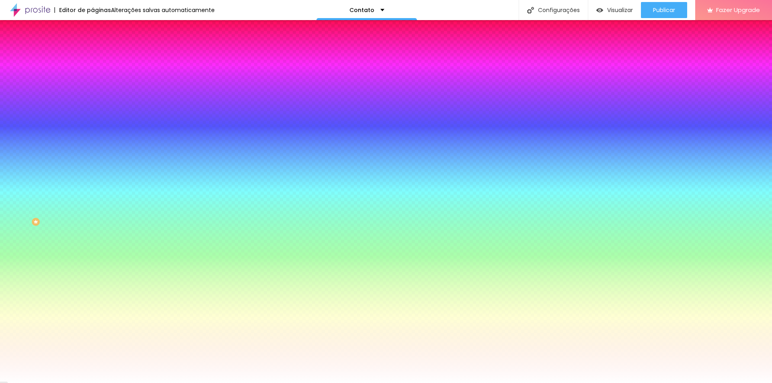
click at [146, 383] on div at bounding box center [386, 388] width 772 height 0
click at [138, 383] on div at bounding box center [386, 388] width 772 height 0
click at [78, 383] on div at bounding box center [386, 383] width 772 height 0
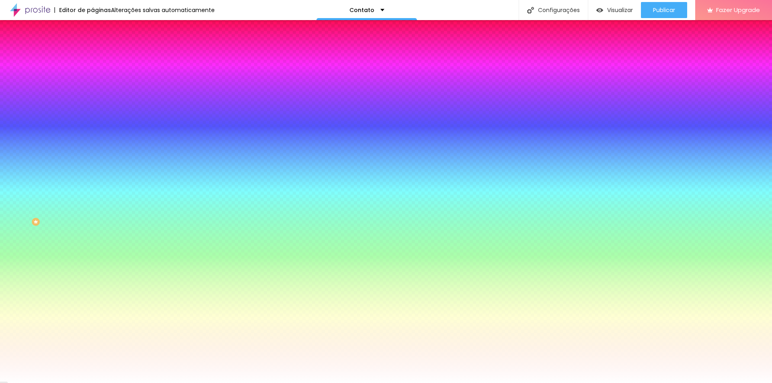
click at [96, 110] on icon "button" at bounding box center [98, 107] width 5 height 5
type input "12"
type input "13"
drag, startPoint x: 87, startPoint y: 144, endPoint x: 126, endPoint y: 145, distance: 39.0
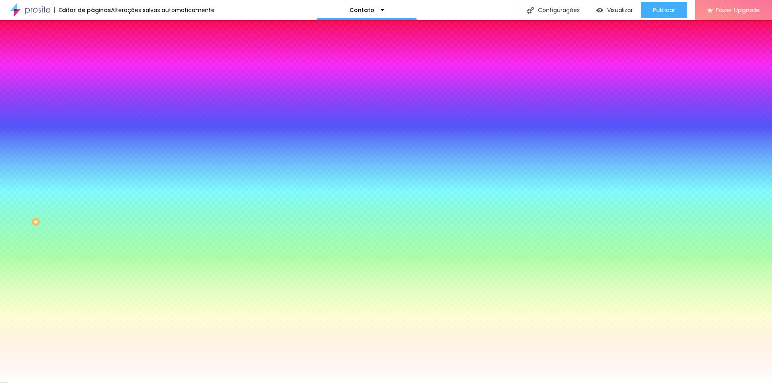
type input "13"
click at [57, 383] on div at bounding box center [386, 383] width 772 height 0
click at [93, 112] on button "button" at bounding box center [98, 108] width 11 height 8
type input "12"
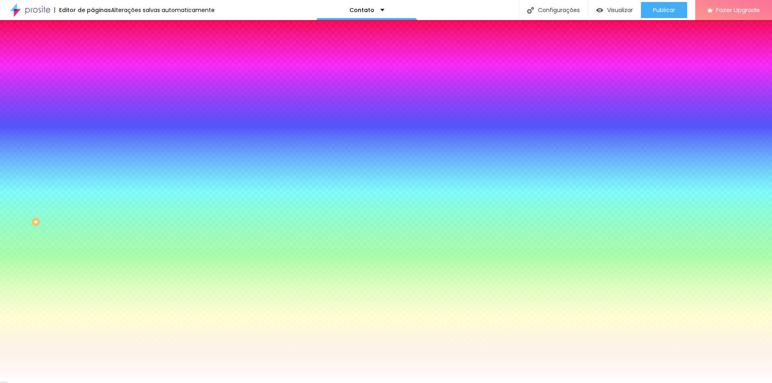
type input "12"
type input "0"
drag, startPoint x: 124, startPoint y: 144, endPoint x: 73, endPoint y: 145, distance: 51.1
type input "0"
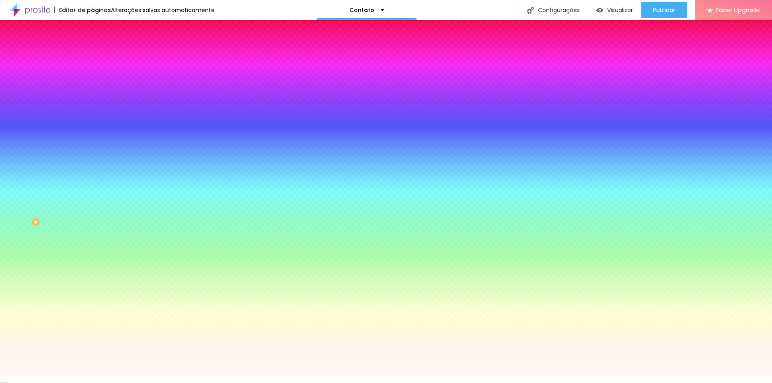
type input "#E71F1F"
drag, startPoint x: 145, startPoint y: 206, endPoint x: 152, endPoint y: 198, distance: 10.8
click at [152, 198] on div at bounding box center [386, 191] width 772 height 383
click at [53, 383] on div at bounding box center [386, 383] width 772 height 0
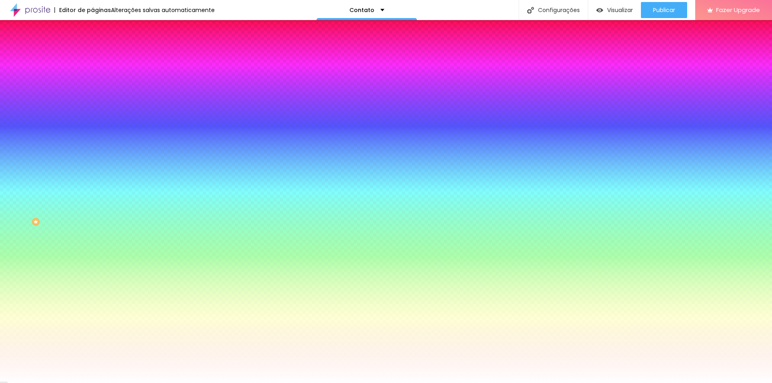
click at [97, 109] on icon "button" at bounding box center [98, 107] width 3 height 3
type input "#FFFFFF"
drag, startPoint x: 117, startPoint y: 198, endPoint x: 97, endPoint y: 183, distance: 25.6
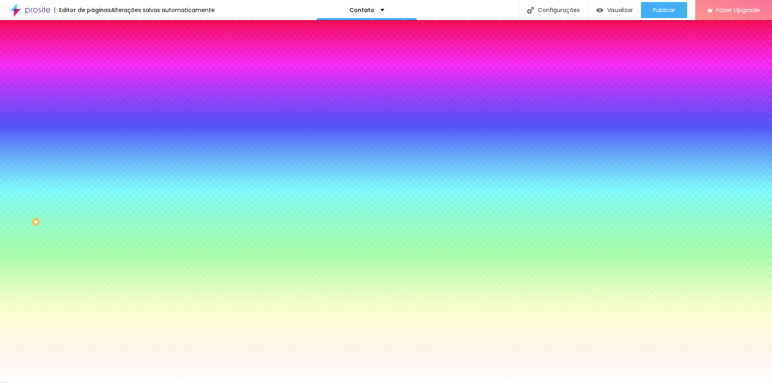
click at [53, 383] on div at bounding box center [386, 383] width 772 height 0
click at [93, 158] on div at bounding box center [139, 158] width 93 height 0
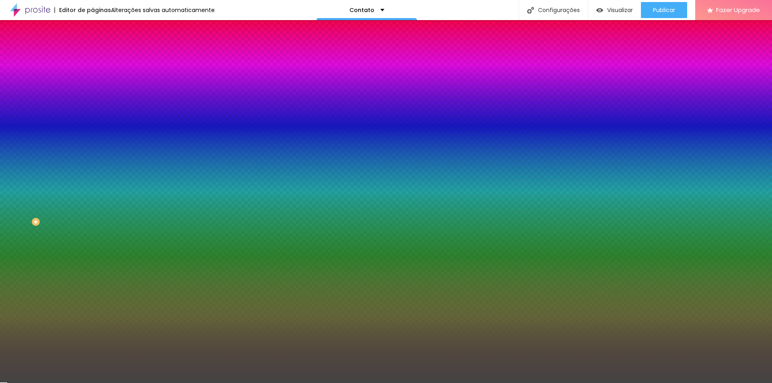
type input "#444444"
drag, startPoint x: 40, startPoint y: 219, endPoint x: 0, endPoint y: 227, distance: 40.6
click at [93, 227] on div "Botão Tipografia Voltar ao padrão Borda Voltar ao padrão Sombra DESATIVADO Volt…" at bounding box center [139, 164] width 93 height 203
click at [96, 209] on icon "button" at bounding box center [98, 206] width 5 height 5
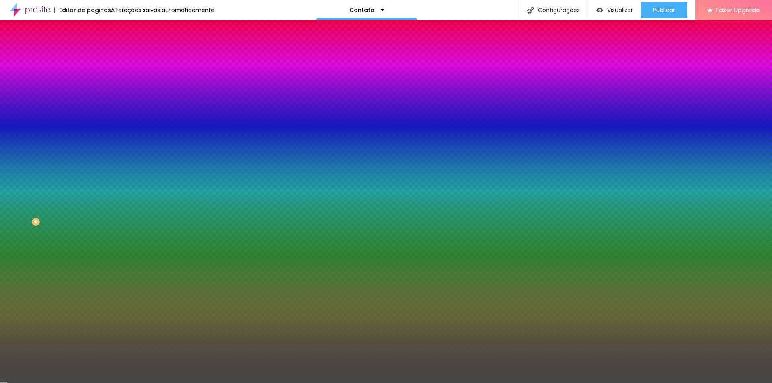
drag, startPoint x: 175, startPoint y: 305, endPoint x: 174, endPoint y: 279, distance: 25.8
click at [48, 383] on div at bounding box center [386, 383] width 772 height 0
click at [96, 209] on icon "button" at bounding box center [98, 206] width 5 height 5
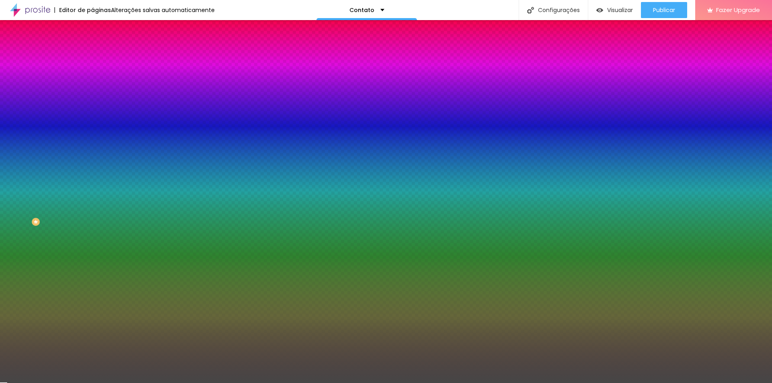
type input "#000000"
drag, startPoint x: 106, startPoint y: 284, endPoint x: 111, endPoint y: 355, distance: 70.6
click at [111, 355] on body "Editor de páginas Alterações salvas automaticamente Contato Configurações Confi…" at bounding box center [386, 191] width 772 height 383
drag, startPoint x: 173, startPoint y: 308, endPoint x: 174, endPoint y: 357, distance: 48.7
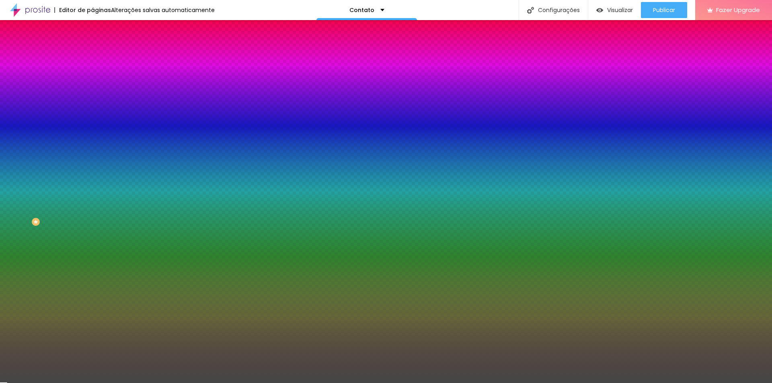
click at [174, 357] on body "Editor de páginas Alterações salvas automaticamente Contato Configurações Confi…" at bounding box center [386, 191] width 772 height 383
click at [53, 383] on div at bounding box center [386, 383] width 772 height 0
click at [96, 263] on icon "button" at bounding box center [98, 260] width 5 height 5
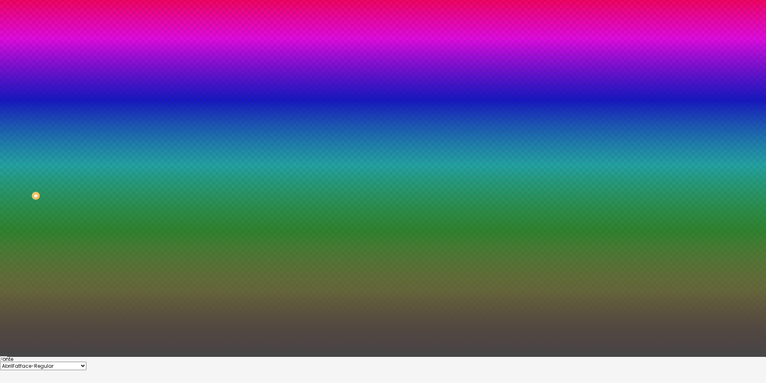
scroll to position [52, 0]
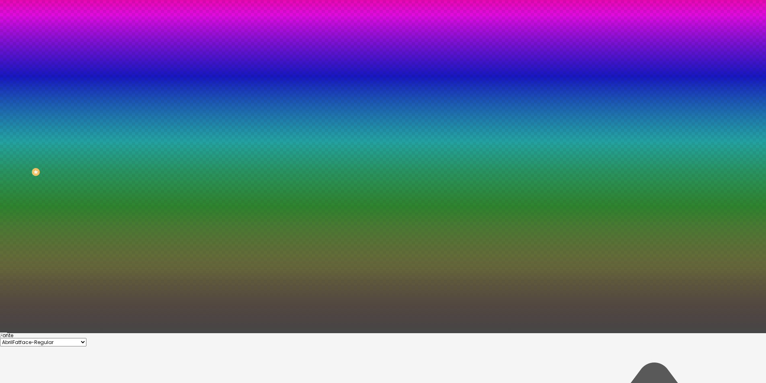
scroll to position [49, 0]
type input "#FFFFFF"
drag, startPoint x: 120, startPoint y: 331, endPoint x: 109, endPoint y: 321, distance: 14.8
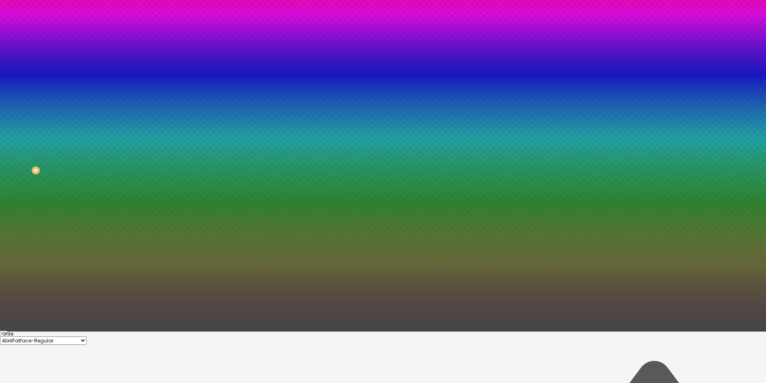
scroll to position [52, 0]
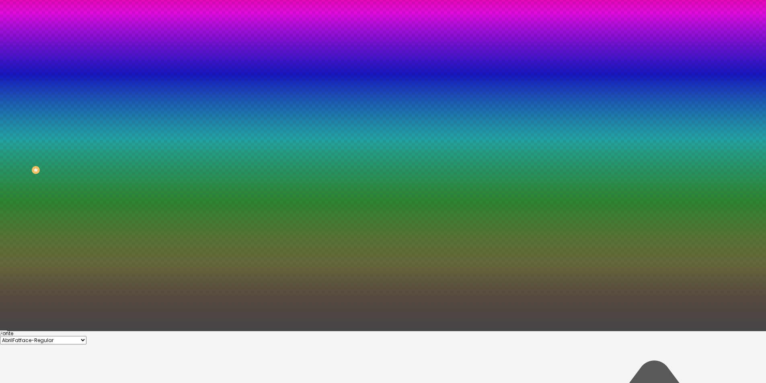
click at [50, 331] on div at bounding box center [383, 331] width 766 height 0
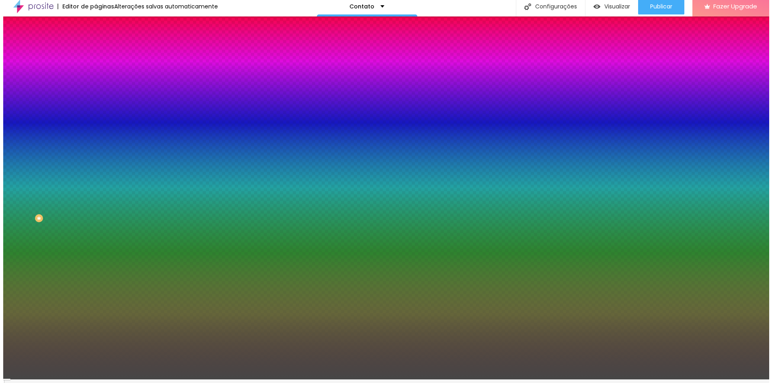
scroll to position [0, 0]
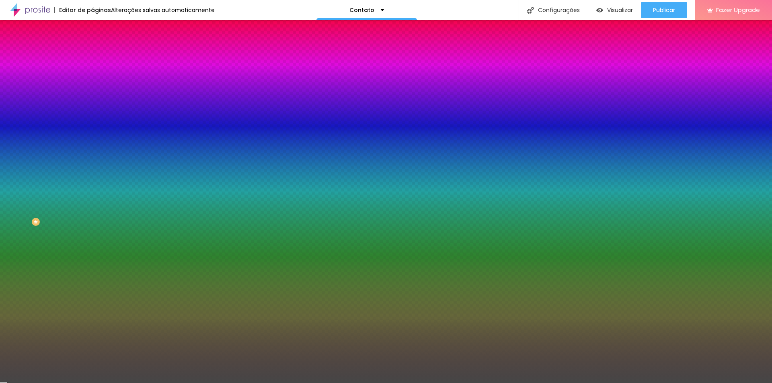
click at [93, 158] on div at bounding box center [139, 158] width 93 height 0
type input "#4B4B4B"
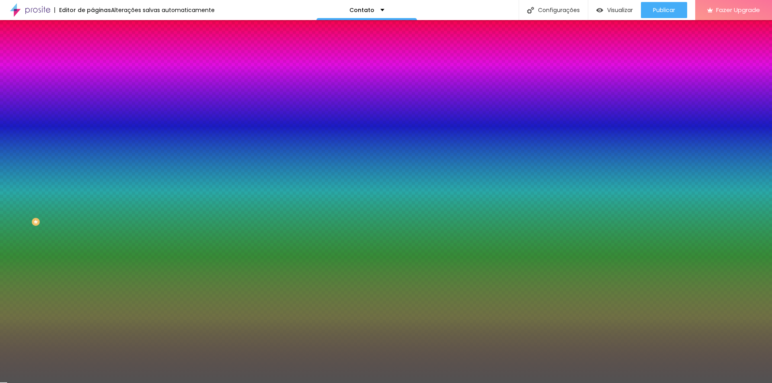
drag, startPoint x: 53, startPoint y: 201, endPoint x: 6, endPoint y: 224, distance: 52.9
click at [93, 224] on div "Botão Tipografia Voltar ao padrão Borda Voltar ao padrão Sombra DESATIVADO Volt…" at bounding box center [139, 164] width 93 height 203
click at [96, 209] on icon "button" at bounding box center [98, 206] width 5 height 5
type input "#FFFFFF"
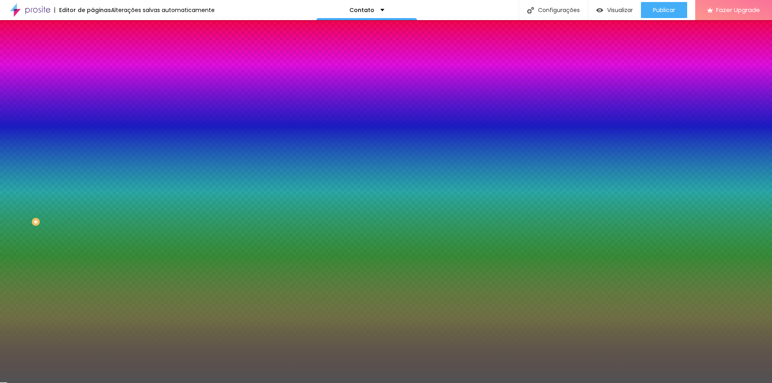
drag, startPoint x: 125, startPoint y: 300, endPoint x: 98, endPoint y: 282, distance: 32.9
click at [48, 383] on div at bounding box center [386, 383] width 772 height 0
click at [96, 186] on icon "button" at bounding box center [98, 183] width 5 height 5
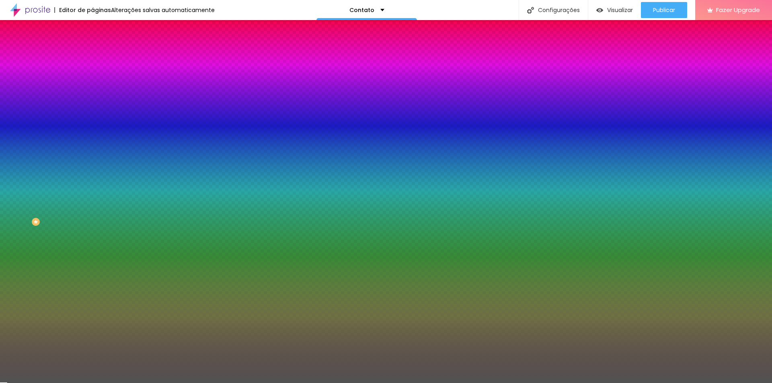
type input "#717171"
drag, startPoint x: 108, startPoint y: 295, endPoint x: 105, endPoint y: 326, distance: 31.5
click at [105, 326] on body "Editor de páginas Alterações salvas automaticamente Contato Configurações Confi…" at bounding box center [386, 191] width 772 height 383
click at [49, 383] on div at bounding box center [386, 383] width 772 height 0
click at [93, 211] on button "button" at bounding box center [98, 207] width 11 height 8
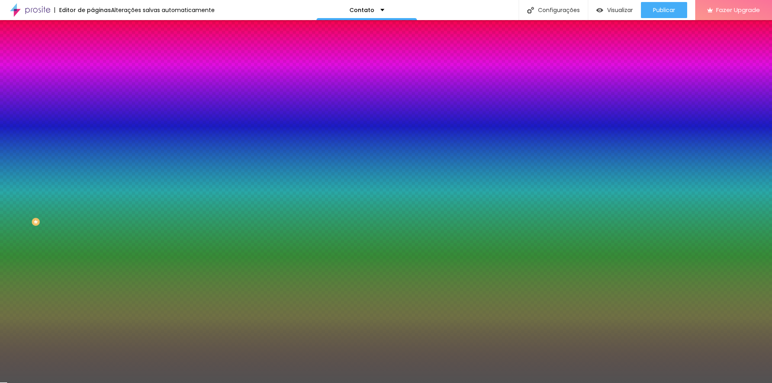
drag, startPoint x: 172, startPoint y: 311, endPoint x: 172, endPoint y: 271, distance: 39.8
click at [47, 383] on div at bounding box center [386, 383] width 772 height 0
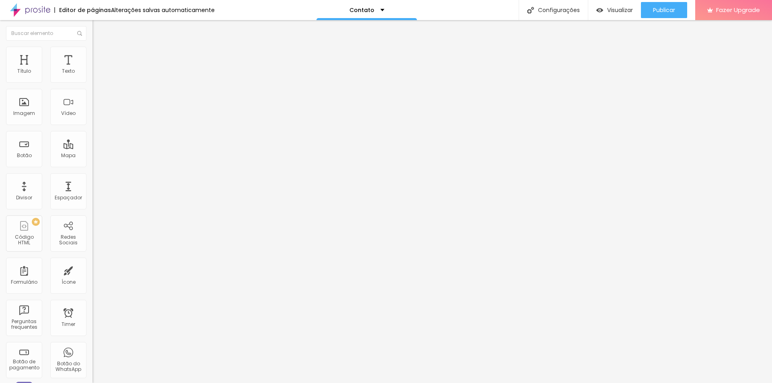
click at [93, 53] on li "Estilo" at bounding box center [139, 51] width 93 height 8
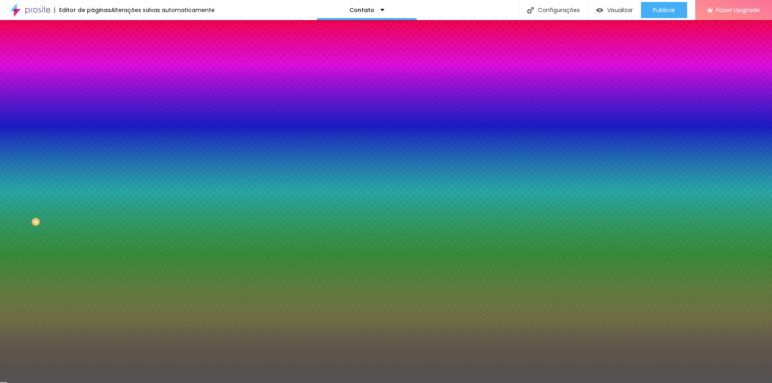
click at [96, 209] on icon "button" at bounding box center [98, 206] width 5 height 5
drag, startPoint x: 148, startPoint y: 301, endPoint x: 156, endPoint y: 292, distance: 11.1
click at [156, 292] on div at bounding box center [386, 191] width 772 height 383
drag, startPoint x: 156, startPoint y: 295, endPoint x: 156, endPoint y: 312, distance: 17.3
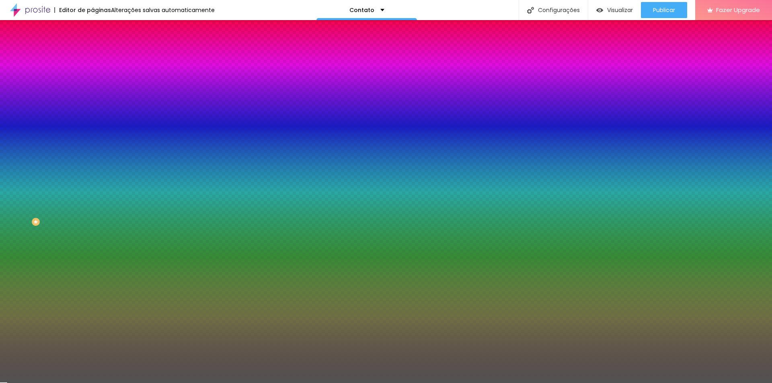
click at [156, 312] on div at bounding box center [386, 191] width 772 height 383
drag, startPoint x: 150, startPoint y: 321, endPoint x: 113, endPoint y: 342, distance: 42.0
click at [113, 342] on div at bounding box center [386, 191] width 772 height 383
click at [111, 346] on div at bounding box center [386, 191] width 772 height 383
drag, startPoint x: 112, startPoint y: 347, endPoint x: 101, endPoint y: 350, distance: 11.9
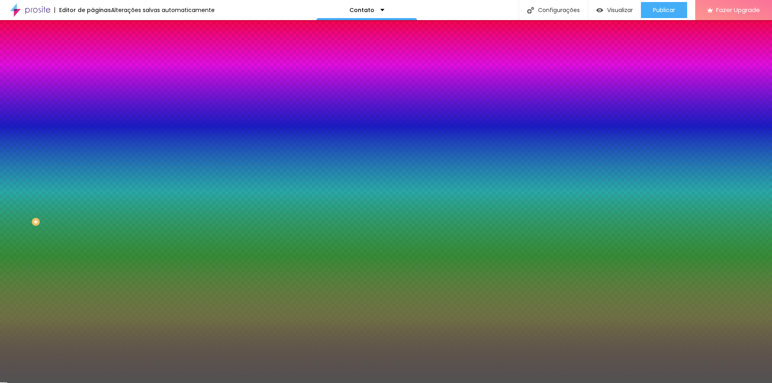
click at [101, 350] on body "Editor de páginas Alterações salvas automaticamente Contato Configurações Confi…" at bounding box center [386, 191] width 772 height 383
drag, startPoint x: 116, startPoint y: 338, endPoint x: 108, endPoint y: 346, distance: 11.4
click at [108, 346] on div at bounding box center [386, 191] width 772 height 383
drag, startPoint x: 174, startPoint y: 291, endPoint x: 172, endPoint y: 347, distance: 56.4
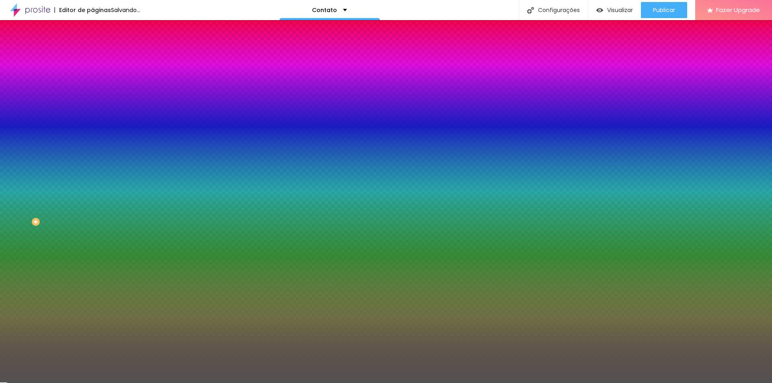
click at [172, 347] on div at bounding box center [386, 191] width 772 height 383
click at [123, 316] on div at bounding box center [386, 191] width 772 height 383
click at [115, 325] on div at bounding box center [386, 191] width 772 height 383
type input "#FFFFFF"
drag, startPoint x: 115, startPoint y: 317, endPoint x: 105, endPoint y: 286, distance: 32.9
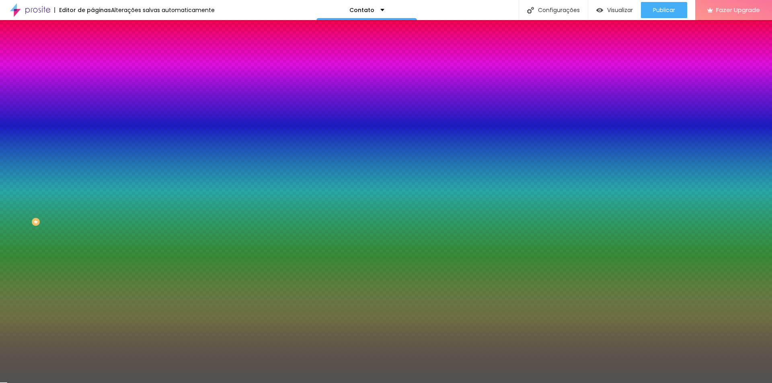
click at [51, 383] on div at bounding box center [386, 383] width 772 height 0
click at [96, 110] on icon "button" at bounding box center [98, 107] width 5 height 5
drag, startPoint x: 144, startPoint y: 204, endPoint x: 130, endPoint y: 199, distance: 14.6
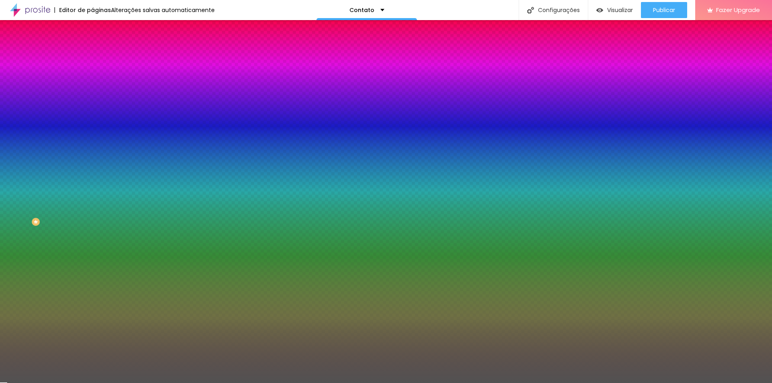
click at [130, 199] on div at bounding box center [386, 191] width 772 height 383
drag, startPoint x: 143, startPoint y: 206, endPoint x: 123, endPoint y: 246, distance: 44.4
click at [123, 246] on div at bounding box center [386, 191] width 772 height 383
type input "#1E1414"
drag, startPoint x: 175, startPoint y: 234, endPoint x: 175, endPoint y: 265, distance: 31.4
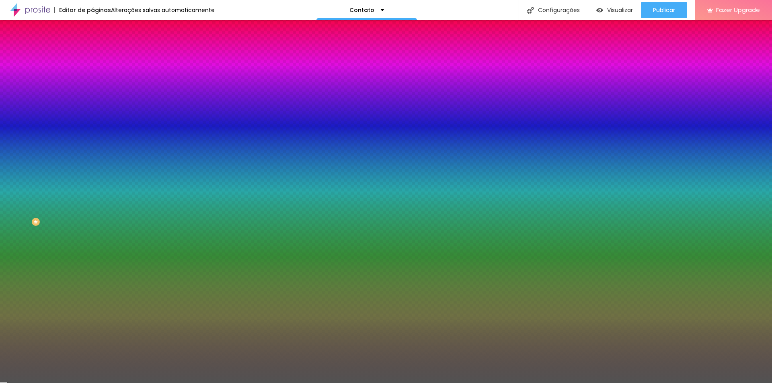
click at [175, 265] on body "Editor de páginas Alterações salvas automaticamente Contato Configurações Confi…" at bounding box center [386, 191] width 772 height 383
click at [31, 383] on div at bounding box center [386, 383] width 772 height 0
click at [93, 90] on button "button" at bounding box center [98, 86] width 11 height 8
click at [45, 383] on div at bounding box center [386, 383] width 772 height 0
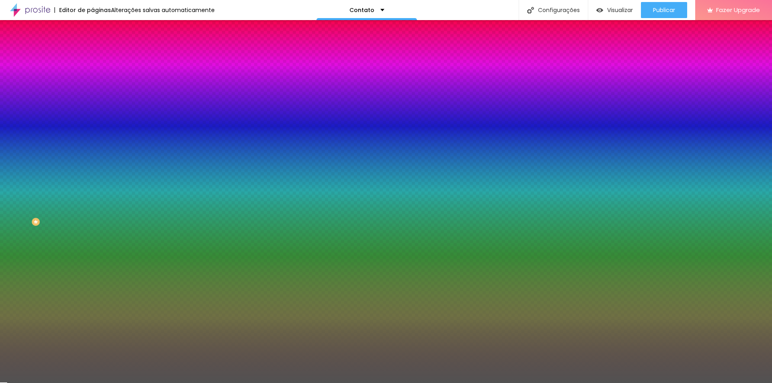
click at [97, 109] on icon "button" at bounding box center [98, 107] width 3 height 3
click at [143, 213] on div at bounding box center [386, 191] width 772 height 383
drag, startPoint x: 149, startPoint y: 203, endPoint x: 153, endPoint y: 198, distance: 5.7
click at [152, 201] on div at bounding box center [386, 191] width 772 height 383
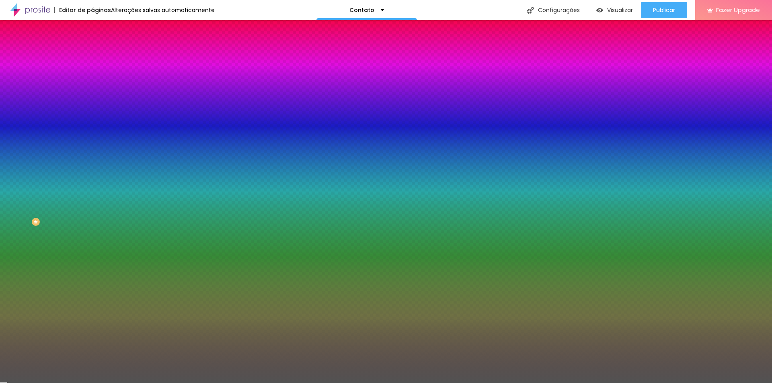
type input "#CD1919"
click at [677, 76] on div at bounding box center [678, 75] width 2 height 2
click at [64, 383] on div at bounding box center [386, 383] width 772 height 0
click at [93, 112] on button "button" at bounding box center [98, 108] width 11 height 8
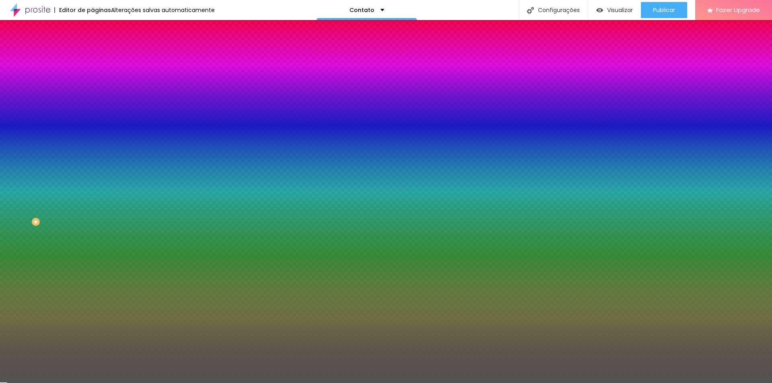
type input "#FFFFFF"
drag, startPoint x: 121, startPoint y: 198, endPoint x: 98, endPoint y: 187, distance: 26.1
drag, startPoint x: 50, startPoint y: 112, endPoint x: 58, endPoint y: 119, distance: 11.4
click at [50, 383] on div at bounding box center [386, 383] width 772 height 0
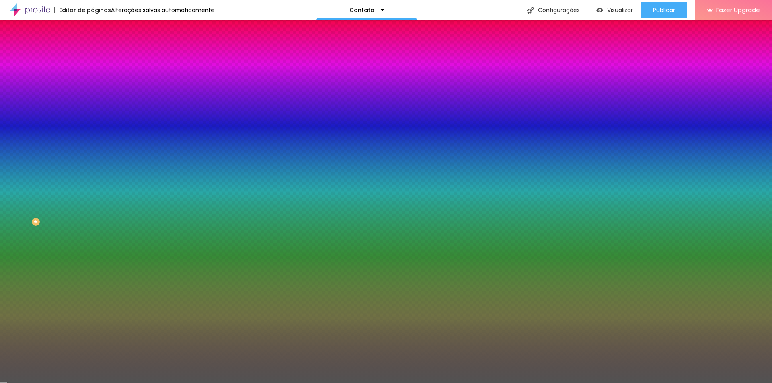
click at [93, 133] on button "button" at bounding box center [98, 135] width 11 height 8
click at [146, 383] on div at bounding box center [386, 388] width 772 height 0
click at [144, 383] on div at bounding box center [386, 388] width 772 height 0
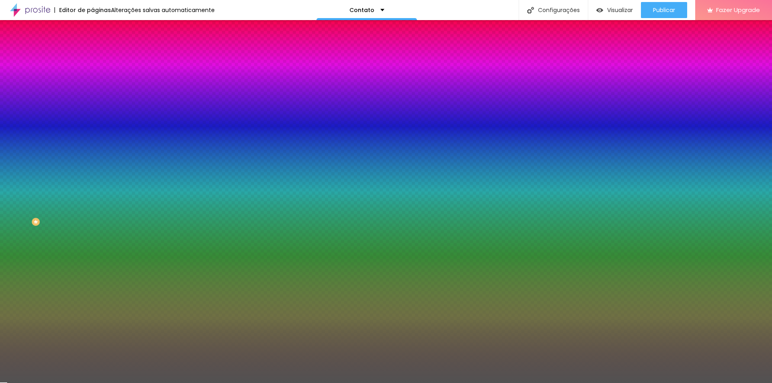
click at [80, 383] on div at bounding box center [386, 383] width 772 height 0
click at [96, 110] on icon "button" at bounding box center [98, 107] width 5 height 5
type input "#000000"
drag, startPoint x: 137, startPoint y: 228, endPoint x: 119, endPoint y: 254, distance: 31.2
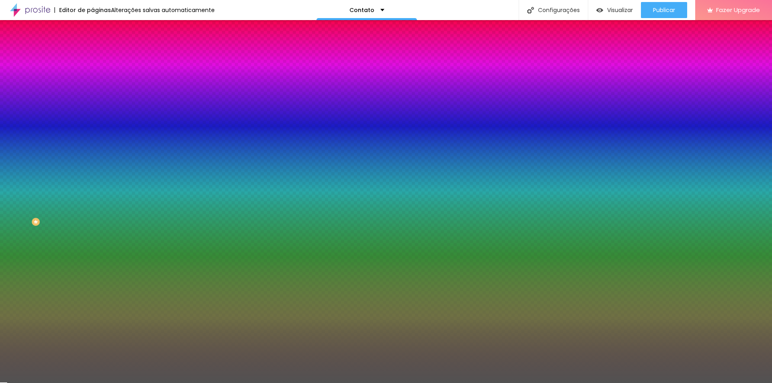
click at [48, 383] on div at bounding box center [386, 383] width 772 height 0
click at [96, 88] on icon "button" at bounding box center [98, 85] width 5 height 5
click at [153, 212] on div at bounding box center [386, 191] width 772 height 383
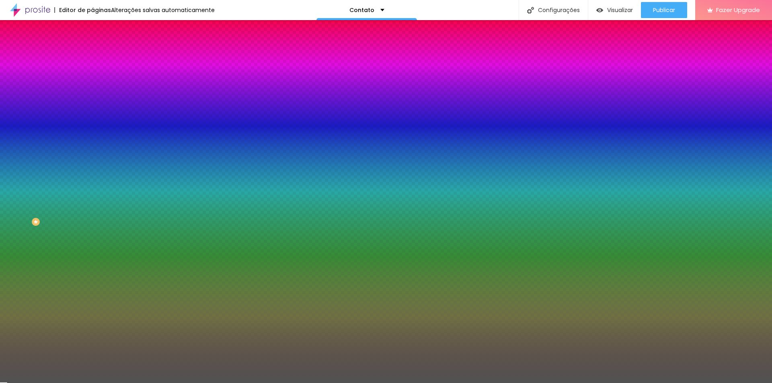
type input "#FFFFFF"
drag, startPoint x: 156, startPoint y: 203, endPoint x: 105, endPoint y: 188, distance: 52.7
click at [56, 383] on div at bounding box center [386, 383] width 772 height 0
click at [97, 109] on icon "button" at bounding box center [98, 107] width 3 height 3
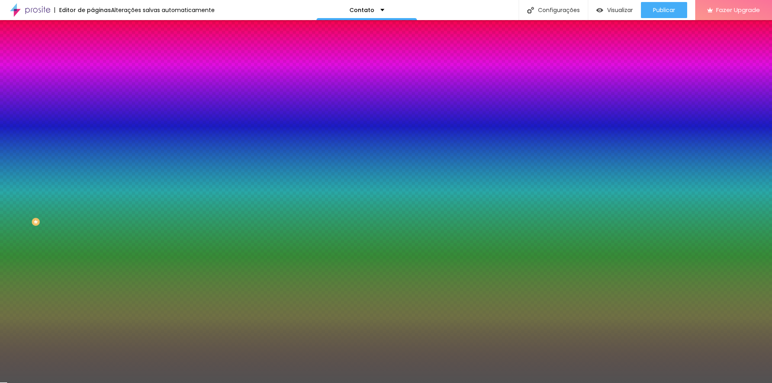
type input "#FFFFFF"
drag, startPoint x: 127, startPoint y: 199, endPoint x: 99, endPoint y: 190, distance: 29.8
click at [39, 383] on div at bounding box center [386, 383] width 772 height 0
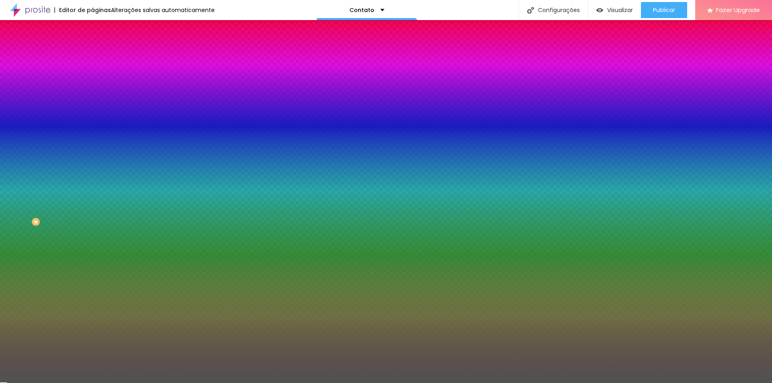
click at [96, 88] on icon "button" at bounding box center [98, 85] width 5 height 5
type input "#FFFFFF"
drag, startPoint x: 133, startPoint y: 223, endPoint x: 108, endPoint y: 175, distance: 54.5
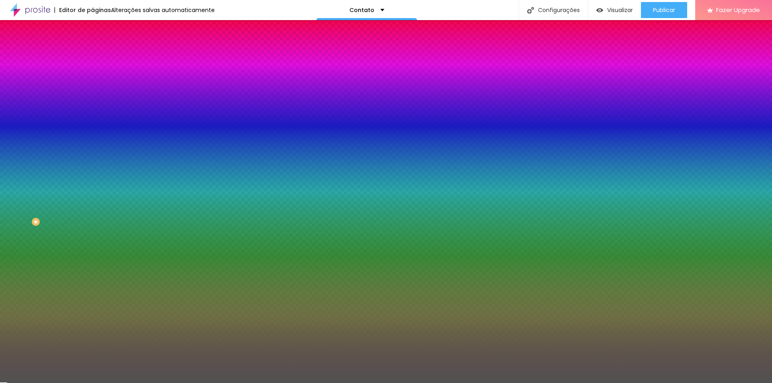
click at [49, 383] on div at bounding box center [386, 383] width 772 height 0
click at [93, 55] on li "Avançado" at bounding box center [139, 59] width 93 height 8
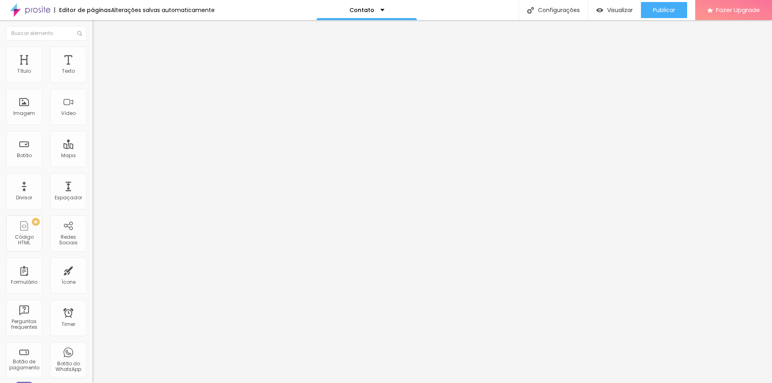
click at [93, 51] on img at bounding box center [96, 50] width 7 height 7
click at [99, 31] on img "button" at bounding box center [102, 29] width 6 height 6
click at [71, 73] on div "Texto" at bounding box center [68, 65] width 36 height 36
click at [93, 53] on li "Avançado" at bounding box center [139, 51] width 93 height 8
click at [100, 47] on span "Estilo" at bounding box center [106, 44] width 12 height 7
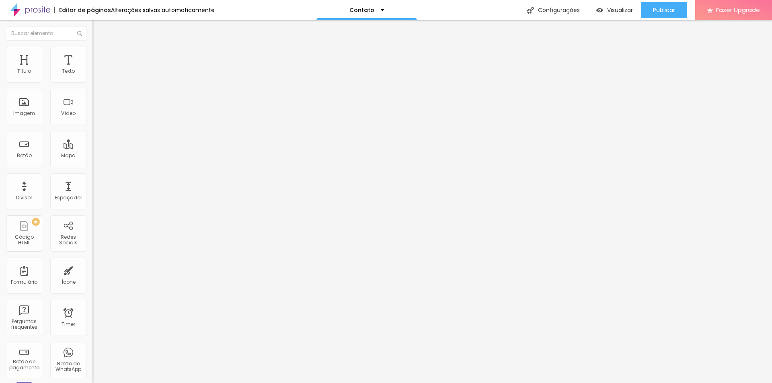
click at [100, 47] on span "Estilo" at bounding box center [106, 44] width 12 height 7
click at [97, 74] on icon "button" at bounding box center [98, 72] width 3 height 3
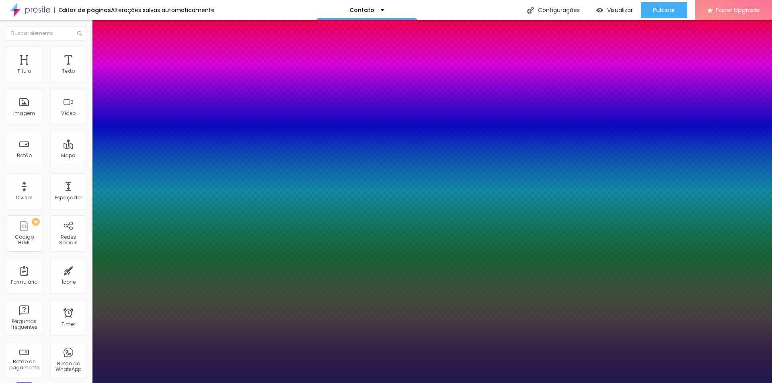
type input "1"
type input "15"
type input "1"
type input "16"
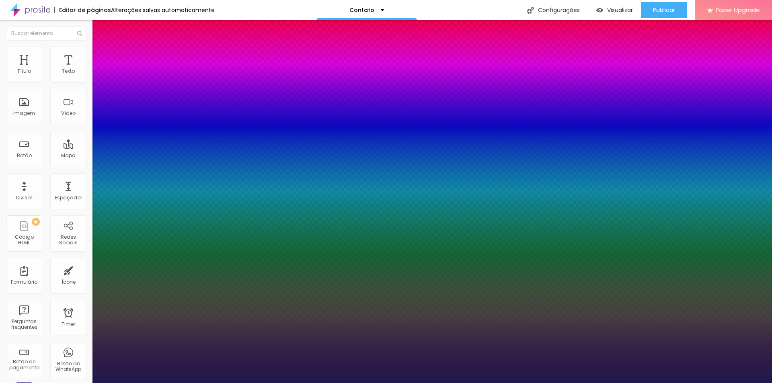
type input "16"
type input "1"
type input "18"
type input "1"
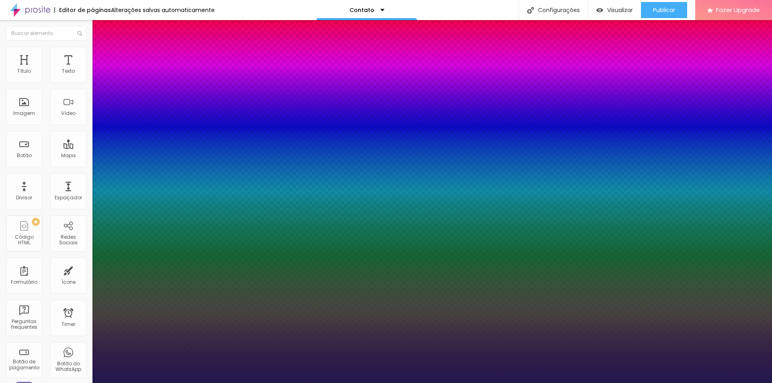
type input "22"
type input "1"
type input "26"
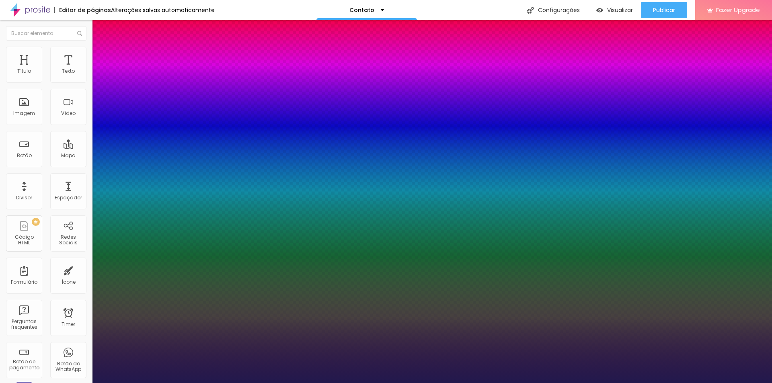
type input "1"
type input "33"
type input "1"
type input "32"
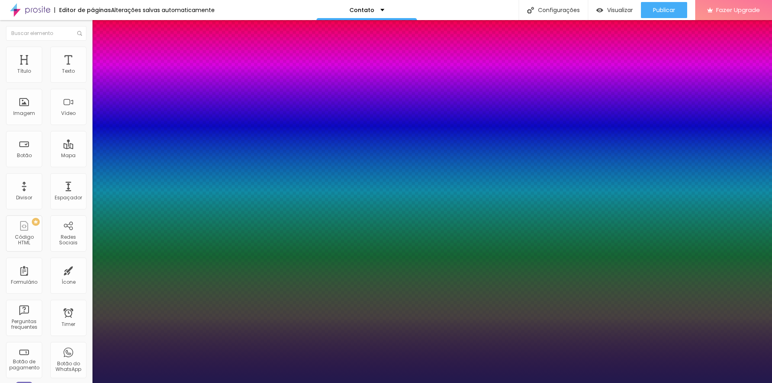
type input "32"
type input "1"
type input "31"
type input "1"
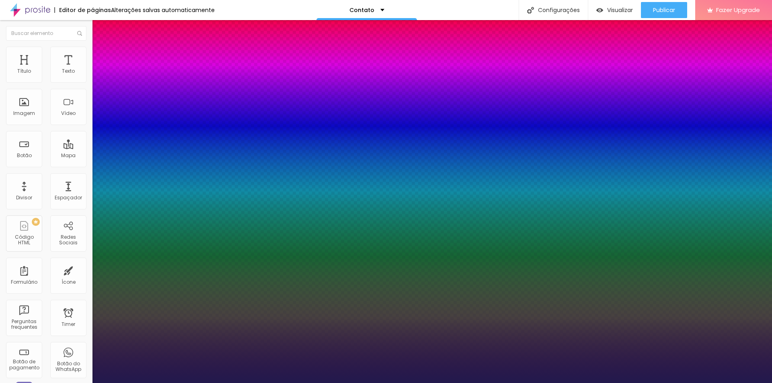
type input "29"
type input "1"
type input "31"
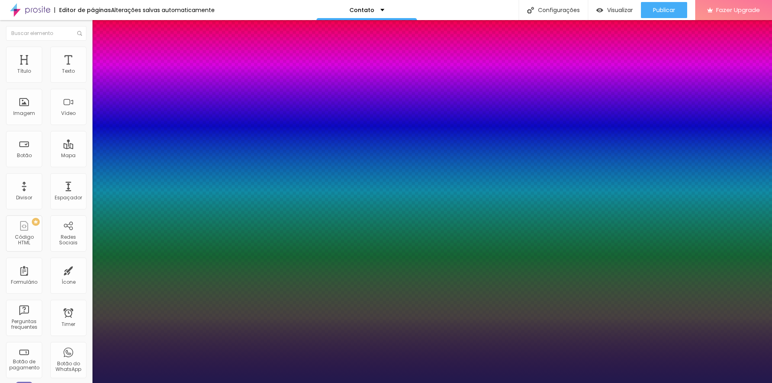
type input "1"
type input "32"
type input "1"
type input "33"
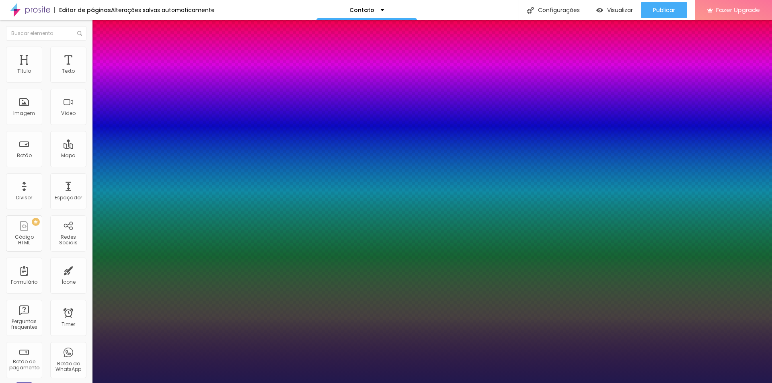
type input "33"
type input "1"
drag, startPoint x: 108, startPoint y: 136, endPoint x: 119, endPoint y: 137, distance: 11.3
type input "33"
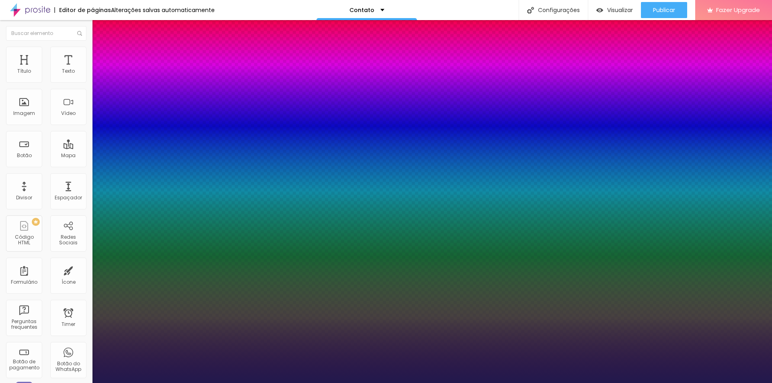
click at [219, 383] on div at bounding box center [386, 383] width 772 height 0
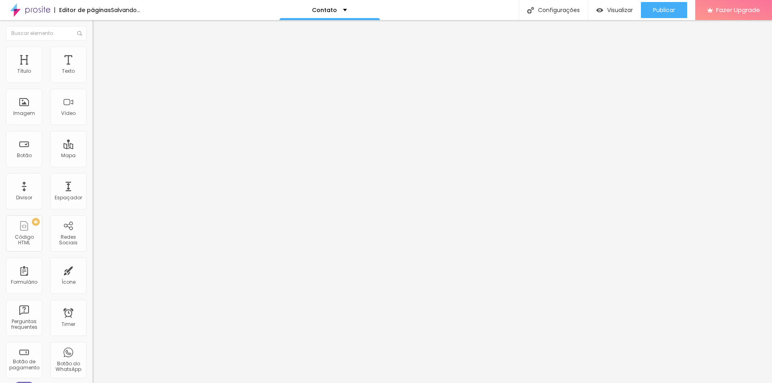
click at [93, 81] on span at bounding box center [95, 84] width 5 height 7
click at [98, 78] on div "Chegou sua vez!" at bounding box center [139, 74] width 82 height 7
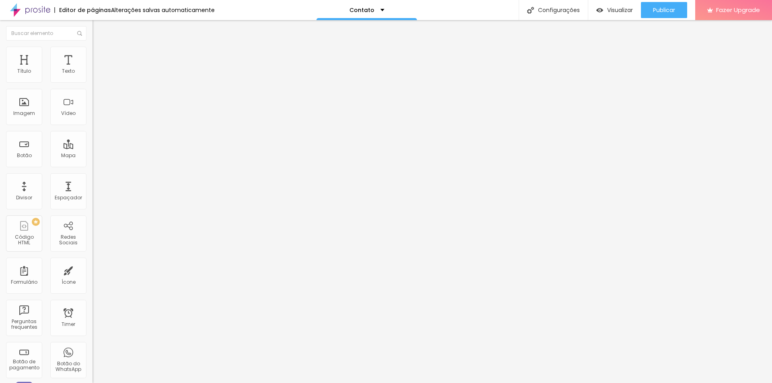
click at [93, 33] on button "Editar Formulário" at bounding box center [139, 29] width 93 height 19
click at [661, 7] on span "Publicar" at bounding box center [664, 10] width 22 height 6
click at [93, 165] on input "[URL][DOMAIN_NAME]" at bounding box center [141, 161] width 97 height 8
paste input "[PERSON_NAME][DOMAIN_NAME]"
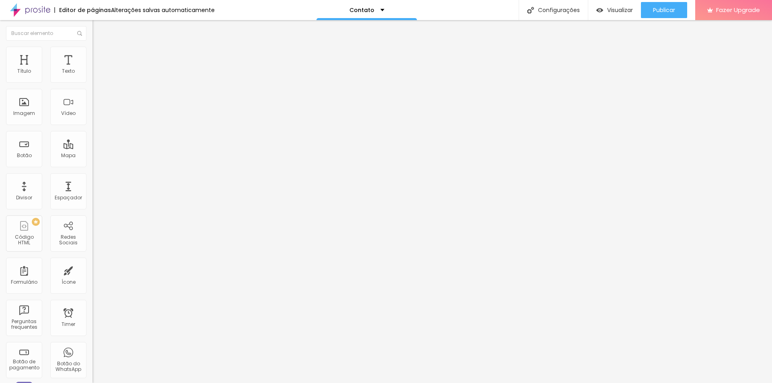
type input "[URL][PERSON_NAME][DOMAIN_NAME]"
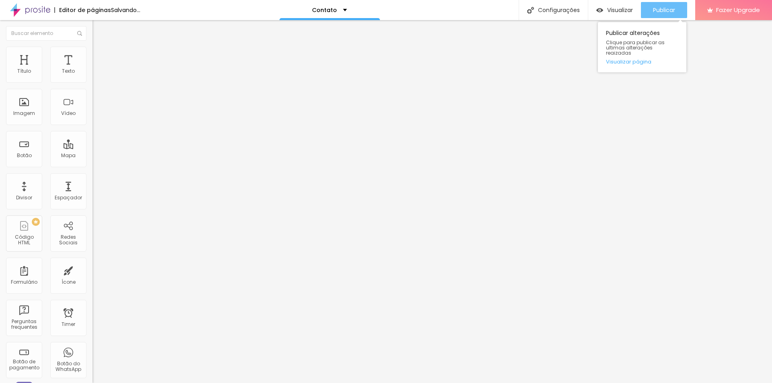
click at [668, 10] on span "Publicar" at bounding box center [664, 10] width 22 height 6
click at [672, 8] on span "Publicar" at bounding box center [664, 10] width 22 height 6
click at [656, 6] on div "Publicar" at bounding box center [664, 10] width 22 height 16
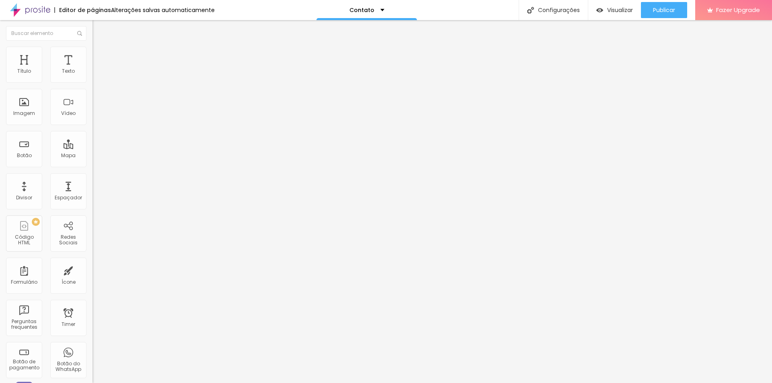
click at [93, 52] on img at bounding box center [96, 50] width 7 height 7
click at [93, 47] on li "Estilo" at bounding box center [139, 43] width 93 height 8
click at [663, 14] on div "Publicar" at bounding box center [664, 10] width 22 height 16
click at [105, 88] on div "Conectar" at bounding box center [119, 80] width 29 height 16
click at [105, 84] on div "Conectar" at bounding box center [119, 80] width 29 height 7
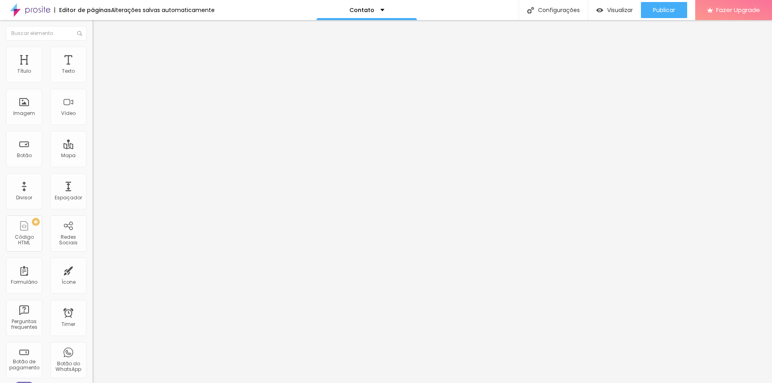
click at [93, 55] on li "Estilo" at bounding box center [139, 51] width 93 height 8
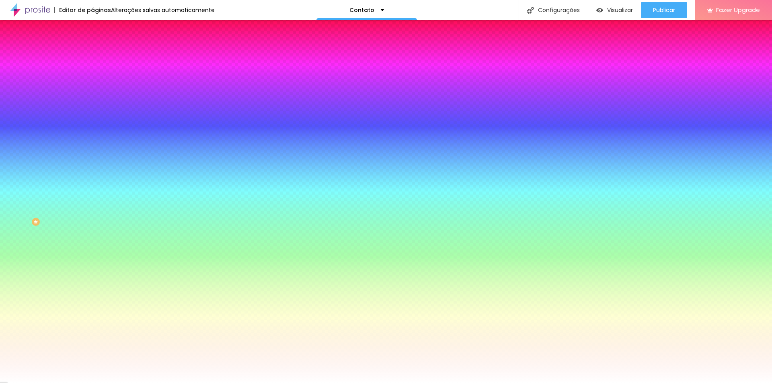
click at [93, 77] on div at bounding box center [139, 77] width 93 height 0
type input "#000000"
drag, startPoint x: 18, startPoint y: 98, endPoint x: 9, endPoint y: 156, distance: 58.6
click at [93, 156] on div "Editar Instagram Conteúdo Estilo Avançado Cor de fundo Voltar ao padrão #000000…" at bounding box center [139, 201] width 93 height 363
click at [93, 195] on div "Editar Instagram Conteúdo Estilo Avançado Cor de fundo Voltar ao padrão #000000…" at bounding box center [139, 201] width 93 height 363
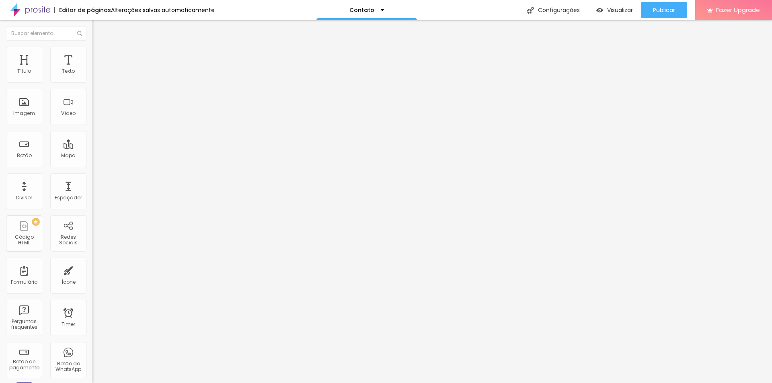
click at [100, 56] on span "Estilo" at bounding box center [106, 52] width 12 height 7
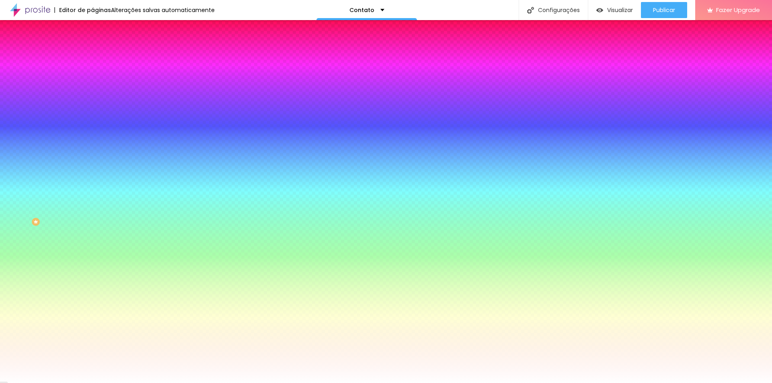
click at [93, 109] on div at bounding box center [139, 109] width 93 height 0
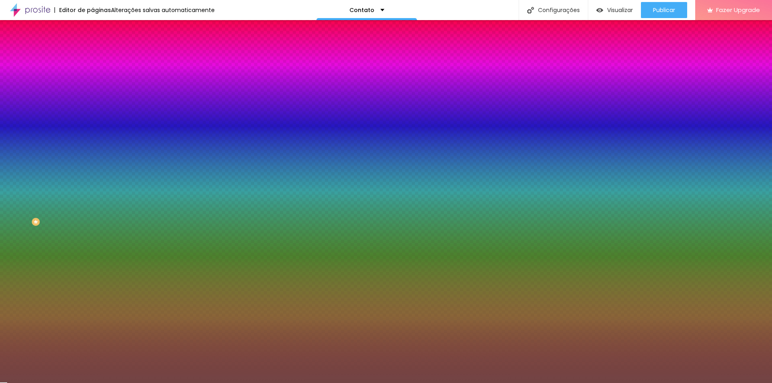
type input "#000000"
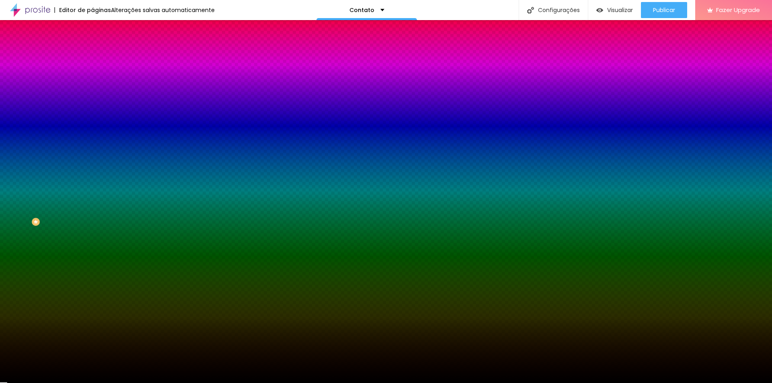
drag, startPoint x: 46, startPoint y: 173, endPoint x: 12, endPoint y: 232, distance: 67.7
click at [93, 232] on div "Editar Seção Conteúdo Estilo Avançado Imagem de fundo Adicionar imagem Efeito d…" at bounding box center [139, 201] width 93 height 363
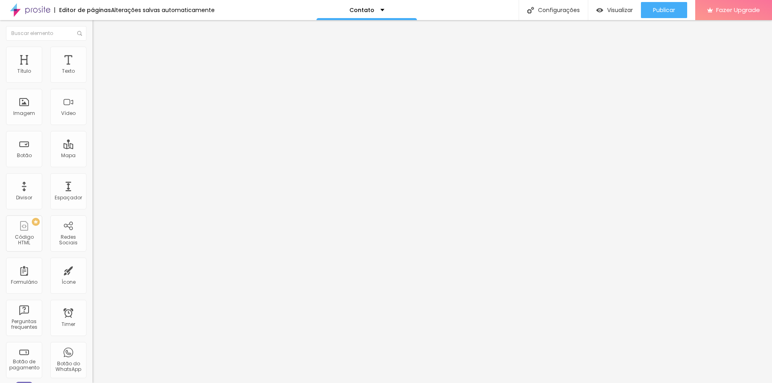
click at [100, 57] on span "Avançado" at bounding box center [113, 60] width 27 height 7
click at [100, 54] on span "Estilo" at bounding box center [106, 52] width 12 height 7
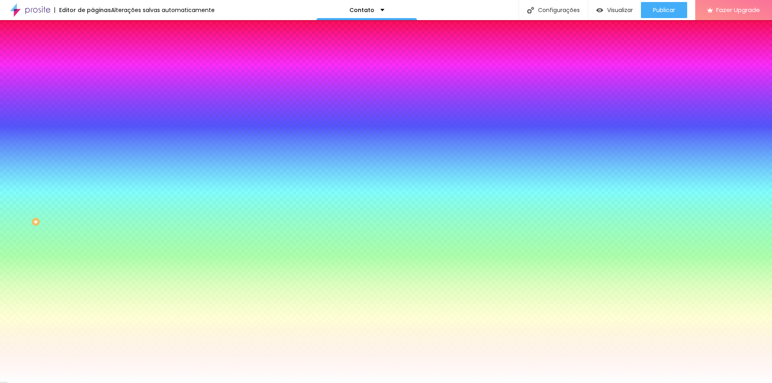
click at [93, 47] on li "Conteúdo" at bounding box center [139, 43] width 93 height 8
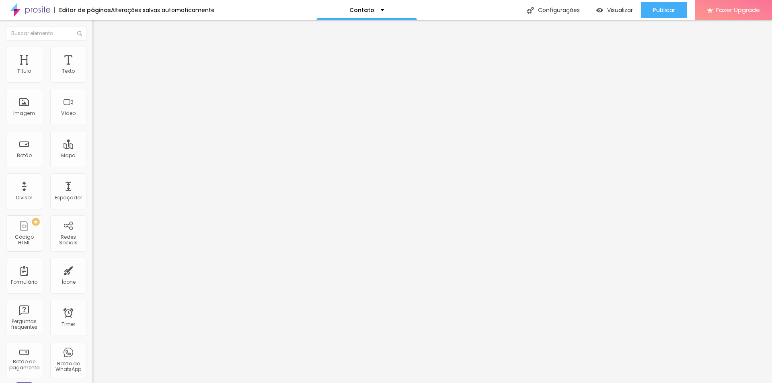
click at [100, 54] on span "Estilo" at bounding box center [106, 52] width 12 height 7
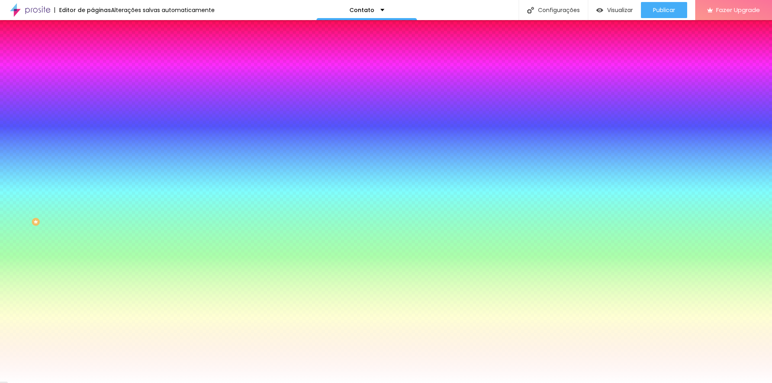
click at [100, 57] on span "Avançado" at bounding box center [113, 60] width 27 height 7
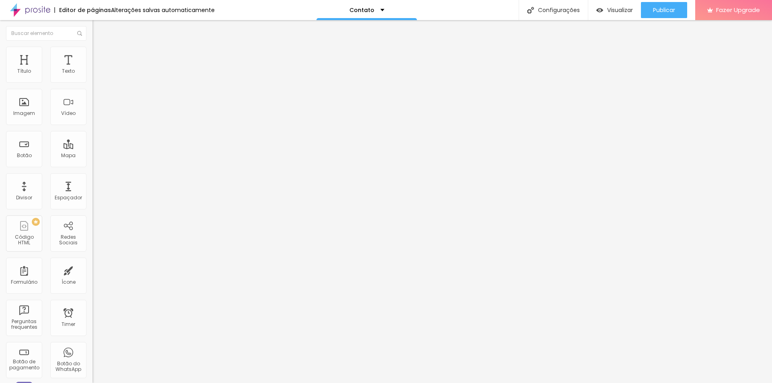
click at [100, 54] on span "Estilo" at bounding box center [106, 52] width 12 height 7
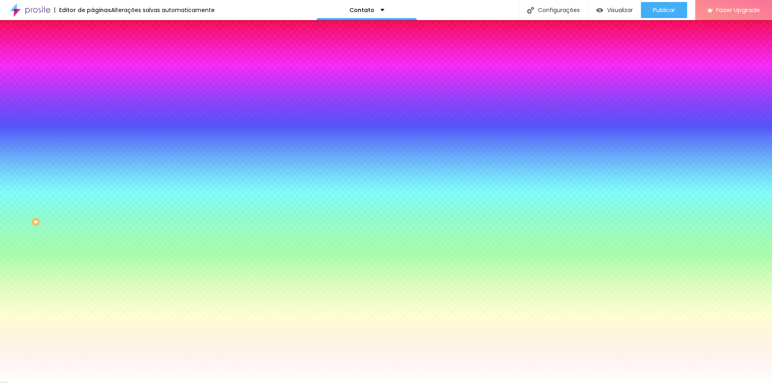
click at [93, 55] on li "Avançado" at bounding box center [139, 59] width 93 height 8
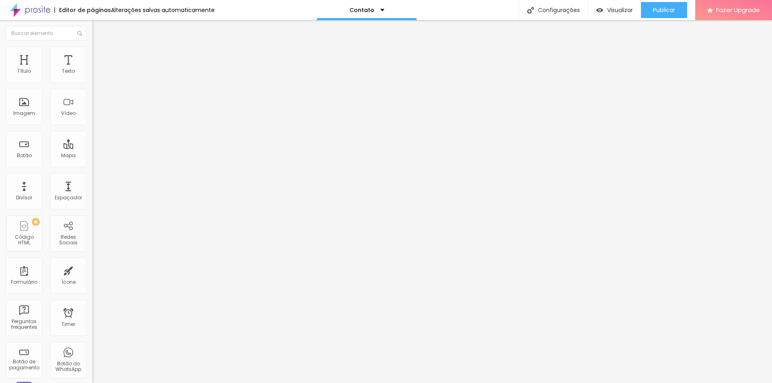
click at [100, 47] on span "Conteúdo" at bounding box center [112, 44] width 25 height 7
click at [99, 29] on img "button" at bounding box center [102, 29] width 6 height 6
click at [47, 38] on input "text" at bounding box center [46, 33] width 80 height 14
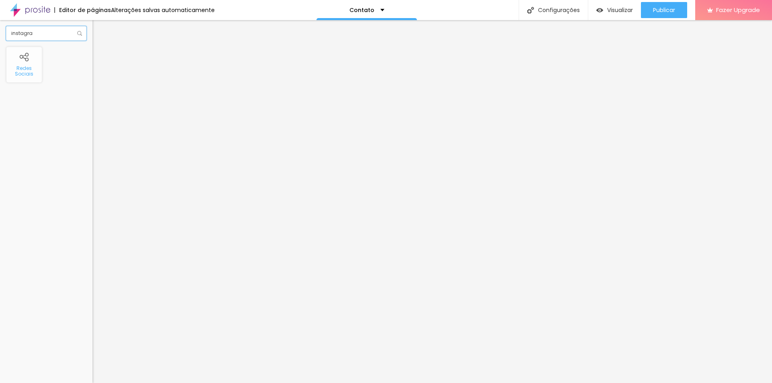
type input "instagra"
click at [33, 66] on div "Redes Sociais" at bounding box center [24, 72] width 32 height 12
click at [25, 68] on div "Redes Sociais" at bounding box center [24, 72] width 32 height 12
click at [551, 13] on div "Configurações" at bounding box center [553, 10] width 69 height 20
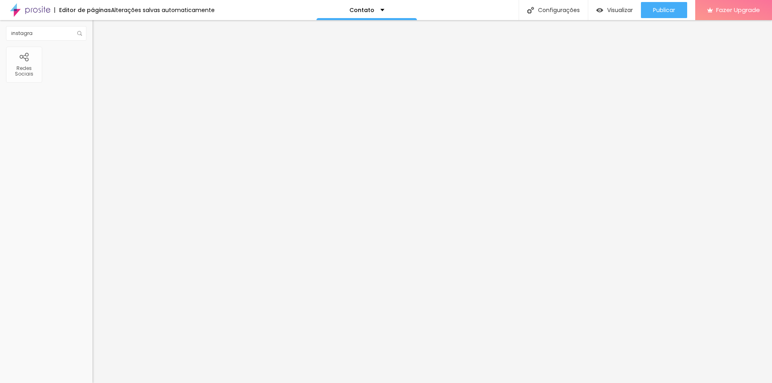
drag, startPoint x: 42, startPoint y: 33, endPoint x: 0, endPoint y: 34, distance: 42.2
click at [0, 34] on div "instagra" at bounding box center [46, 33] width 93 height 27
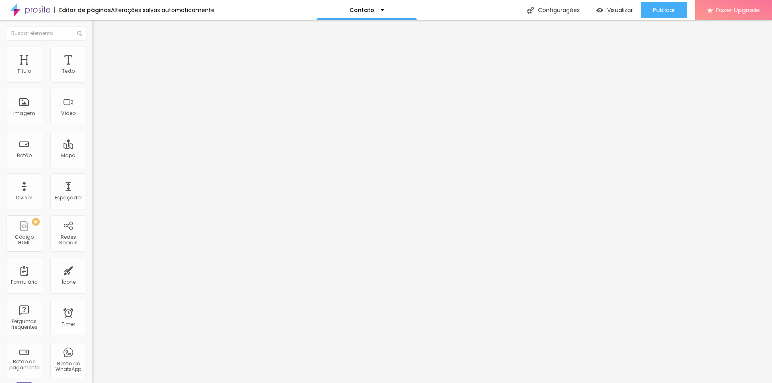
click at [100, 54] on span "Estilo" at bounding box center [106, 52] width 12 height 7
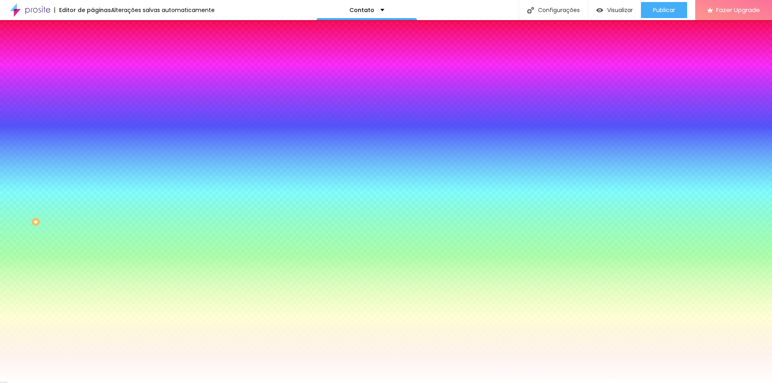
click at [93, 46] on img at bounding box center [96, 42] width 7 height 7
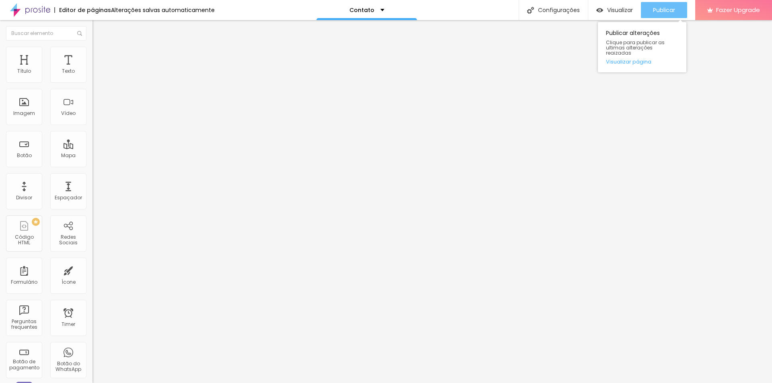
click at [672, 8] on span "Publicar" at bounding box center [664, 10] width 22 height 6
click at [93, 49] on li "Estilo" at bounding box center [139, 51] width 93 height 8
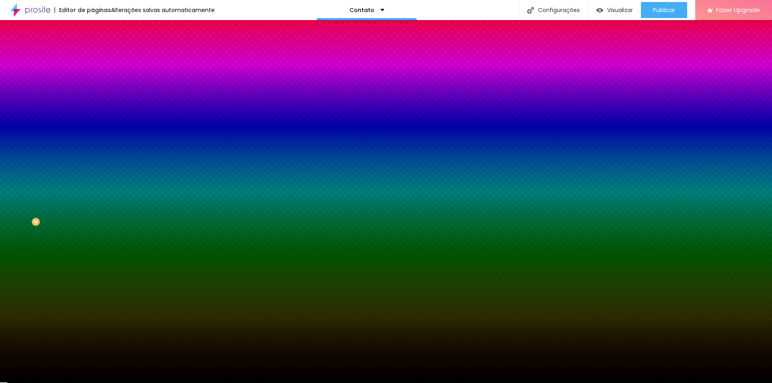
click at [93, 109] on div at bounding box center [139, 109] width 93 height 0
drag, startPoint x: 65, startPoint y: 146, endPoint x: 87, endPoint y: 146, distance: 22.5
click at [93, 146] on div "Imagem de fundo Adicionar imagem Efeito da Imagem Parallax Nenhum Parallax Cor …" at bounding box center [139, 115] width 93 height 104
paste input "1E1F22"
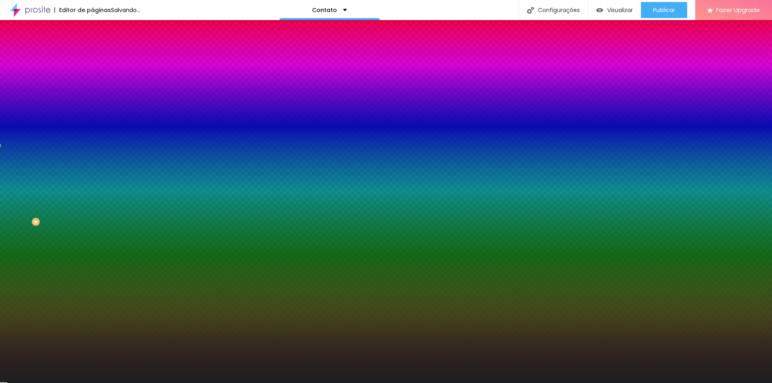
type input "#1E1F22"
click at [93, 109] on div at bounding box center [139, 109] width 93 height 0
click at [93, 222] on div "Editar Seção Conteúdo Estilo Avançado Imagem de fundo Adicionar imagem Efeito d…" at bounding box center [139, 201] width 93 height 363
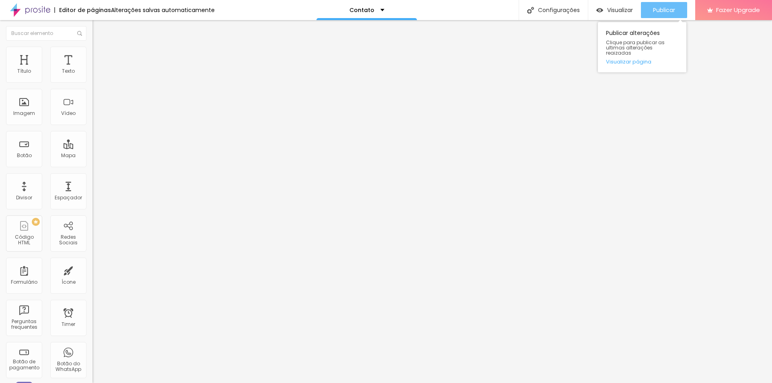
click at [680, 6] on button "Publicar" at bounding box center [664, 10] width 46 height 16
